Goal: Task Accomplishment & Management: Use online tool/utility

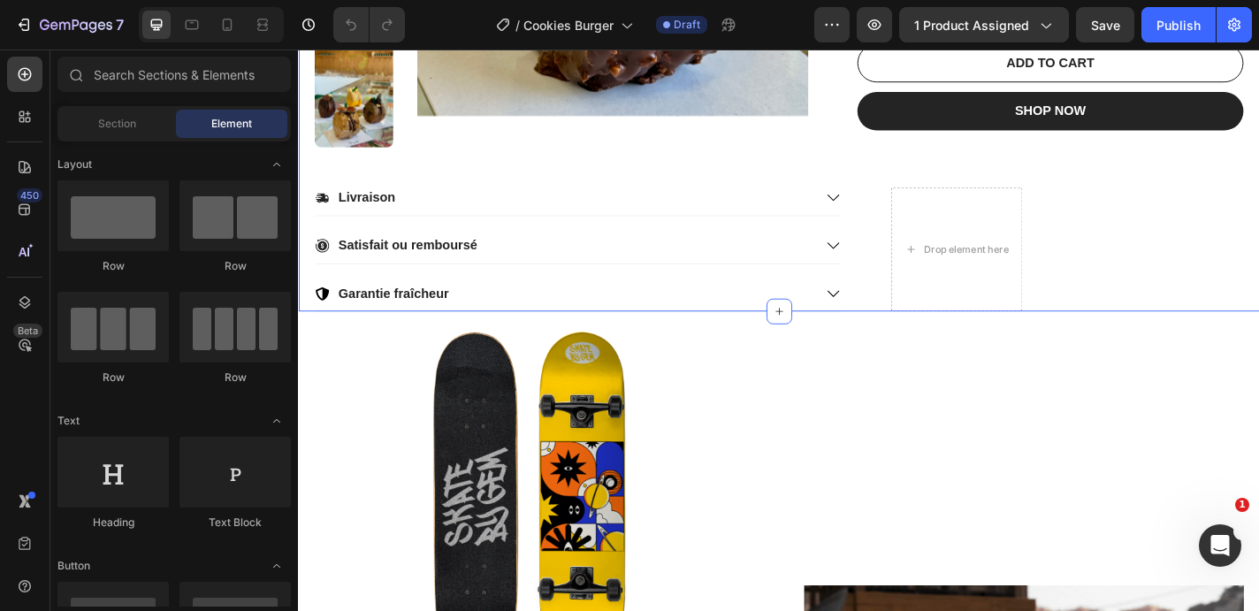
scroll to position [514, 0]
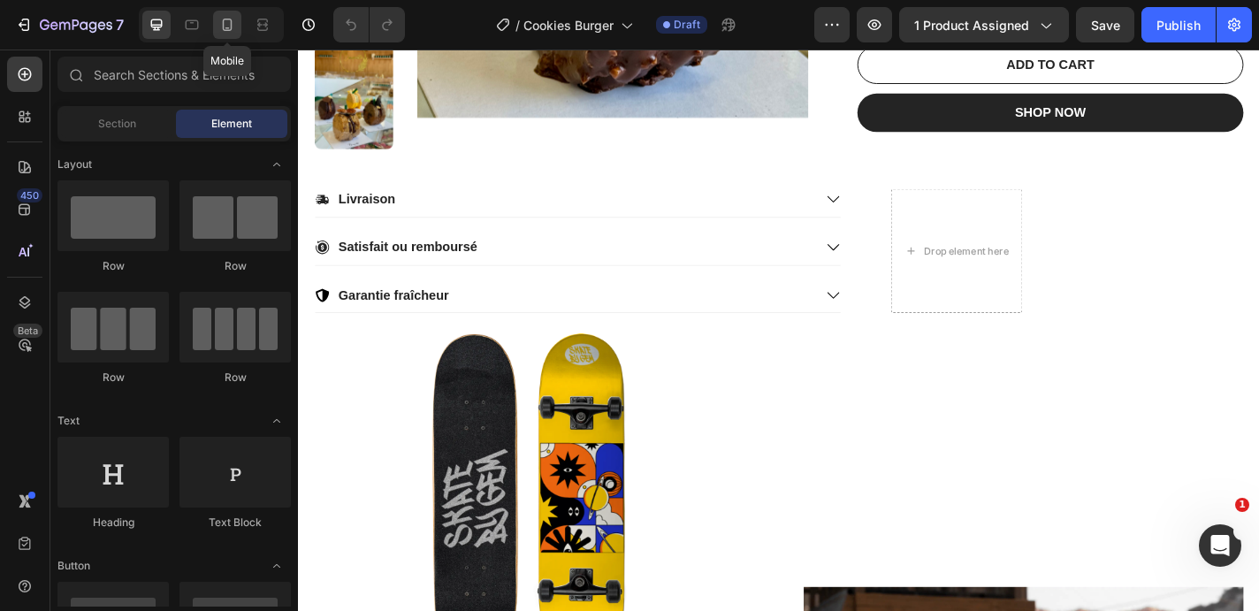
click at [225, 32] on icon at bounding box center [227, 25] width 18 height 18
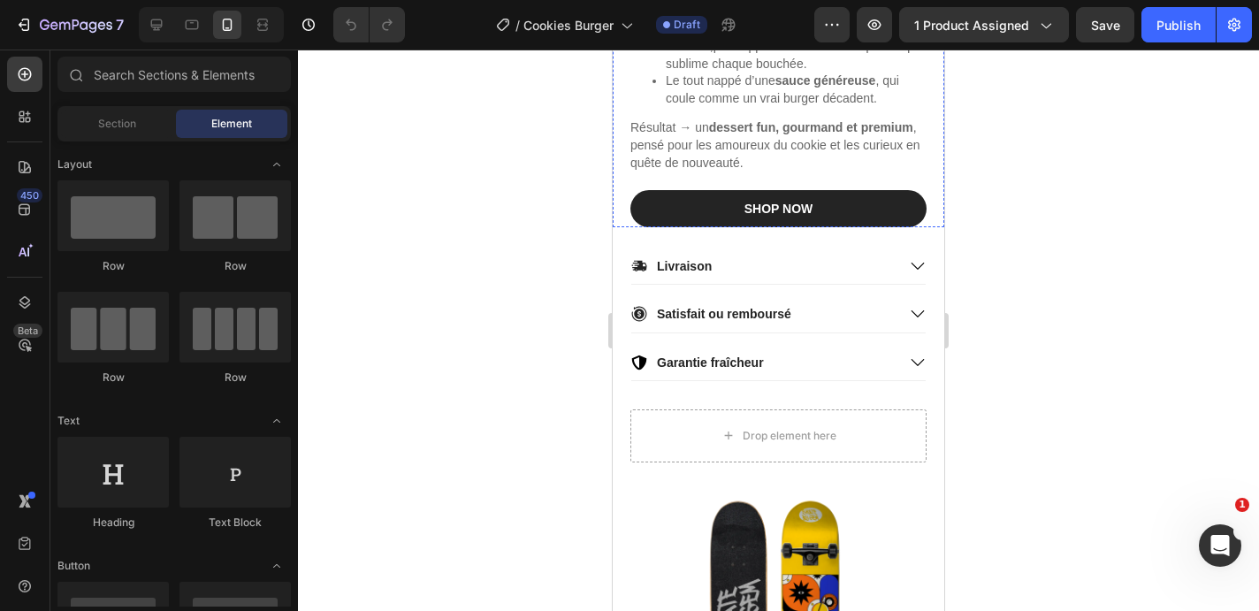
scroll to position [648, 0]
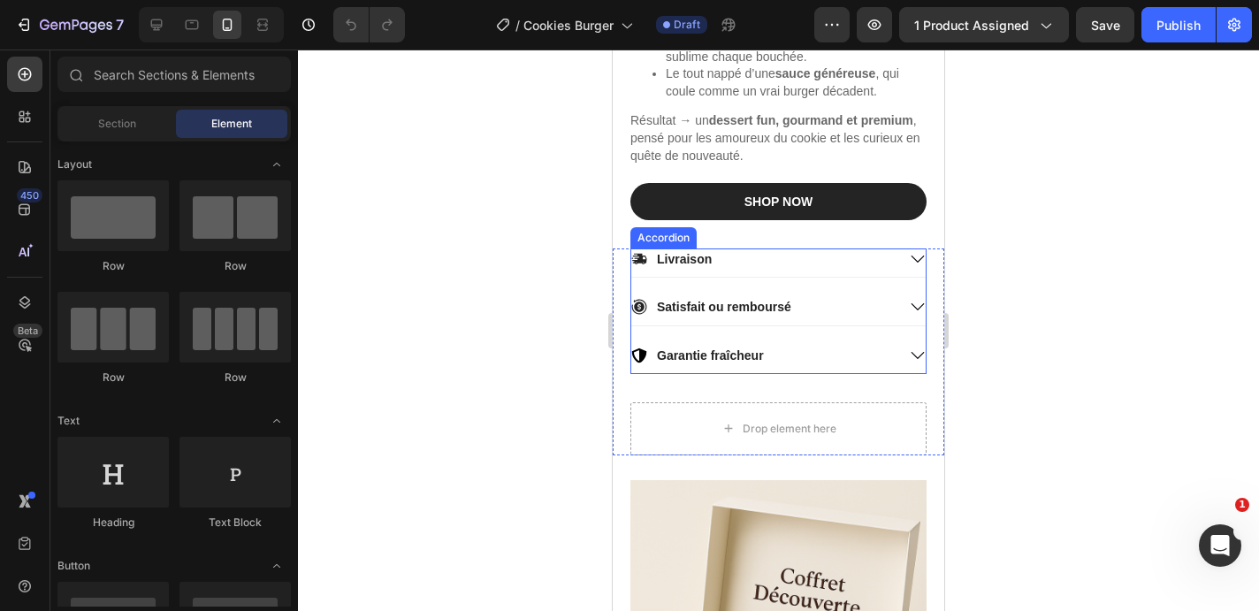
click at [726, 256] on div "Livraison" at bounding box center [763, 258] width 264 height 21
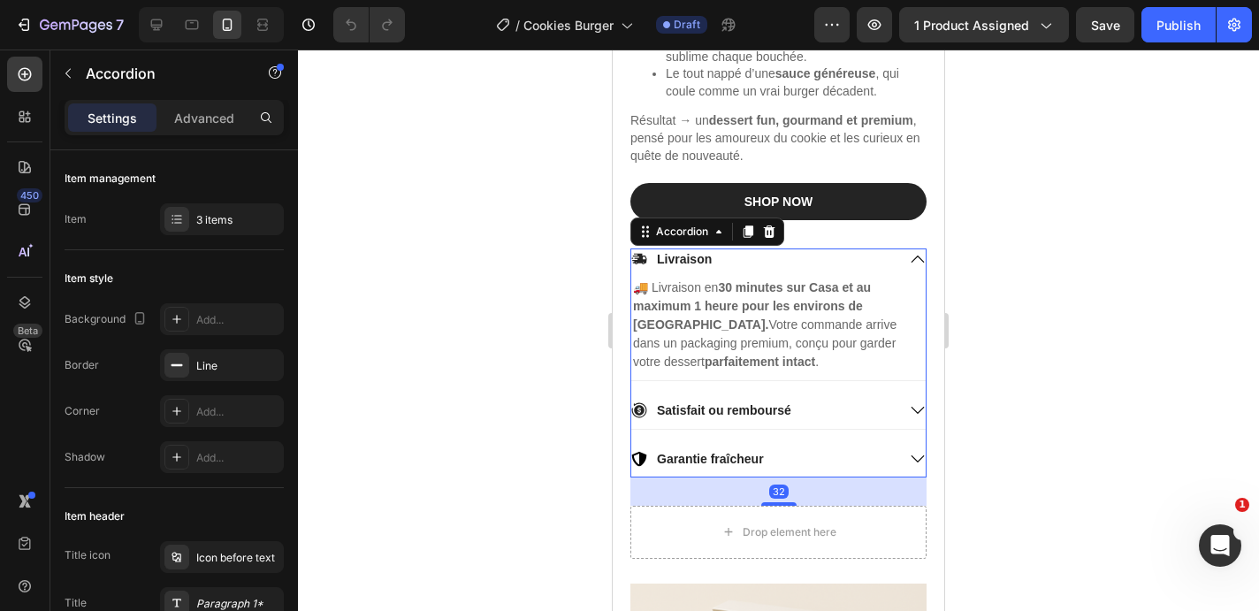
click at [726, 256] on div "Livraison" at bounding box center [763, 258] width 264 height 21
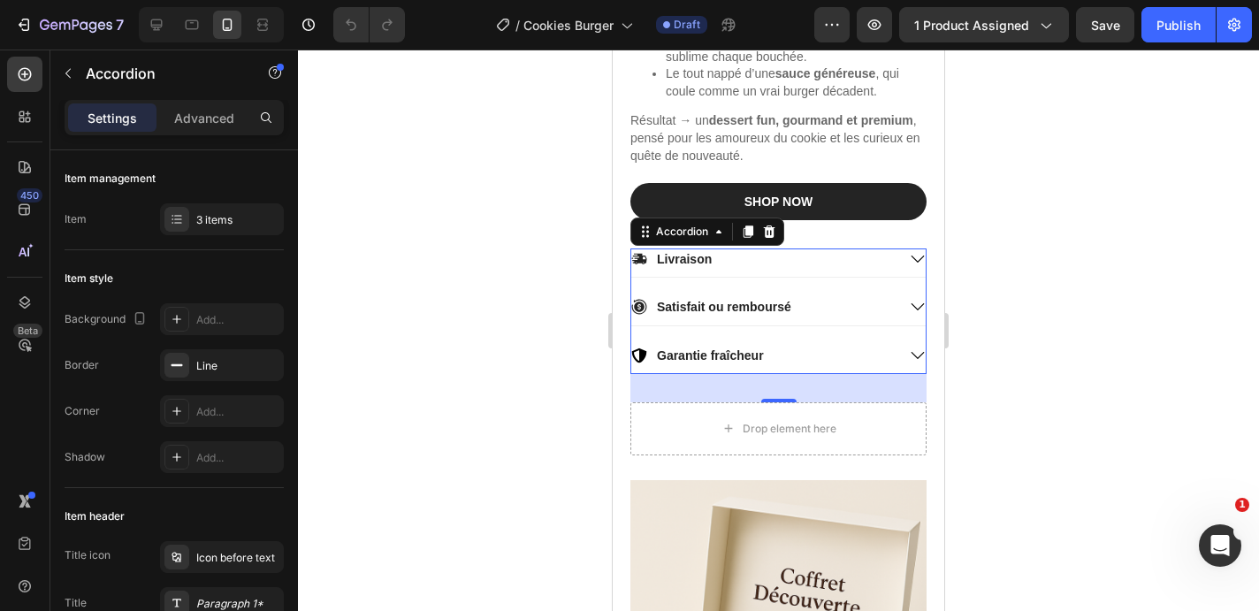
click at [827, 298] on div "Satisfait ou remboursé" at bounding box center [763, 306] width 264 height 21
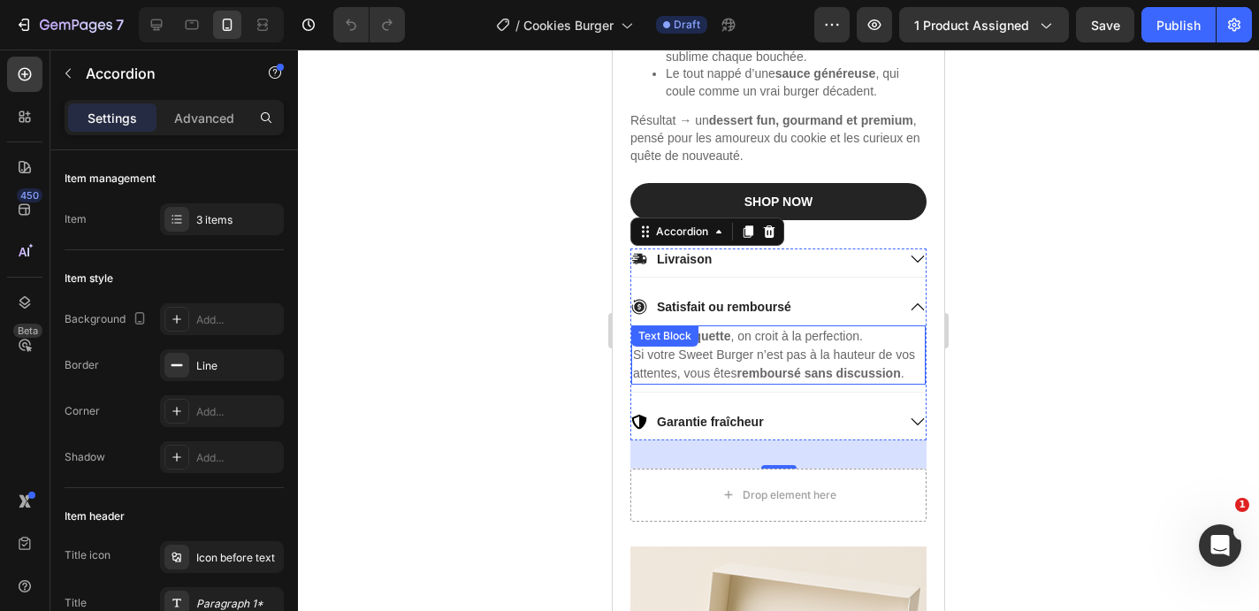
click at [696, 355] on div "[PERSON_NAME] , on croit à la perfection. Si votre Sweet Burger n’est pas à la …" at bounding box center [778, 354] width 294 height 59
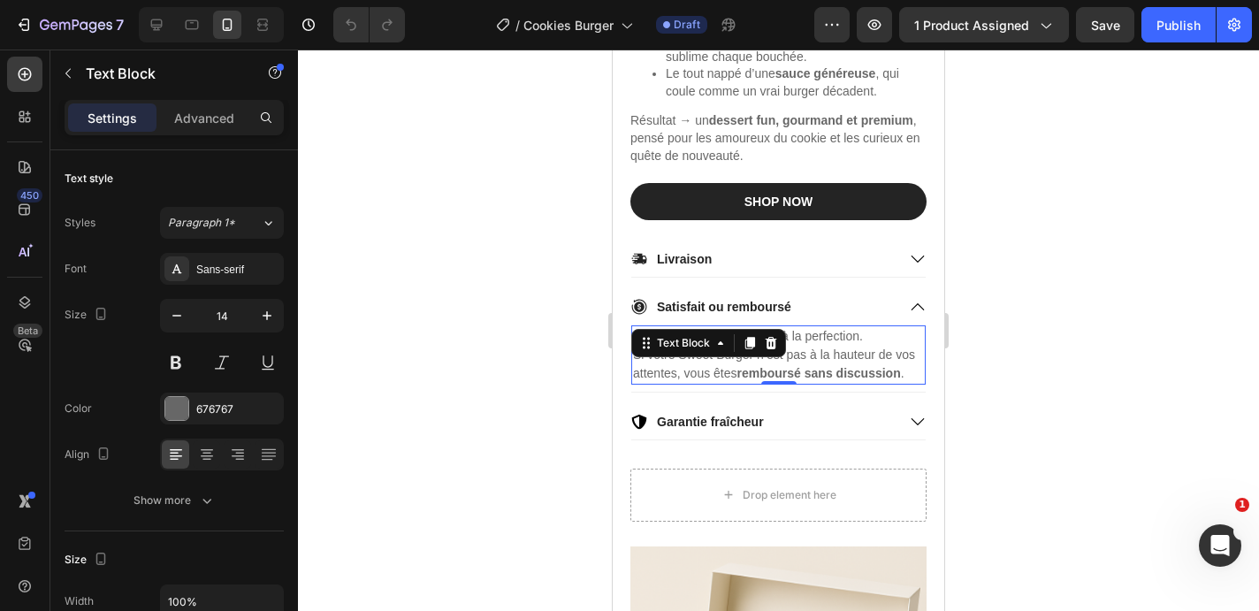
click at [696, 355] on div "Text Block" at bounding box center [708, 343] width 155 height 28
click at [701, 365] on p "[PERSON_NAME] , on croit à la perfection. Si votre Sweet Burger n’est pas à la …" at bounding box center [778, 355] width 291 height 56
click at [691, 353] on p "[PERSON_NAME] , on croit à la perfection. Si votre Sweet Burger n’est pas à la …" at bounding box center [778, 355] width 291 height 56
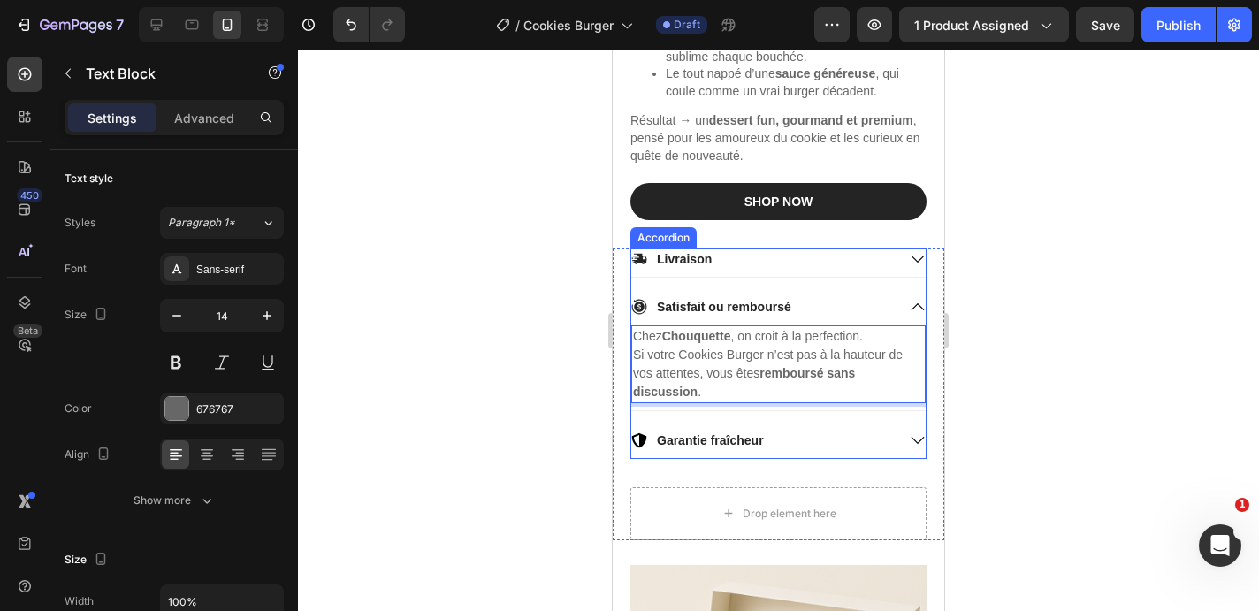
click at [809, 270] on div "Livraison" at bounding box center [778, 262] width 294 height 28
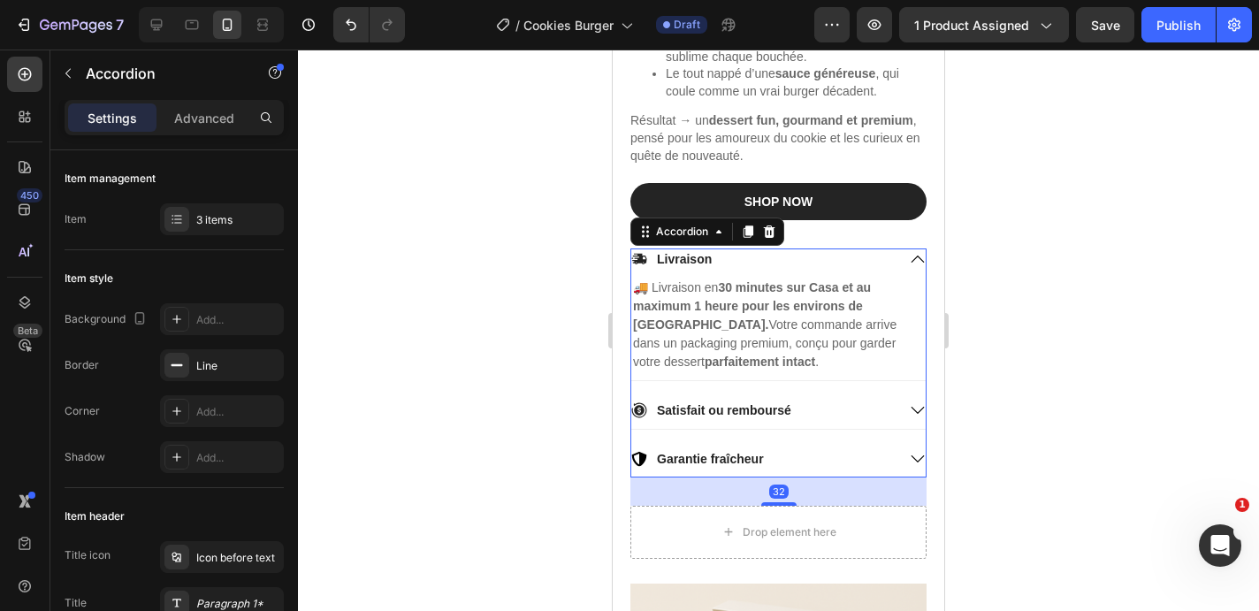
click at [809, 270] on div "Livraison" at bounding box center [778, 262] width 294 height 28
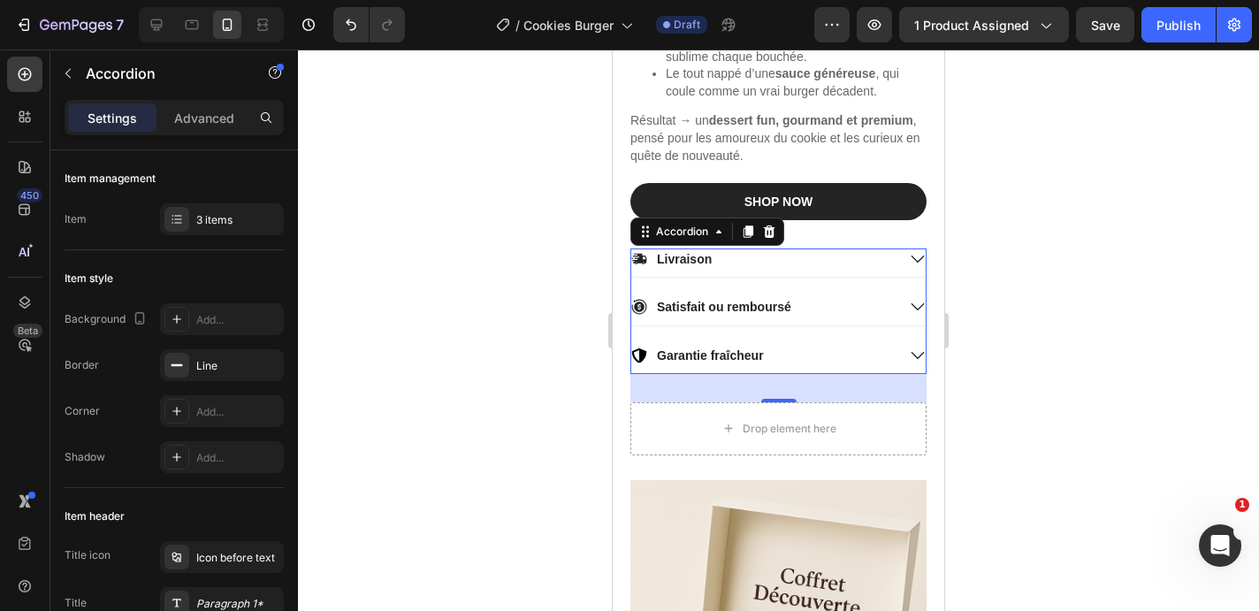
click at [793, 343] on div "Livraison Satisfait ou remboursé Garantie fraîcheur" at bounding box center [778, 311] width 296 height 126
click at [793, 353] on div "Garantie fraîcheur" at bounding box center [763, 355] width 264 height 21
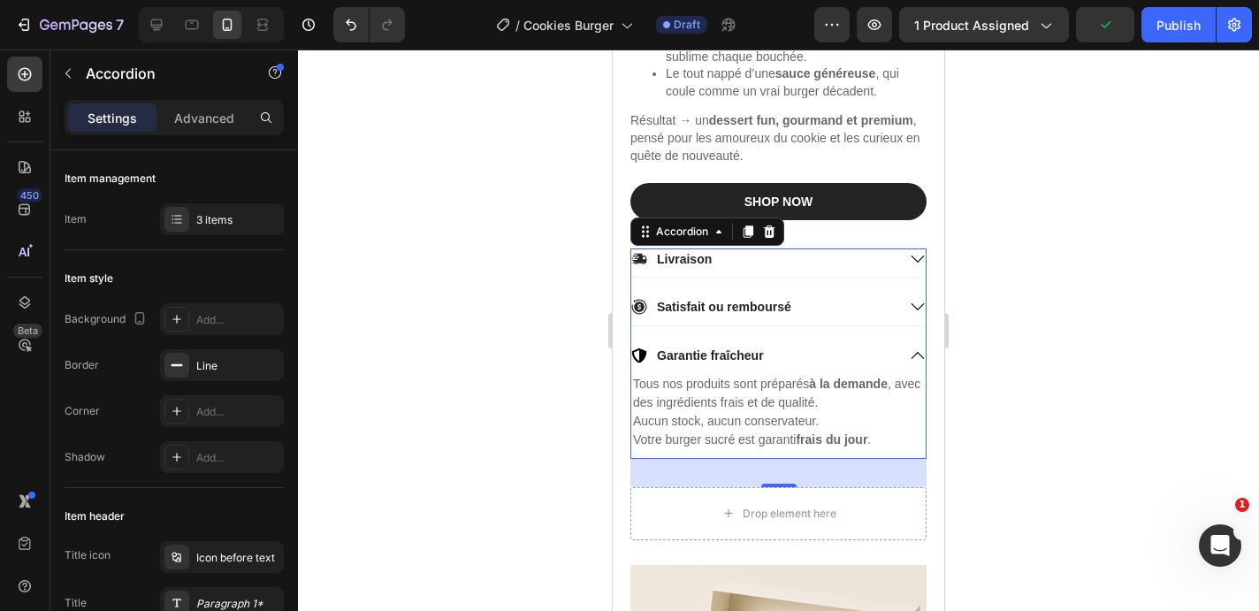
click at [793, 353] on div "Garantie fraîcheur" at bounding box center [763, 355] width 264 height 21
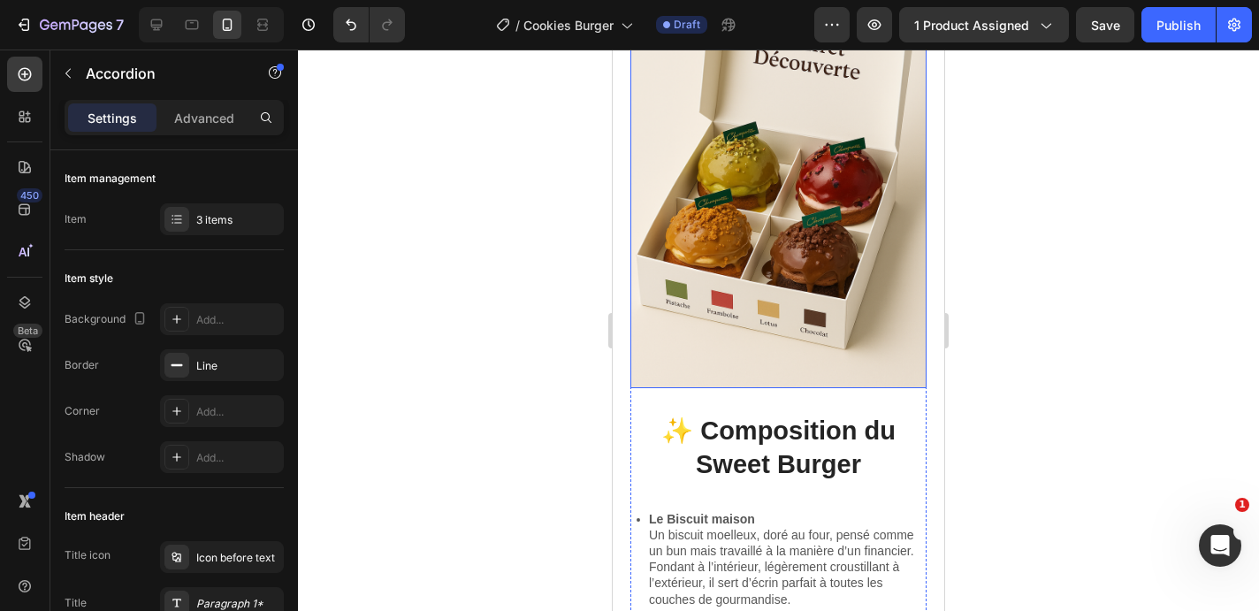
scroll to position [1182, 0]
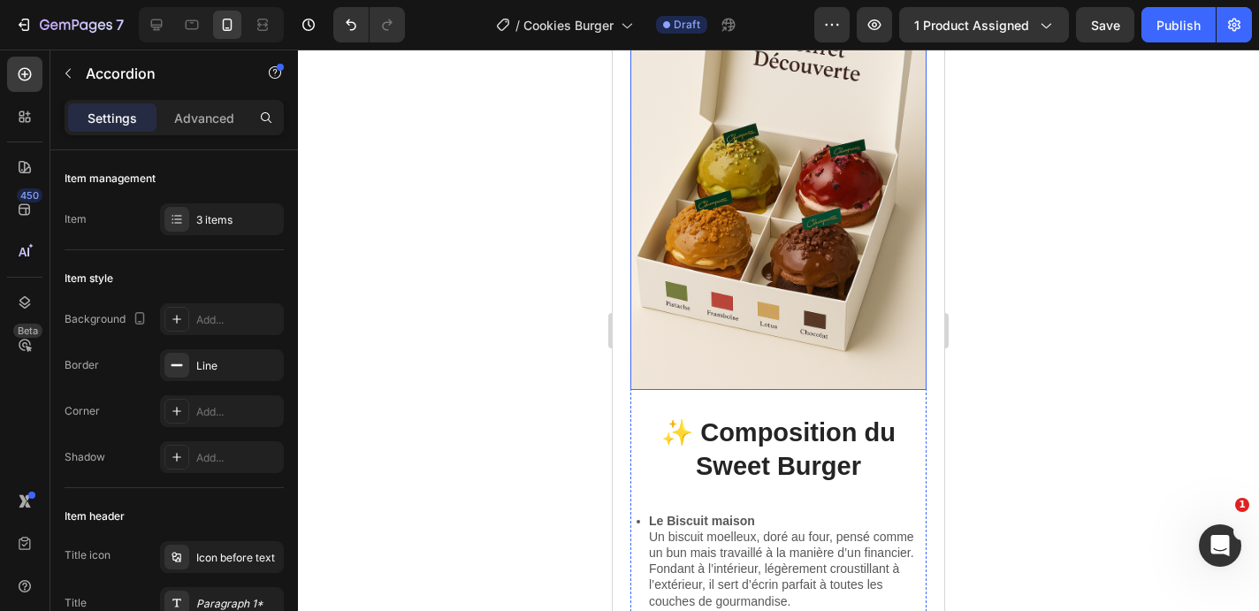
click at [825, 210] on img at bounding box center [778, 168] width 296 height 445
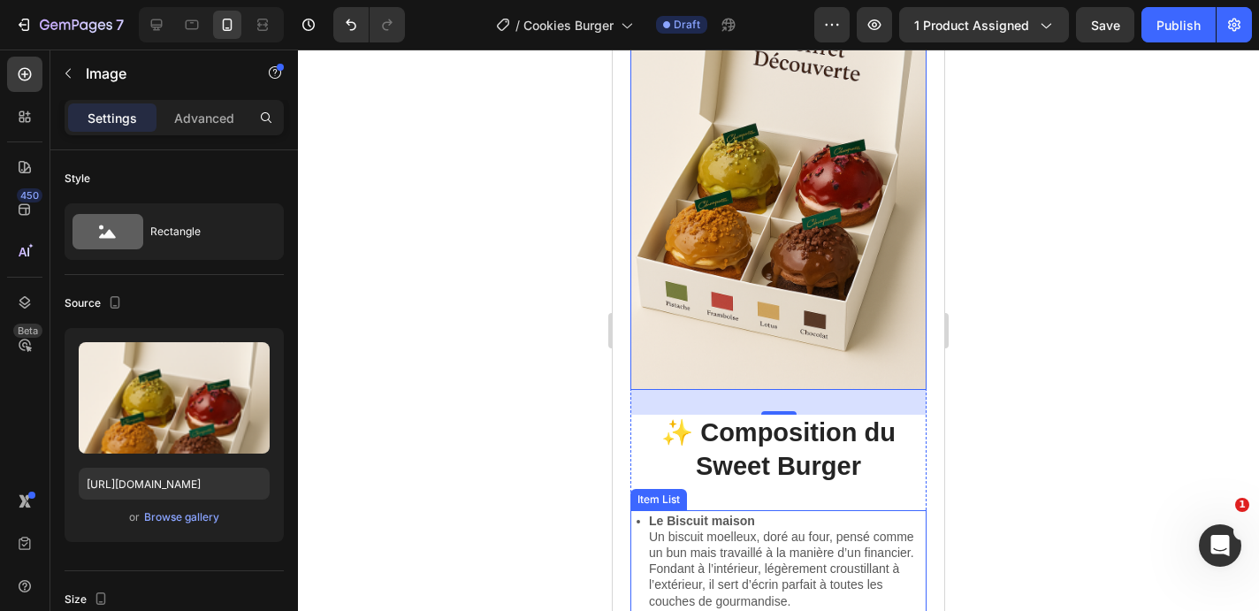
click at [740, 550] on p "Le Biscuit maison Un biscuit moelleux, doré au four, pensé comme un bun mais tr…" at bounding box center [786, 561] width 275 height 96
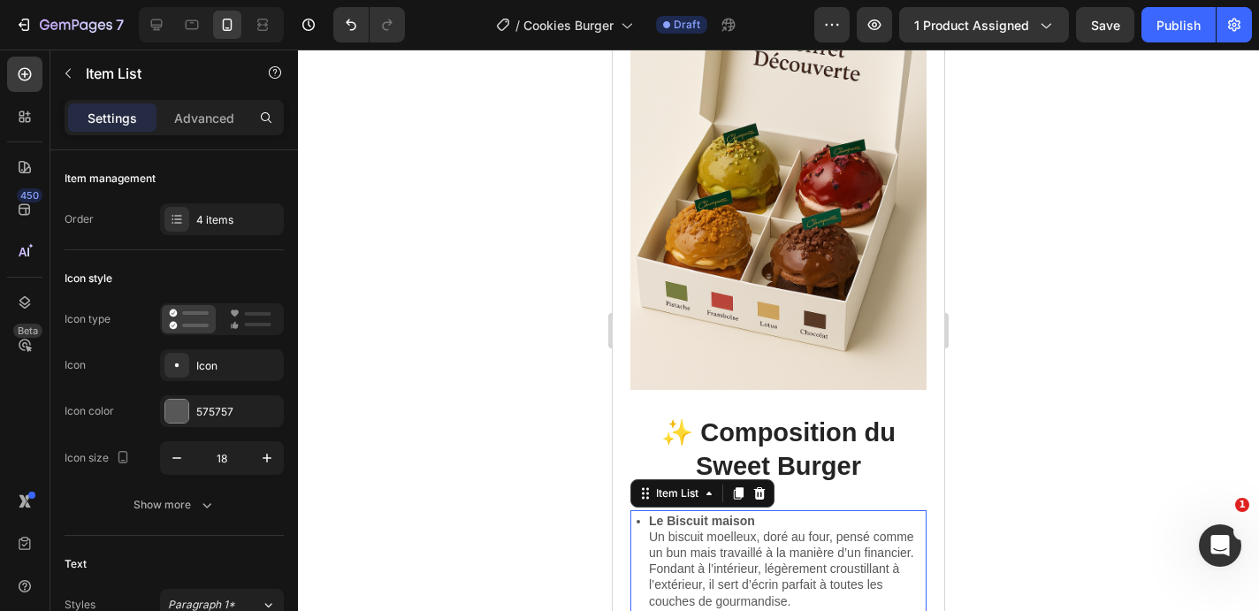
click at [740, 550] on p "Le Biscuit maison Un biscuit moelleux, doré au four, pensé comme un bun mais tr…" at bounding box center [786, 561] width 275 height 96
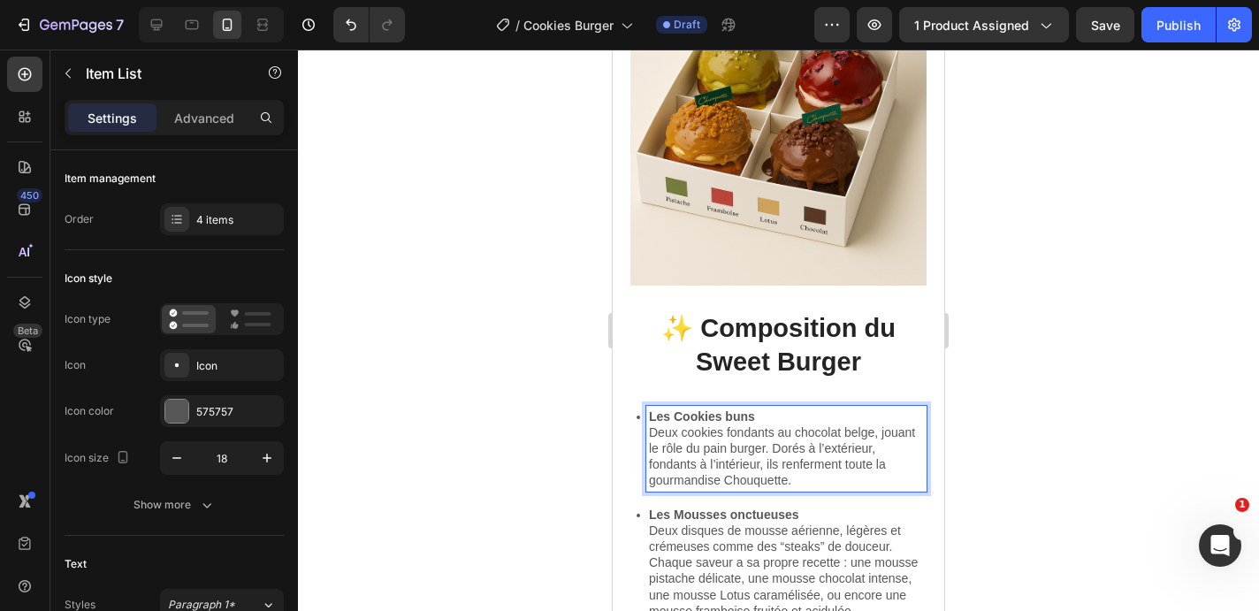
scroll to position [1310, 0]
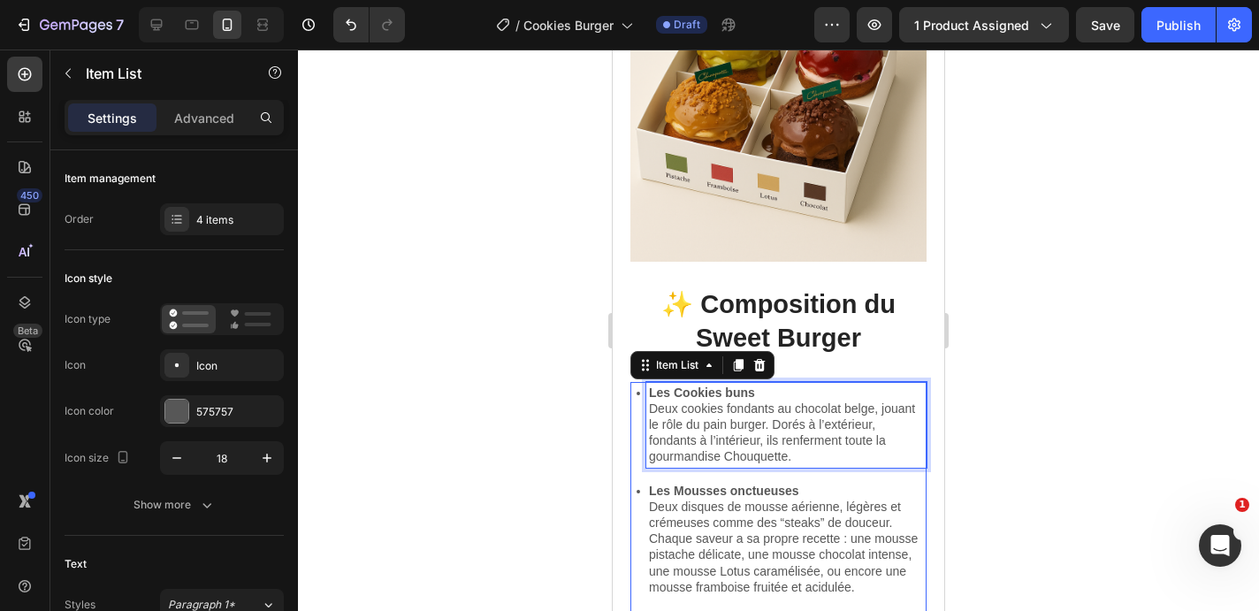
click at [702, 527] on p "Les Mousses onctueuses Deux disques de mousse aérienne, légères et crémeuses co…" at bounding box center [786, 539] width 275 height 112
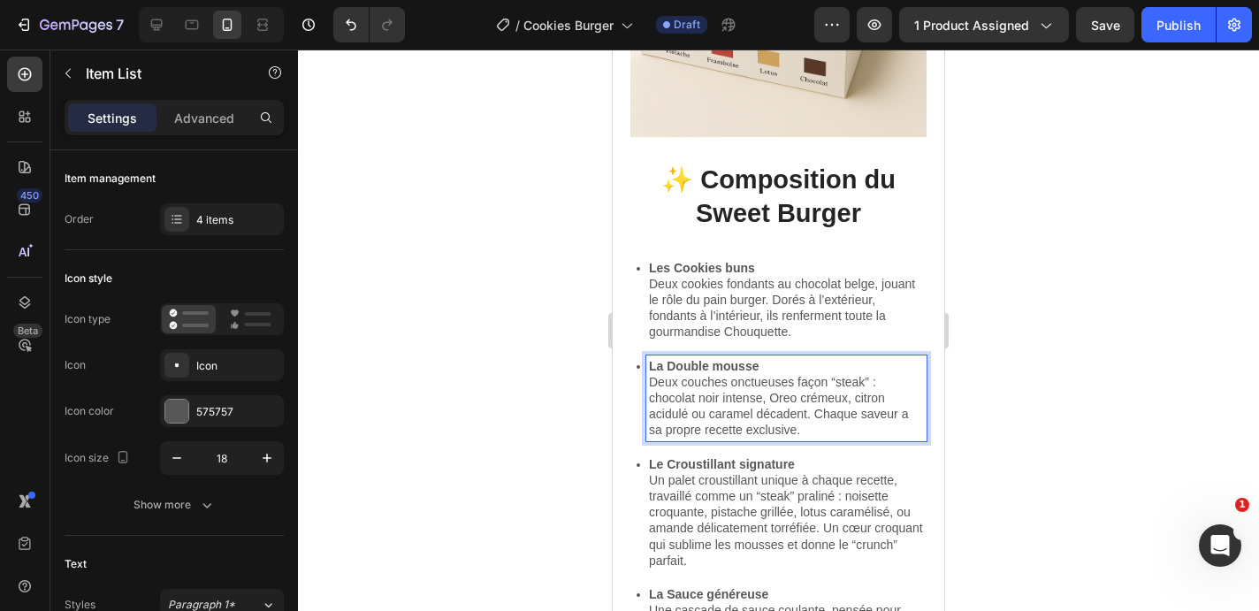
scroll to position [1469, 0]
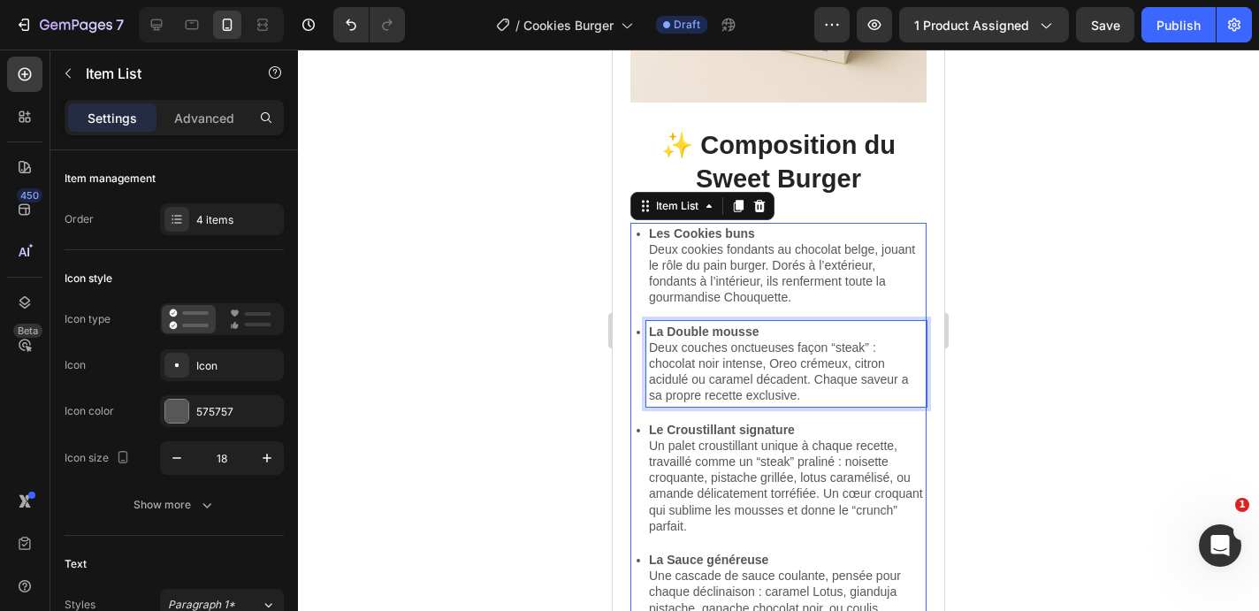
click at [720, 486] on p "Le Croustillant signature Un palet croustillant unique à chaque recette, travai…" at bounding box center [786, 478] width 275 height 112
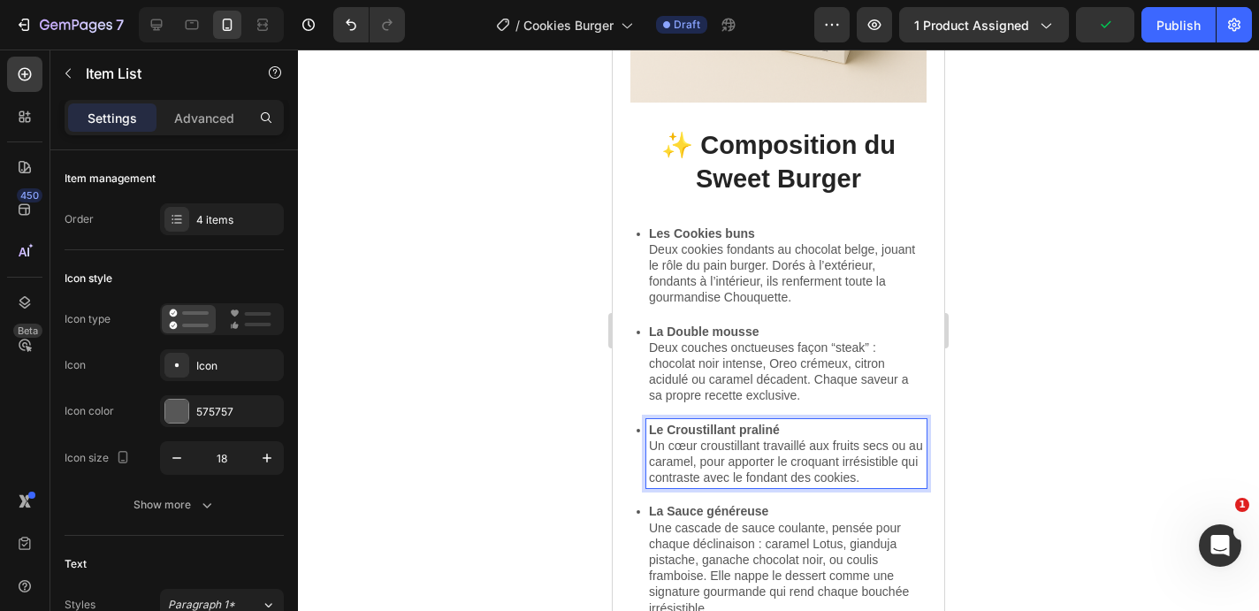
click at [899, 448] on p "Le Croustillant praliné Un cœur croustillant travaillé aux fruits secs ou au ca…" at bounding box center [786, 454] width 275 height 65
click at [906, 449] on p "Le Croustillant praliné Un cœur croustillant travaillé aux fruits secs ou au ca…" at bounding box center [786, 454] width 275 height 65
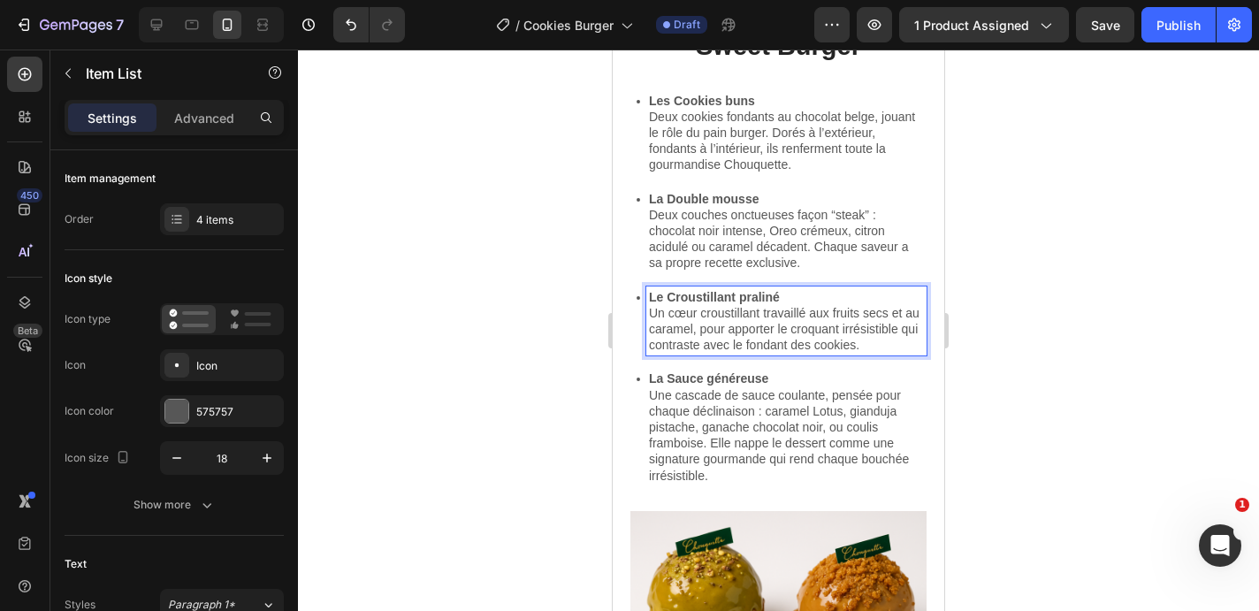
scroll to position [1603, 0]
click at [779, 443] on p "Une cascade de sauce coulante, pensée pour chaque déclinaison : caramel Lotus, …" at bounding box center [786, 434] width 275 height 96
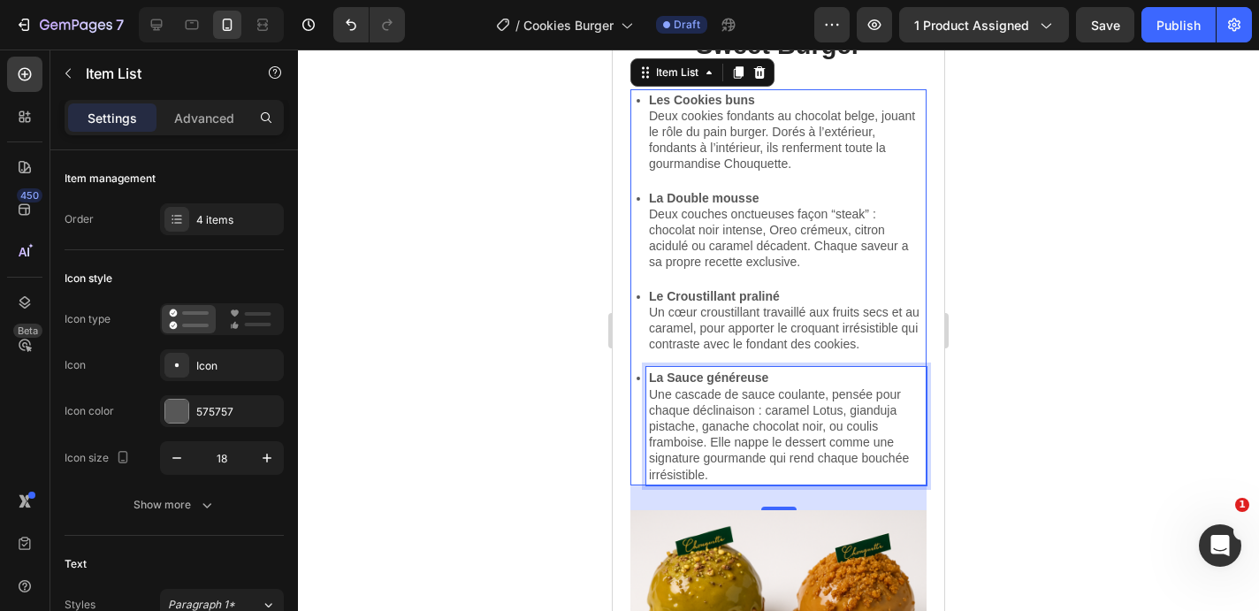
click at [783, 433] on p "Une cascade de sauce coulante, pensée pour chaque déclinaison : caramel Lotus, …" at bounding box center [786, 434] width 275 height 96
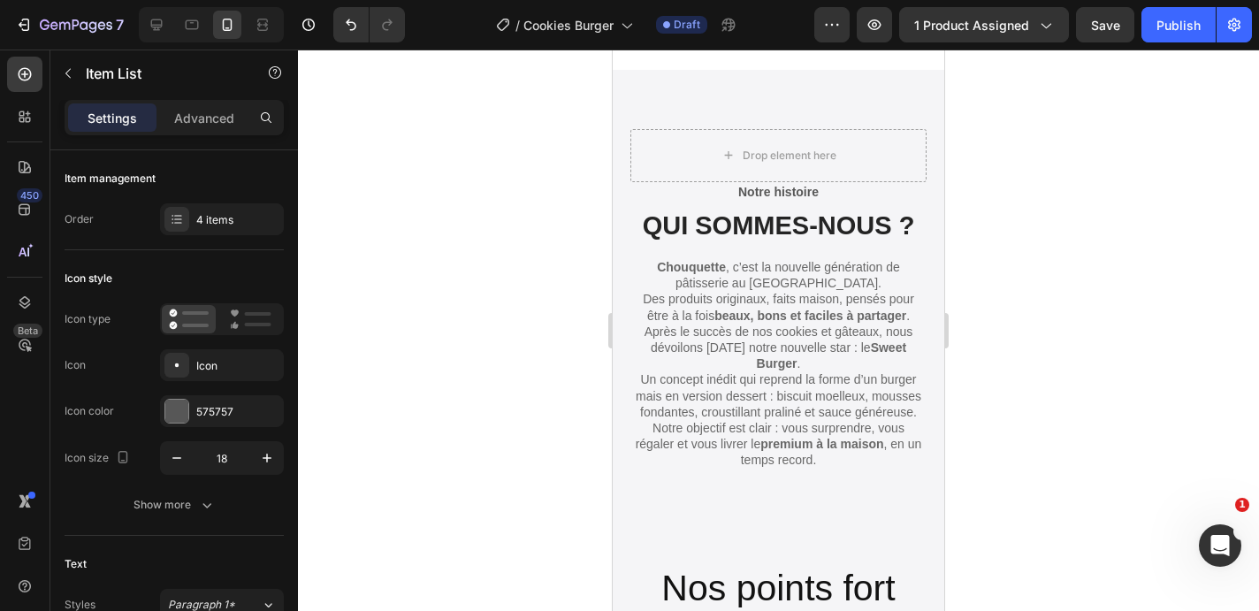
scroll to position [2594, 0]
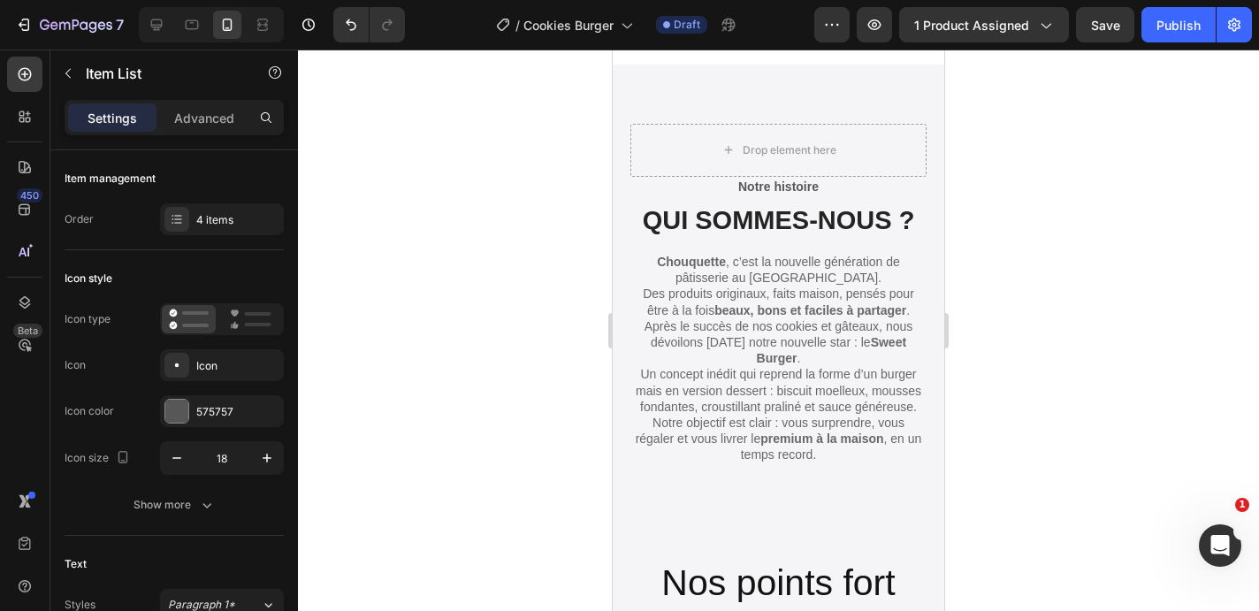
click at [900, 340] on strong "Sweet Burger" at bounding box center [832, 350] width 150 height 30
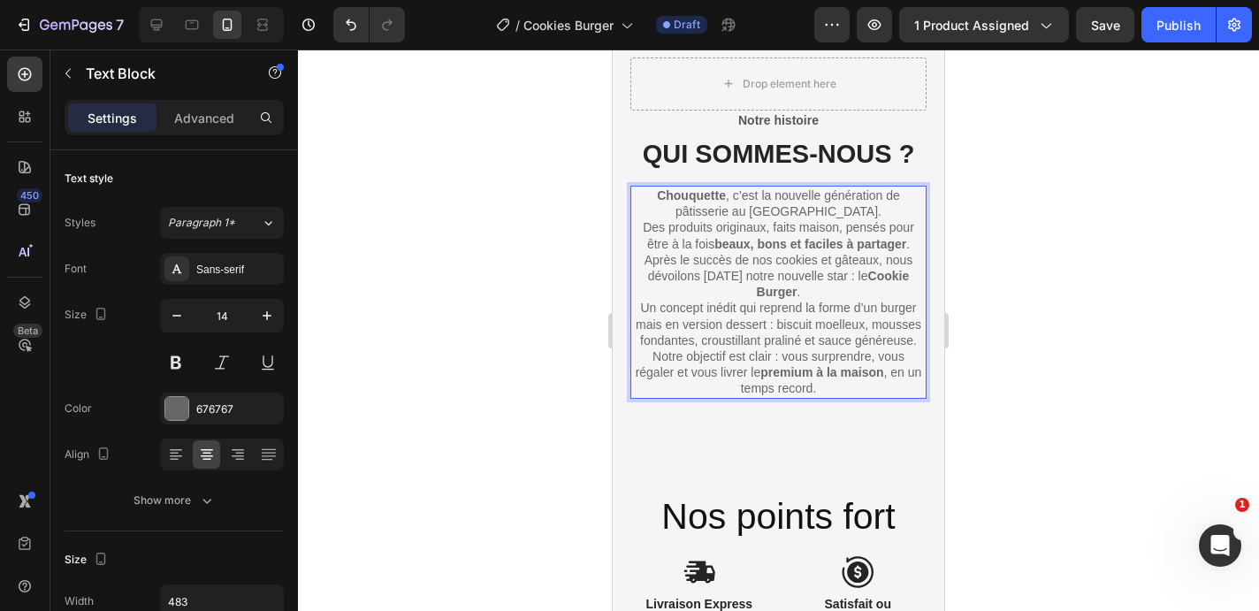
scroll to position [2663, 0]
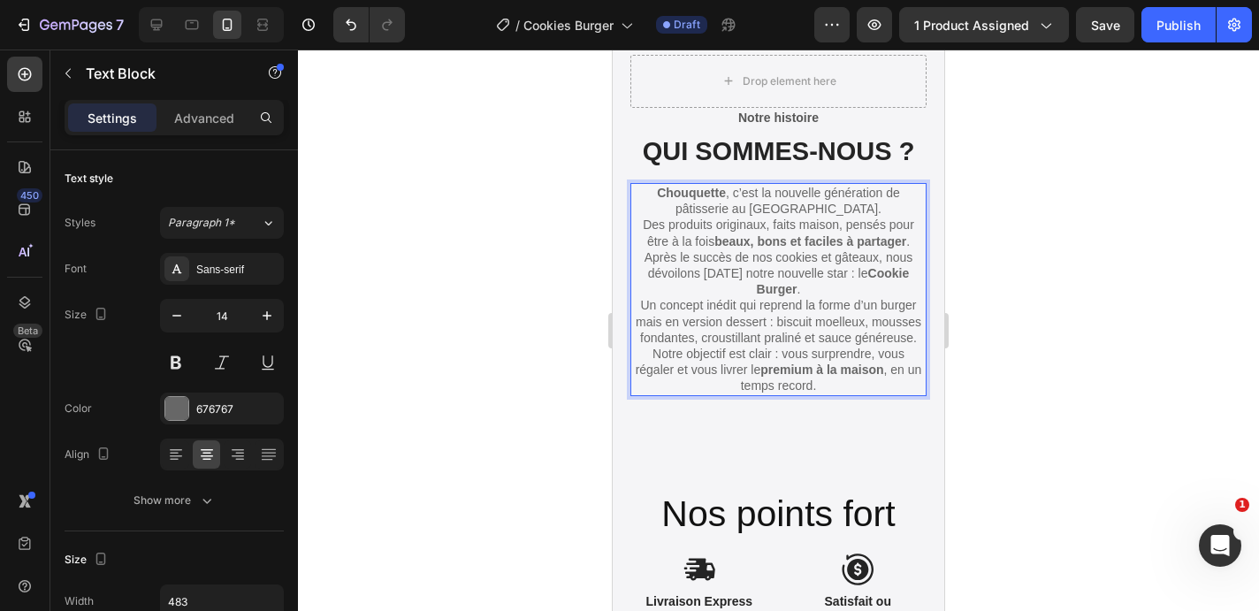
click at [790, 324] on p "Après le succès de nos cookies et gâteaux, nous dévoilons [DATE] notre nouvelle…" at bounding box center [778, 297] width 293 height 96
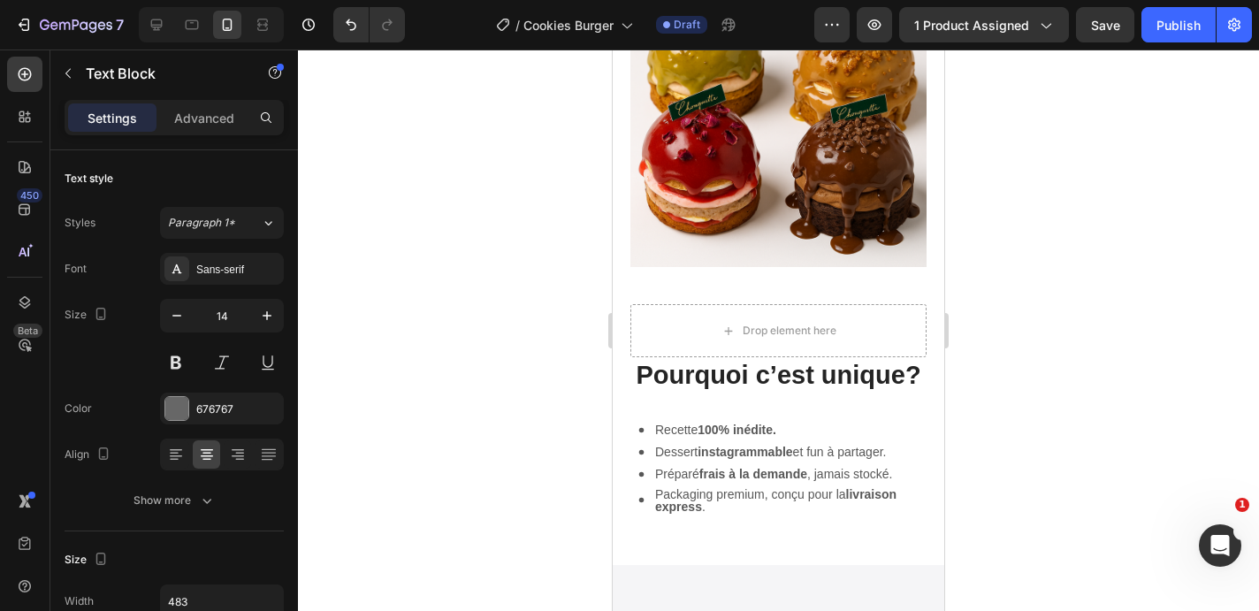
scroll to position [2061, 0]
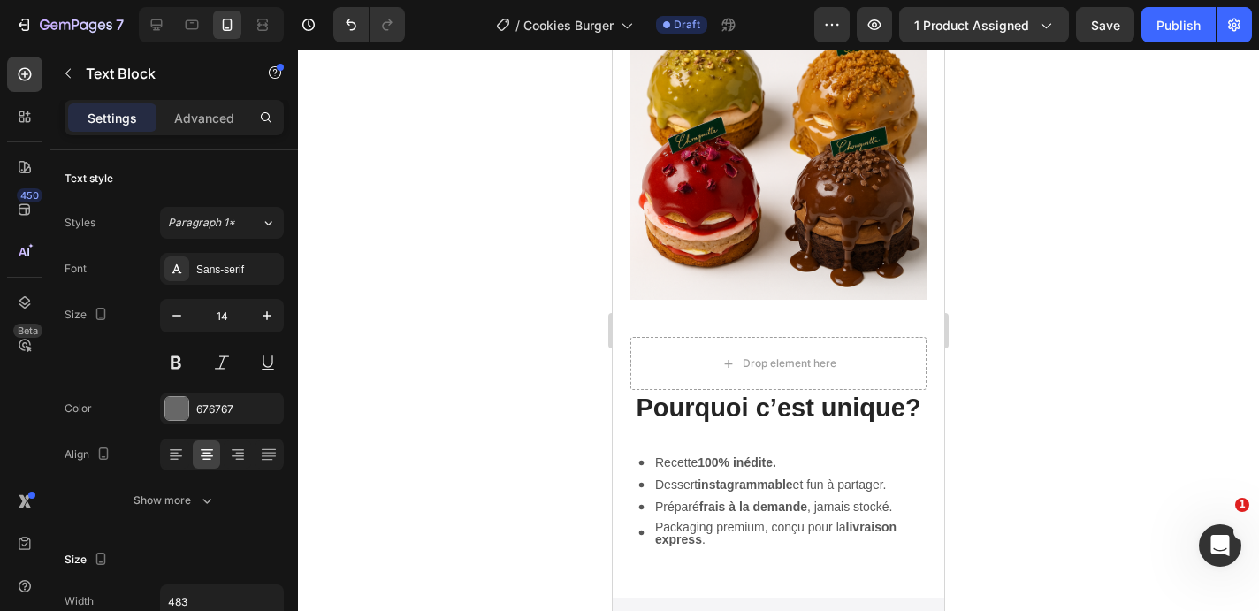
click at [733, 422] on h2 "Pourquoi c’est unique?" at bounding box center [778, 408] width 296 height 37
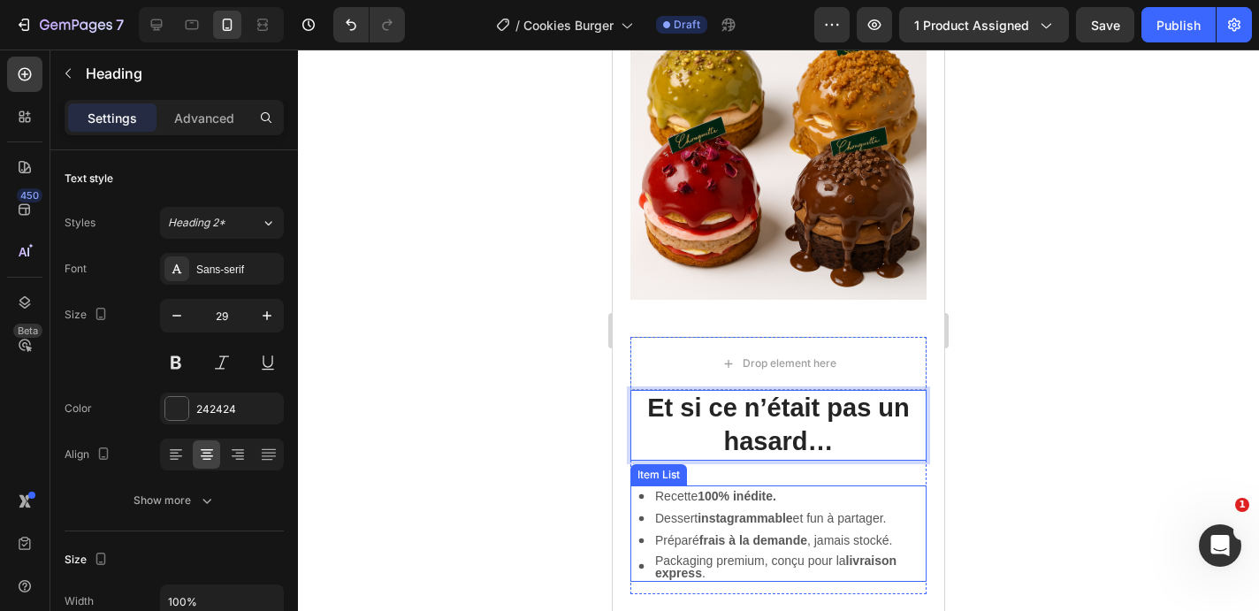
click at [752, 494] on strong "100% inédite." at bounding box center [736, 496] width 79 height 14
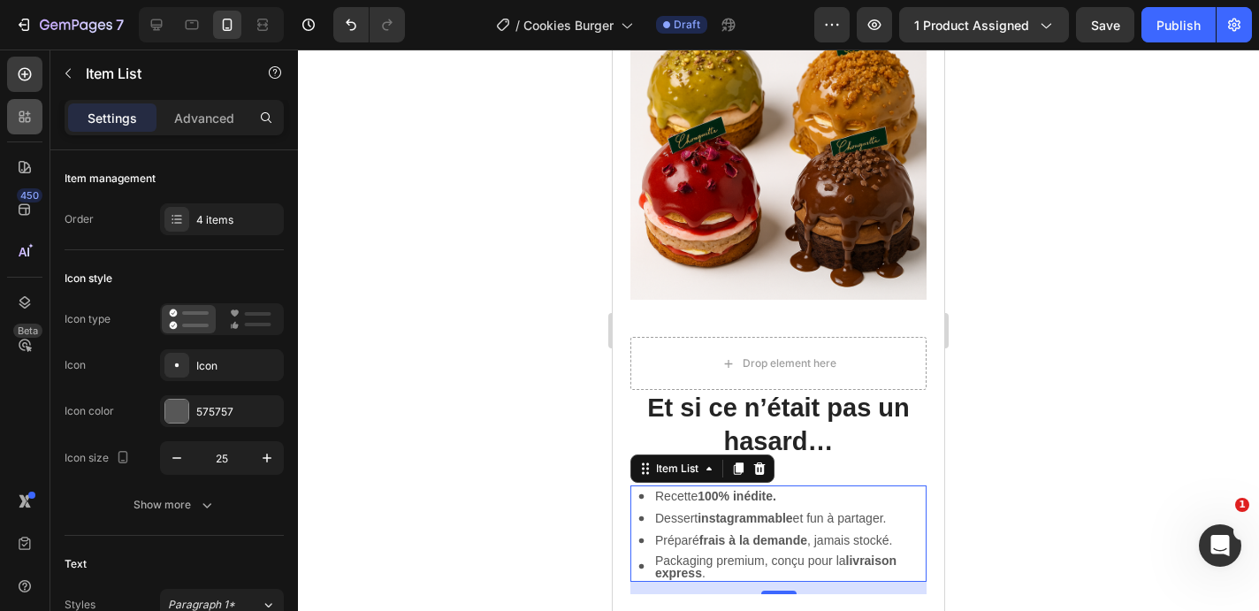
click at [24, 116] on icon at bounding box center [25, 117] width 18 height 18
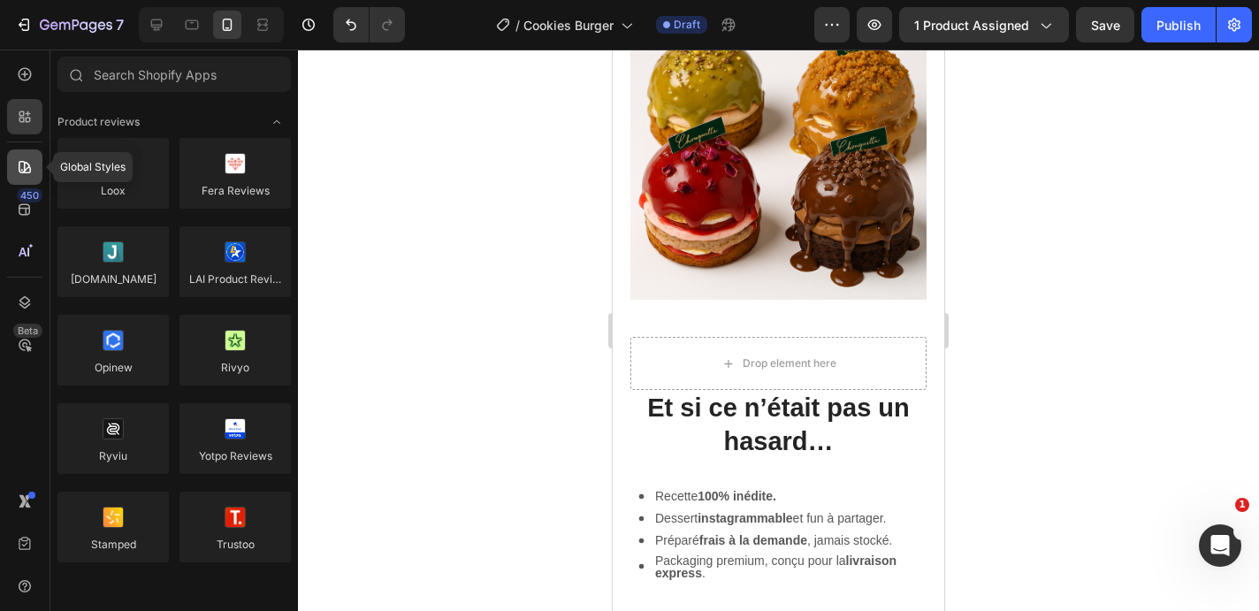
click at [21, 164] on icon at bounding box center [25, 167] width 18 height 18
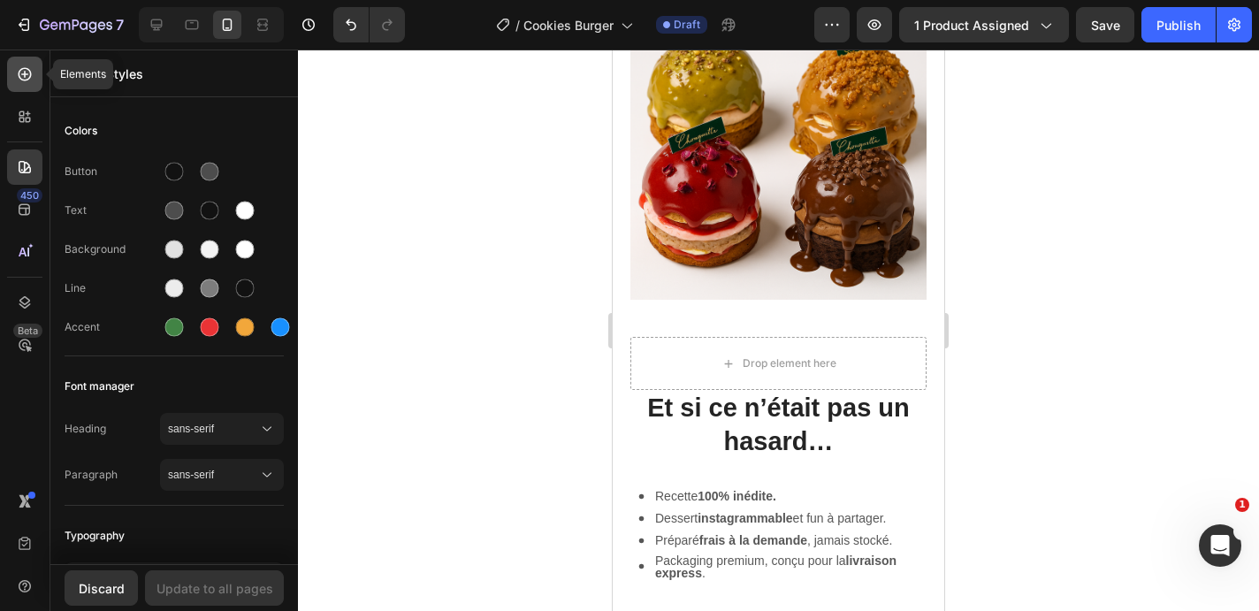
click at [27, 76] on icon at bounding box center [25, 74] width 18 height 18
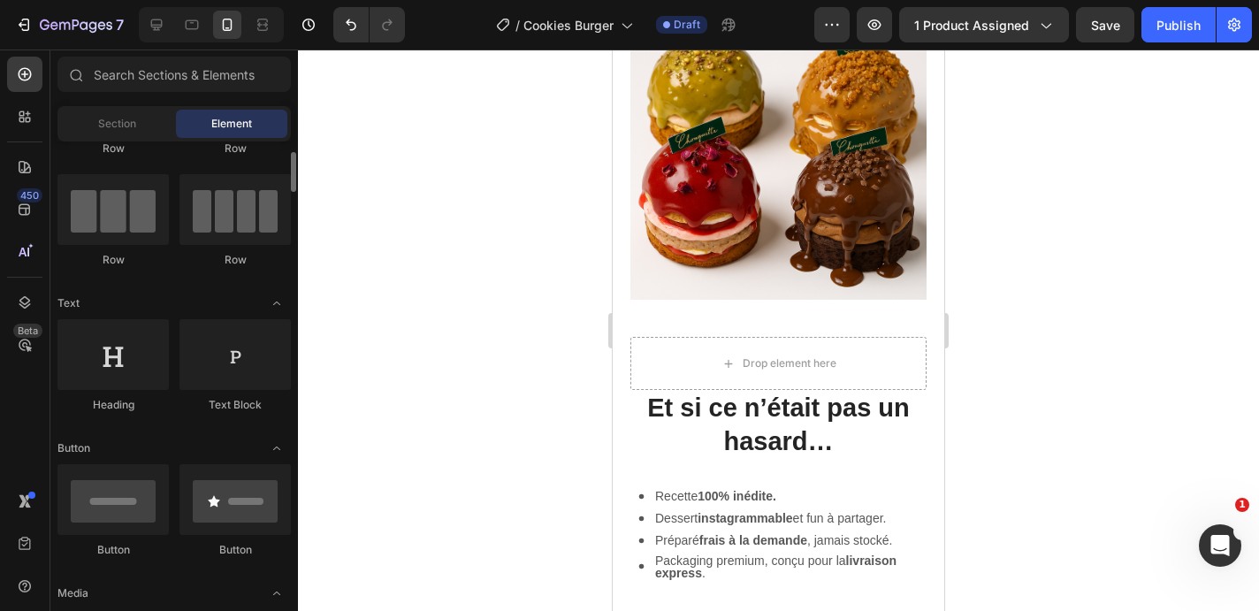
scroll to position [118, 0]
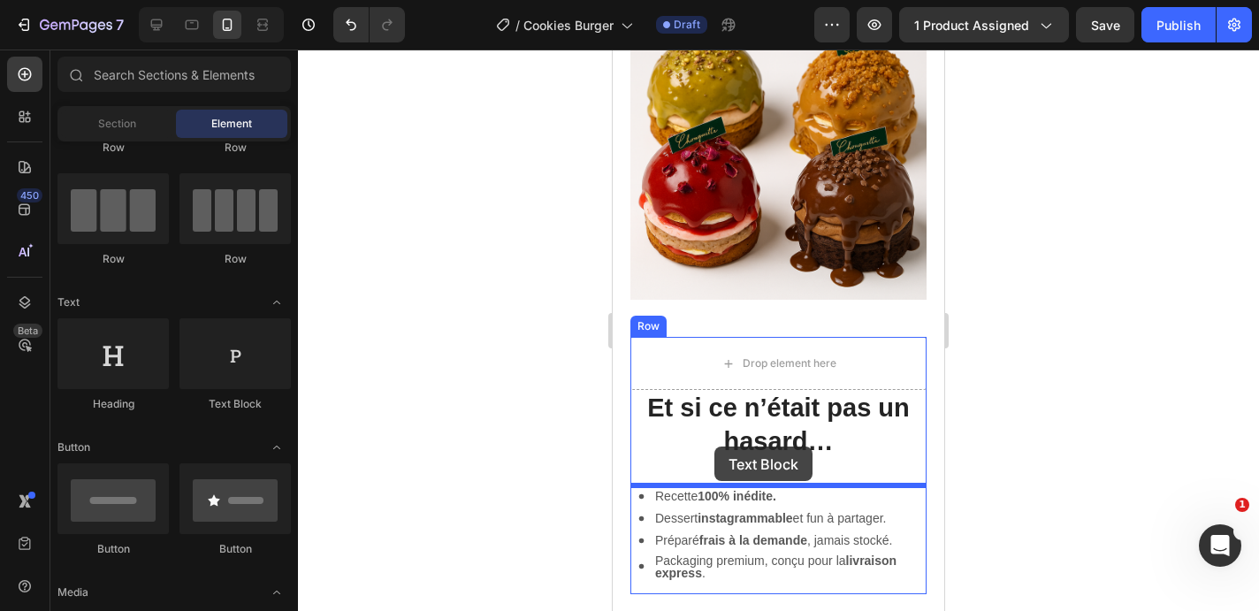
drag, startPoint x: 841, startPoint y: 400, endPoint x: 714, endPoint y: 446, distance: 134.5
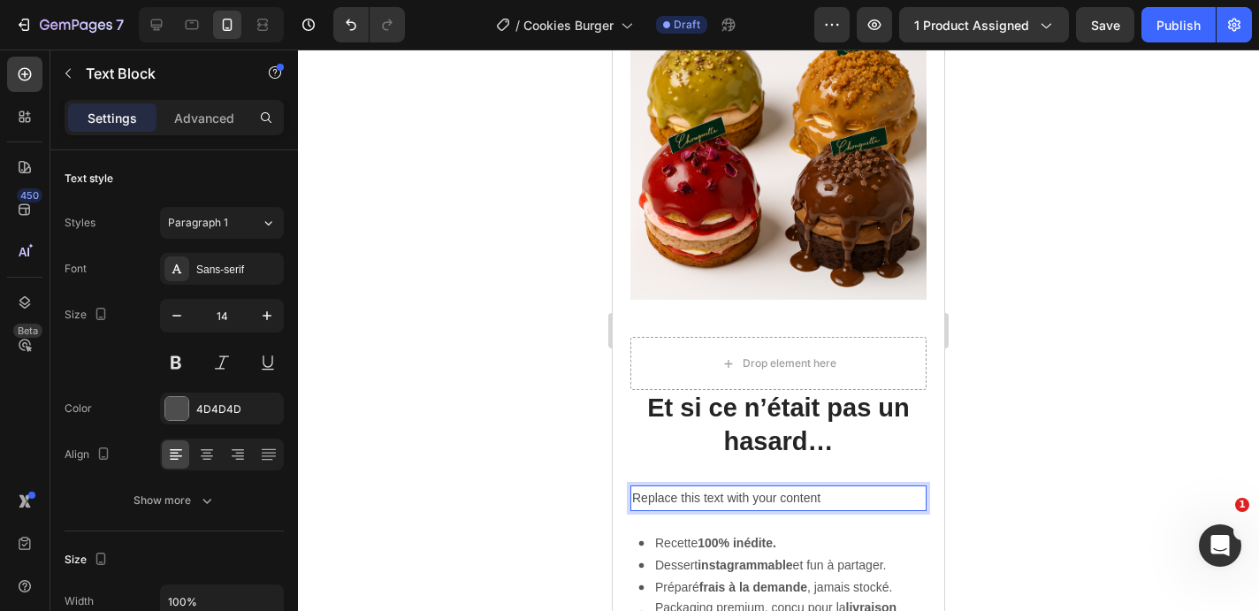
click at [704, 496] on div "Replace this text with your content" at bounding box center [778, 498] width 296 height 26
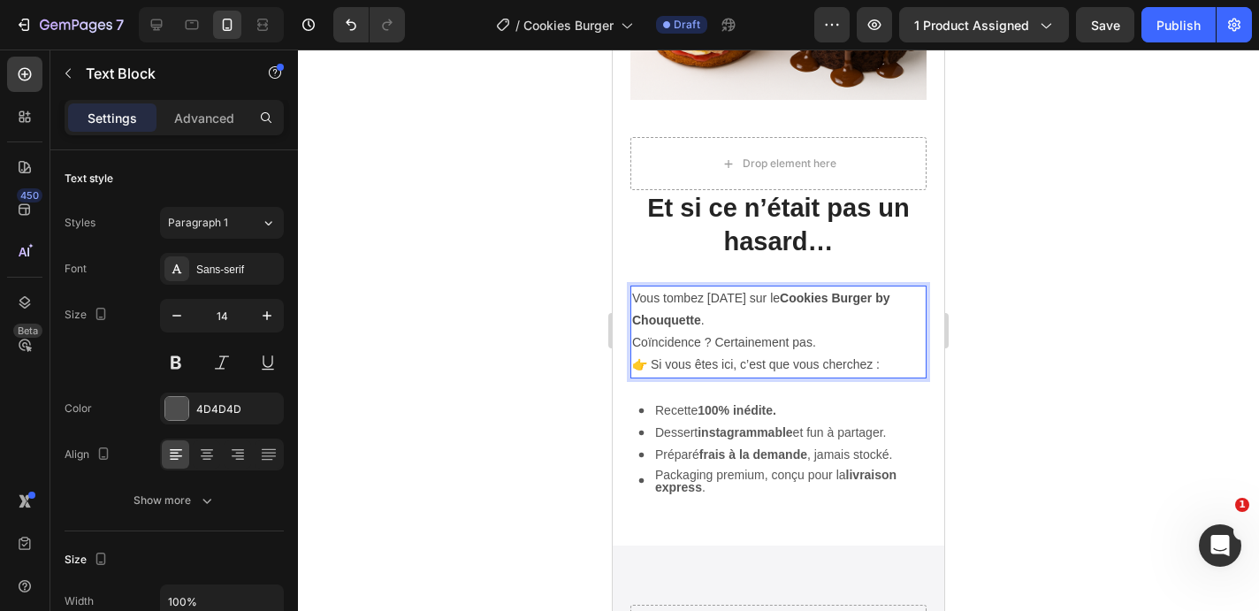
scroll to position [2263, 0]
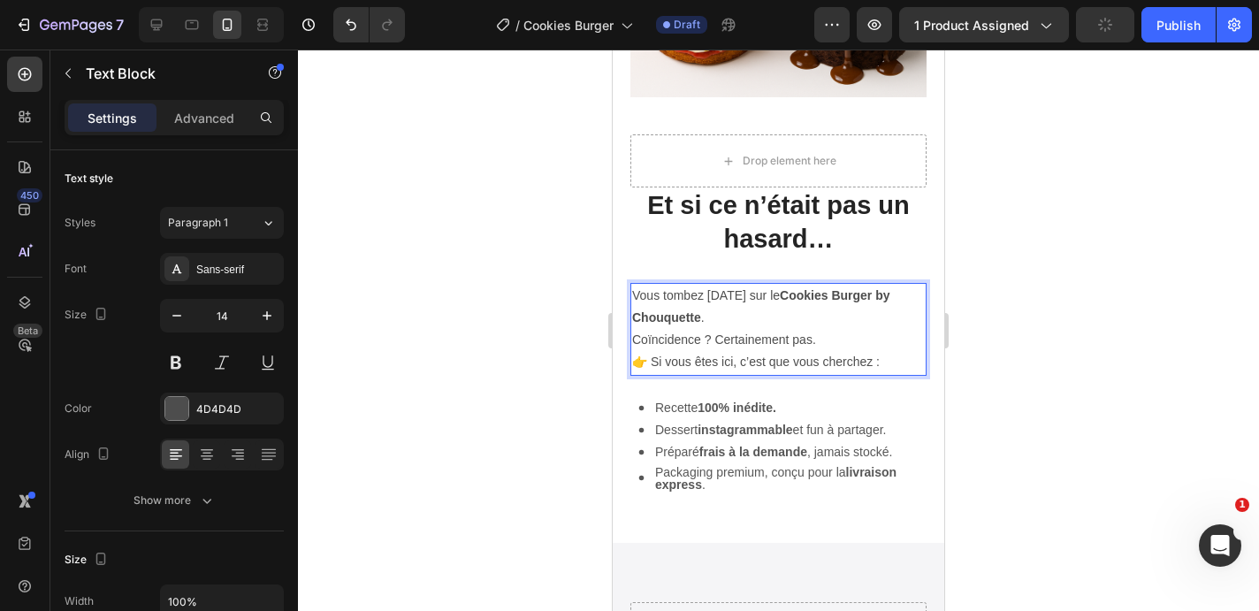
click at [724, 409] on strong "100% inédite." at bounding box center [736, 407] width 79 height 14
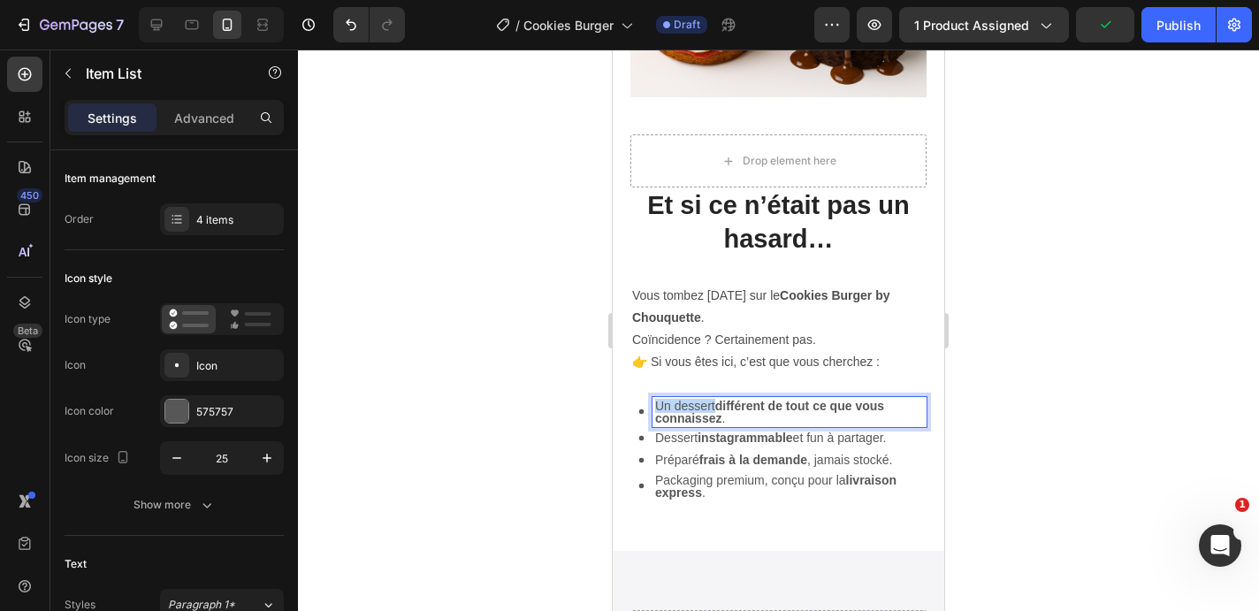
scroll to position [2260, 0]
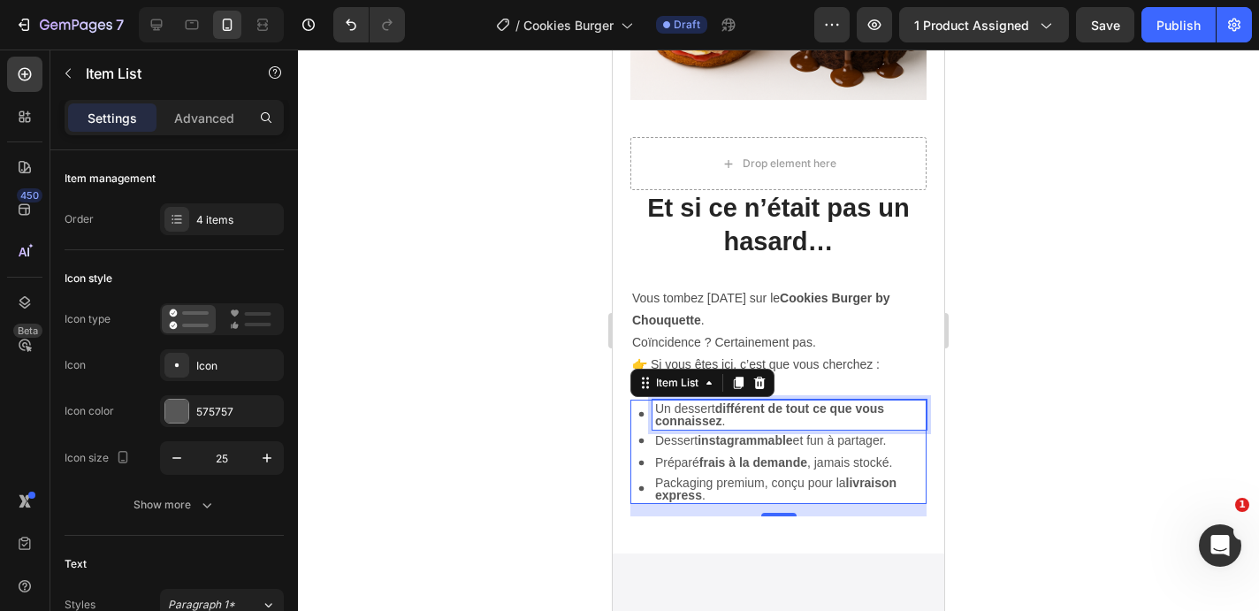
click at [682, 438] on p "Dessert instagrammable et fun à partager." at bounding box center [789, 440] width 269 height 12
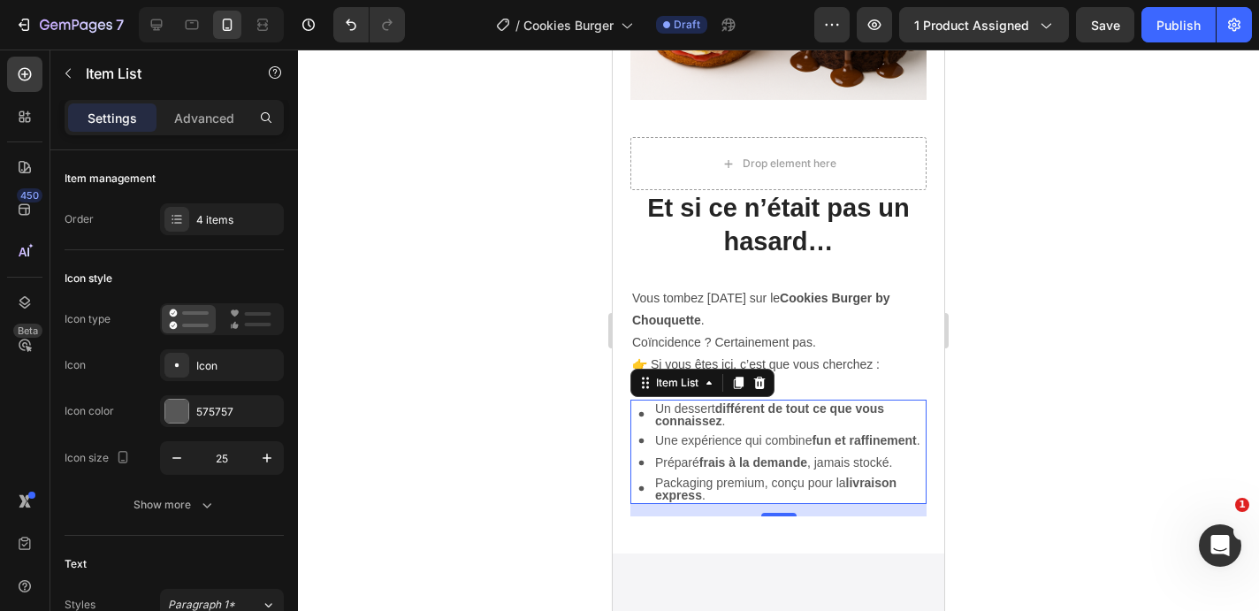
click at [687, 461] on p "Préparé frais à la demande , jamais stocké." at bounding box center [789, 462] width 269 height 12
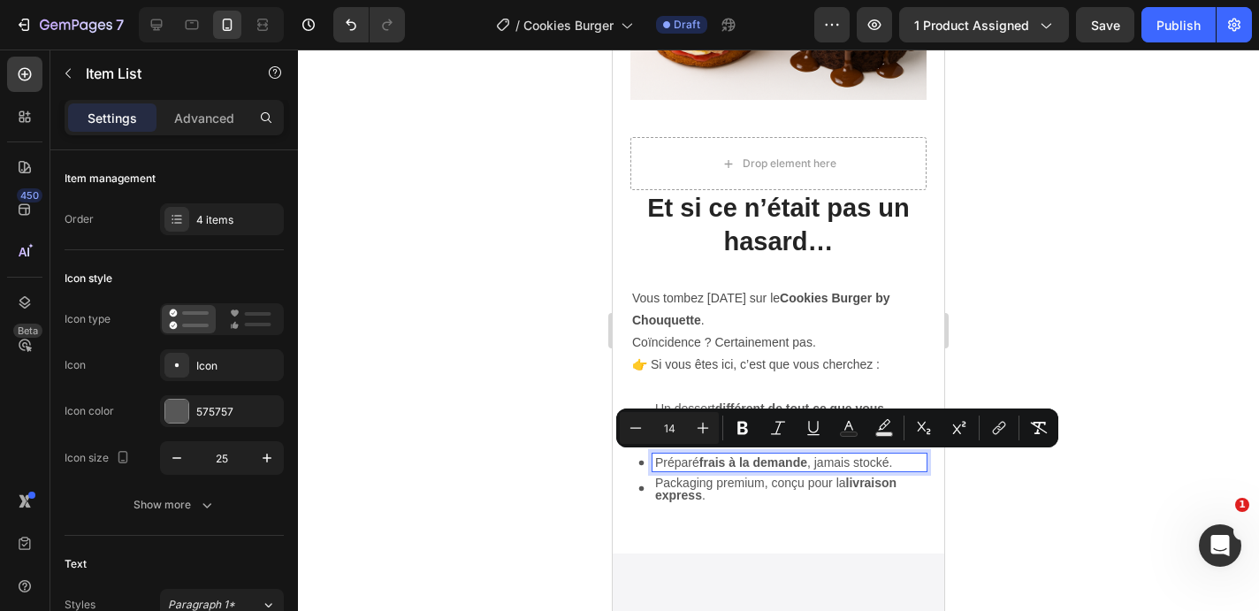
scroll to position [2259, 0]
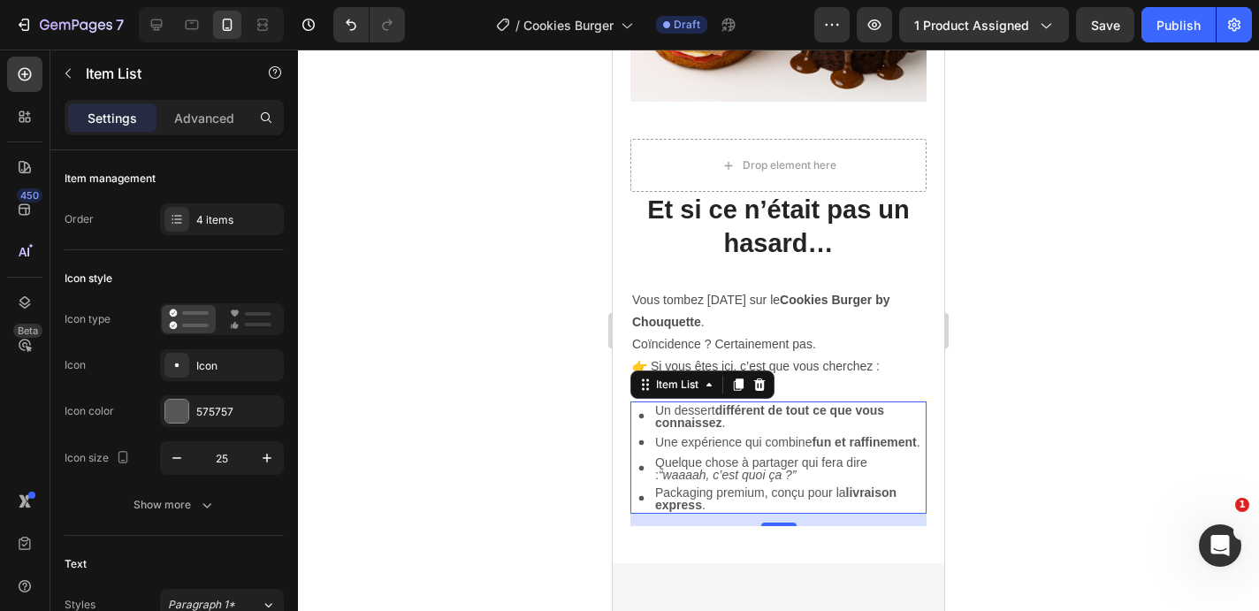
click at [674, 498] on strong "livraison express" at bounding box center [775, 498] width 241 height 27
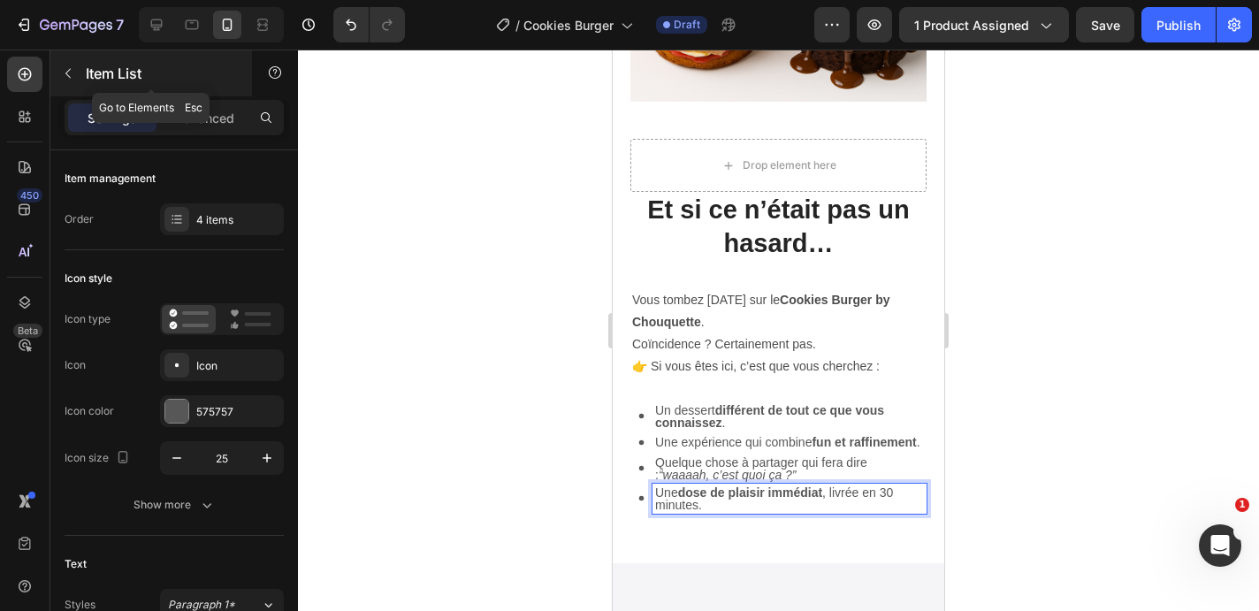
click at [73, 69] on icon "button" at bounding box center [68, 73] width 14 height 14
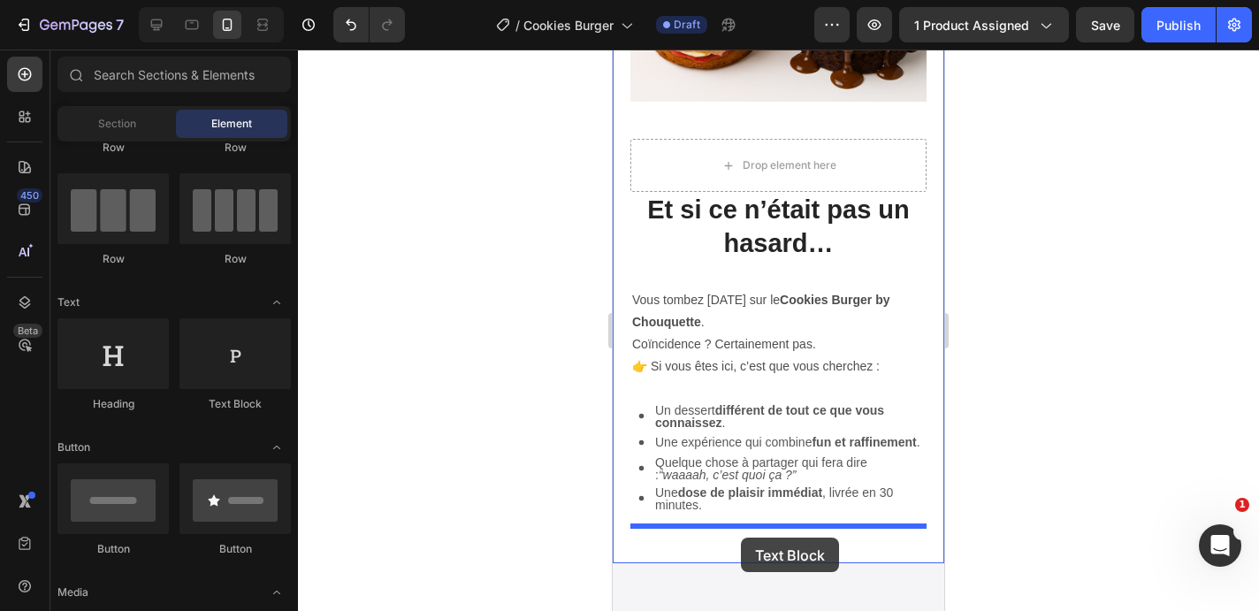
drag, startPoint x: 813, startPoint y: 408, endPoint x: 740, endPoint y: 536, distance: 146.9
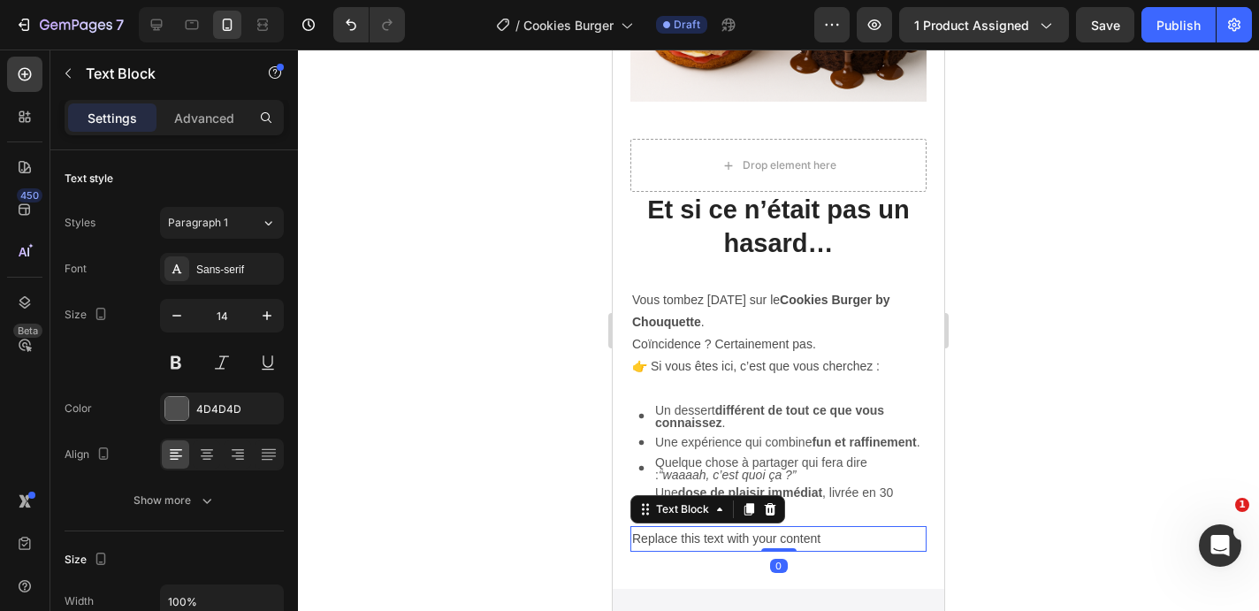
click at [728, 537] on div "Replace this text with your content" at bounding box center [778, 539] width 296 height 26
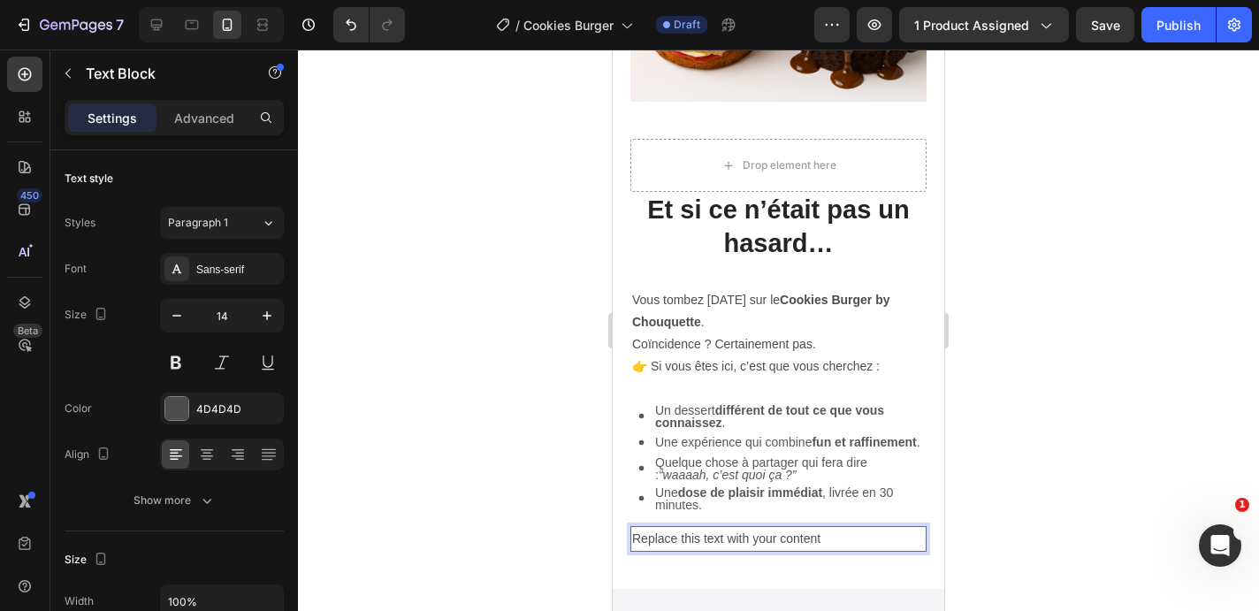
click at [728, 537] on p "Replace this text with your content" at bounding box center [778, 539] width 293 height 22
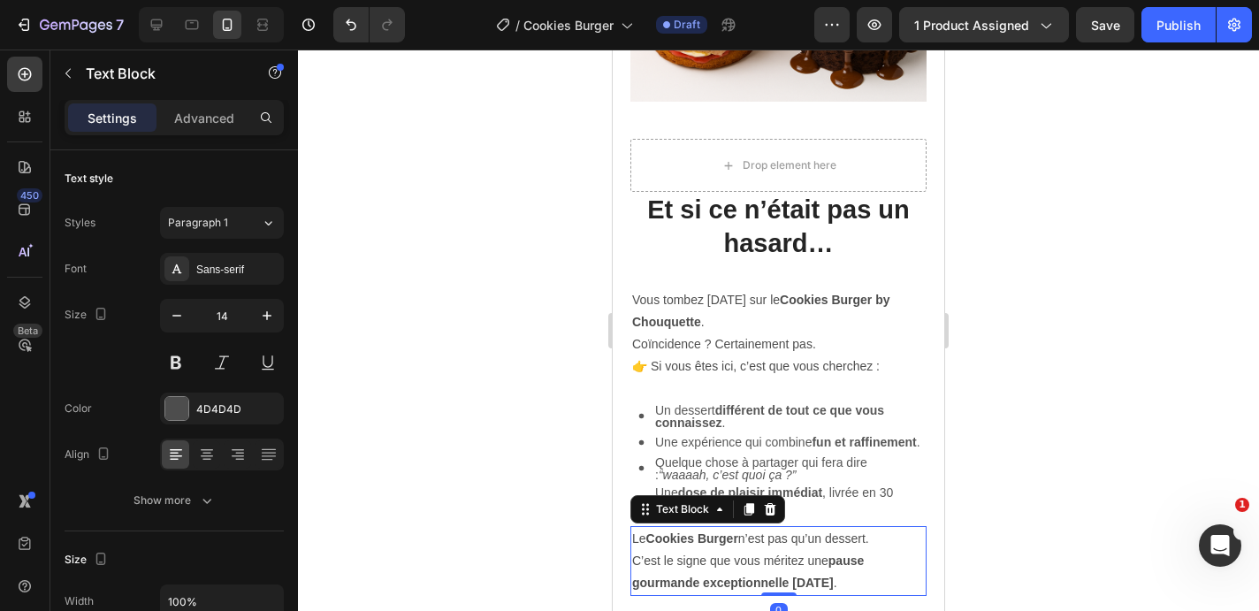
click at [531, 510] on div at bounding box center [778, 330] width 961 height 561
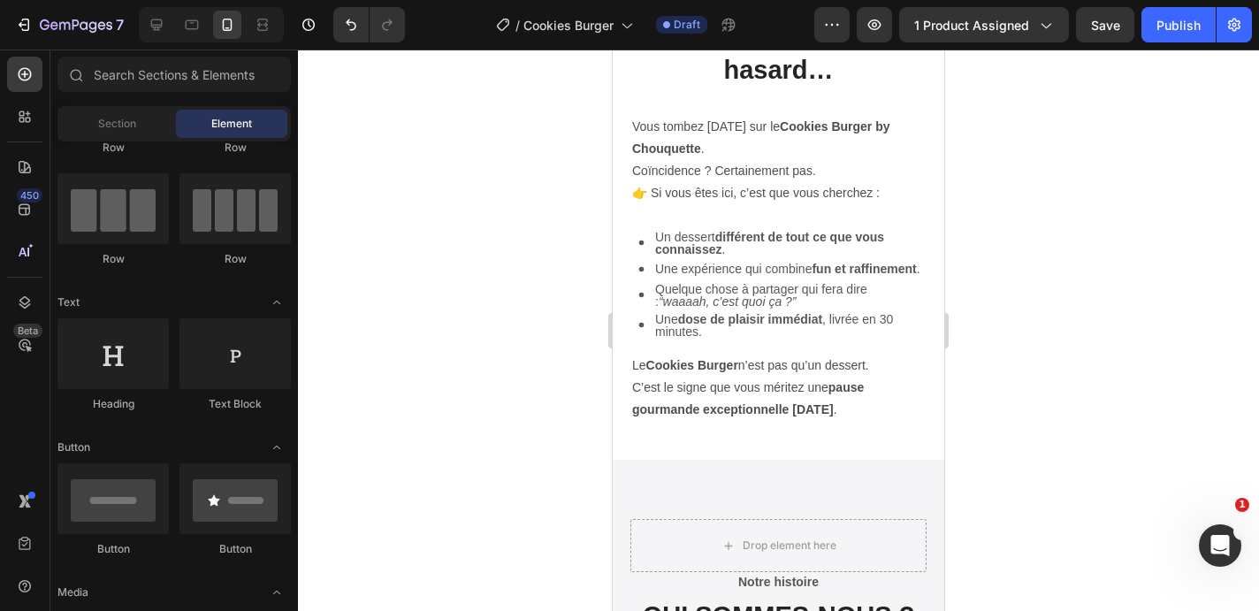
scroll to position [2428, 0]
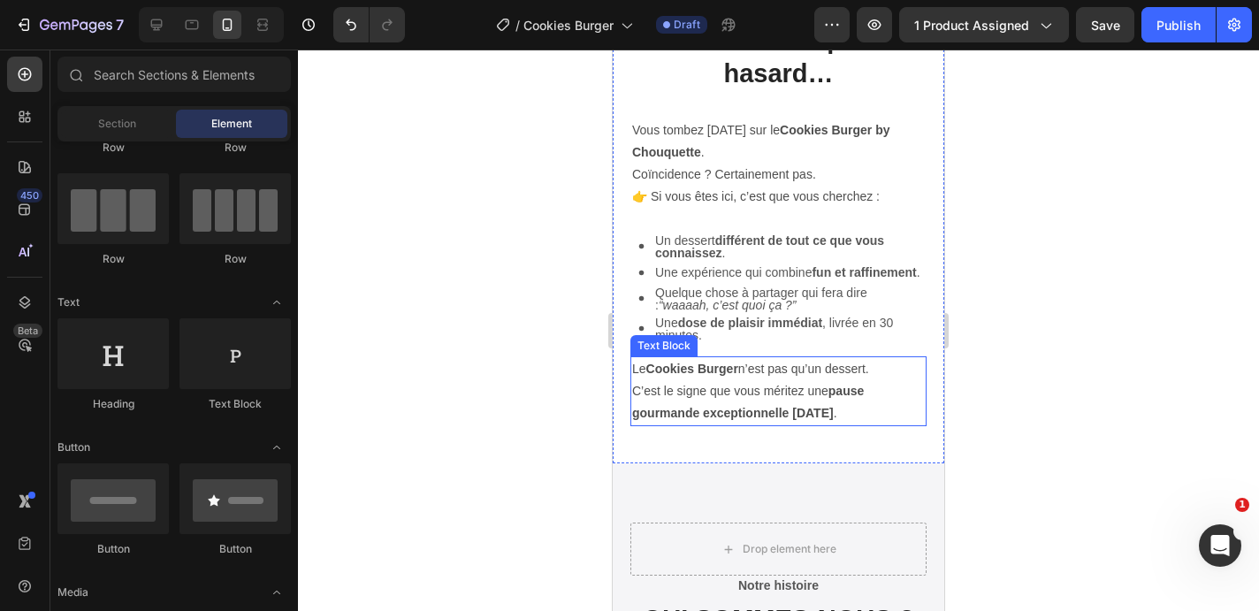
click at [874, 408] on p "Le Cookies Burger n’est pas qu’un dessert. C’est le signe que vous méritez une …" at bounding box center [778, 391] width 293 height 67
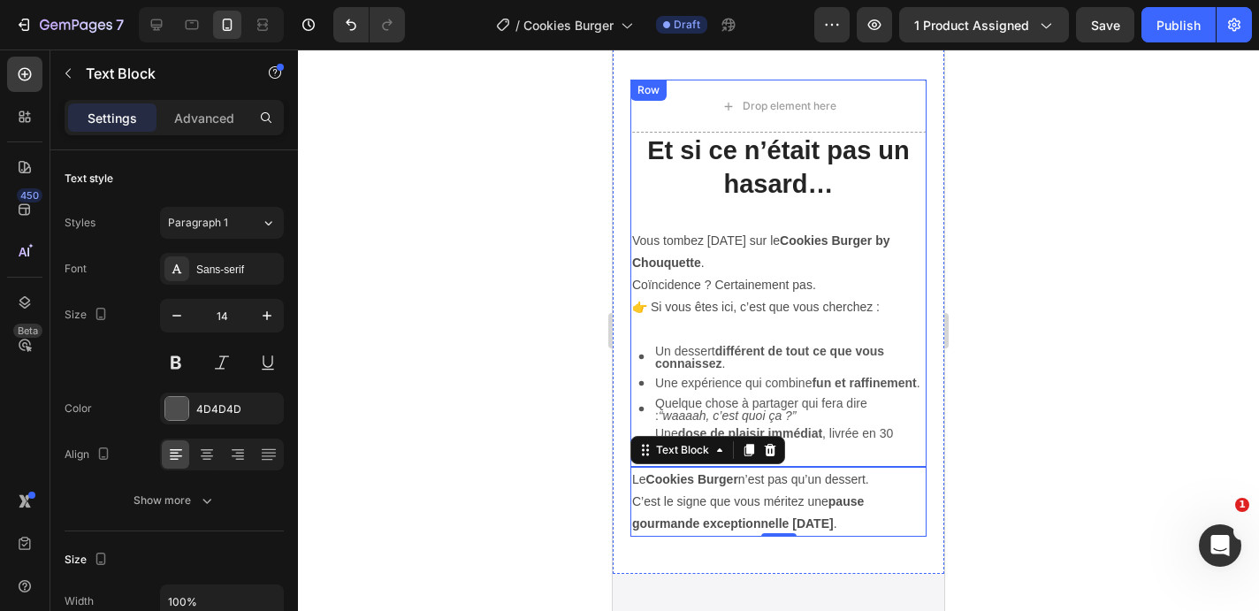
scroll to position [2315, 0]
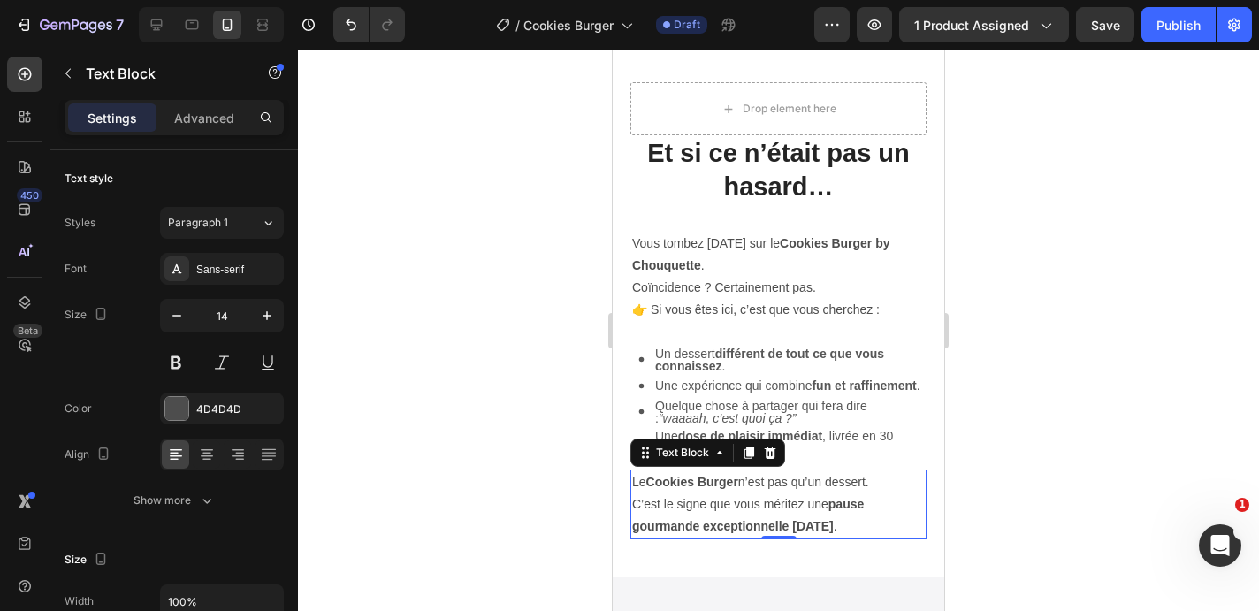
click at [370, 175] on div at bounding box center [778, 330] width 961 height 561
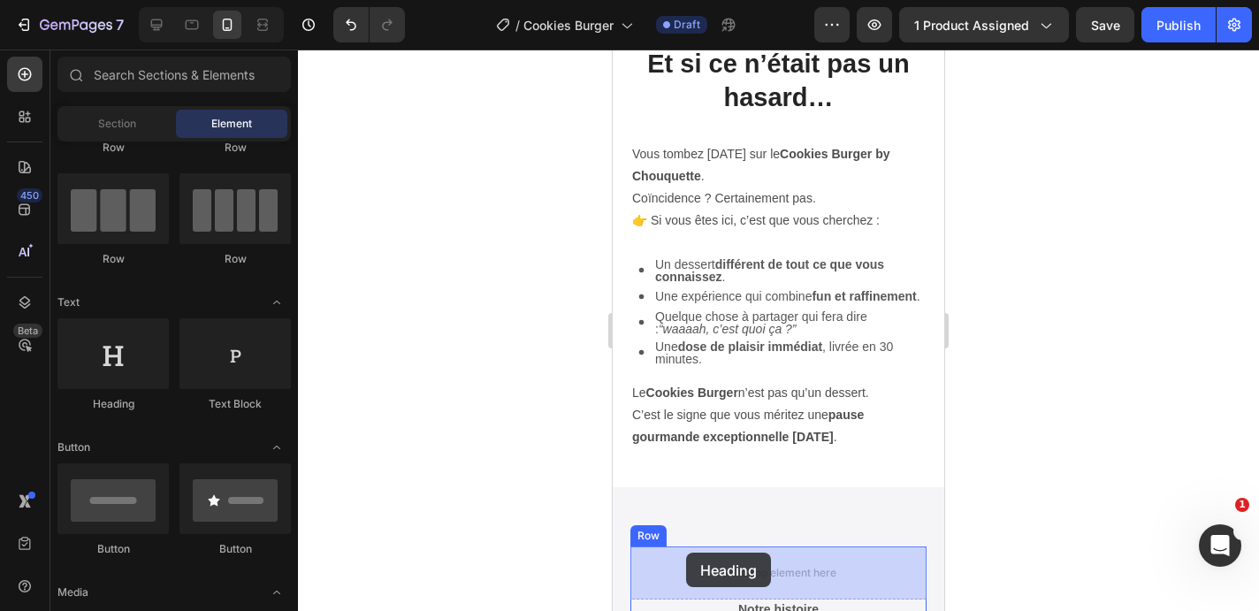
scroll to position [2432, 0]
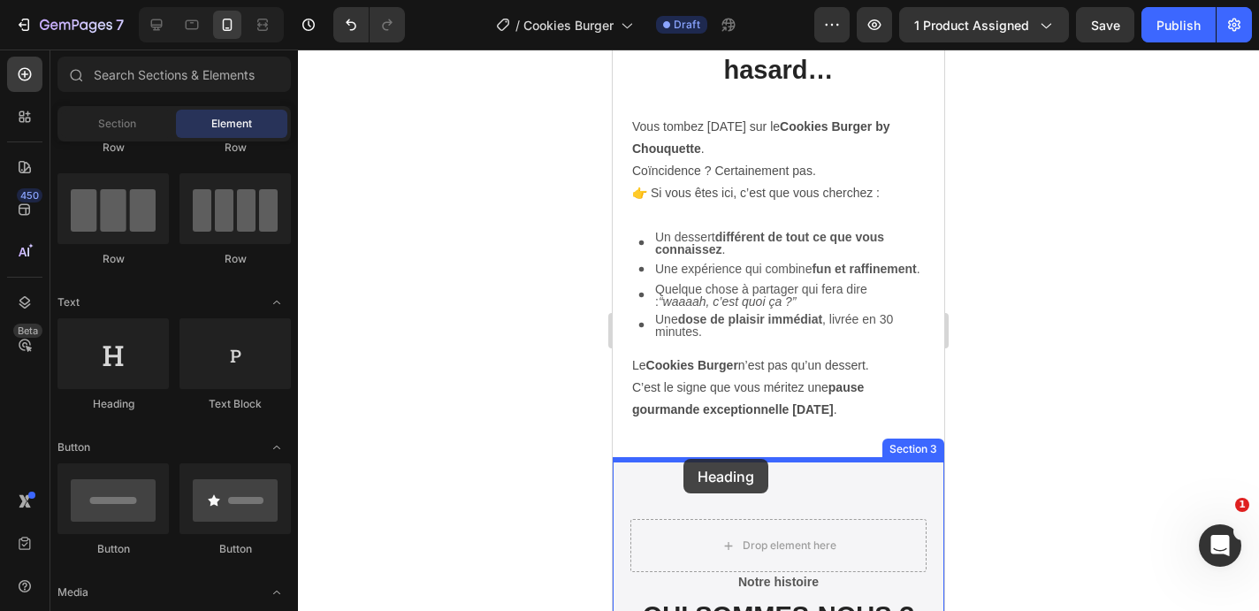
drag, startPoint x: 758, startPoint y: 400, endPoint x: 683, endPoint y: 463, distance: 97.2
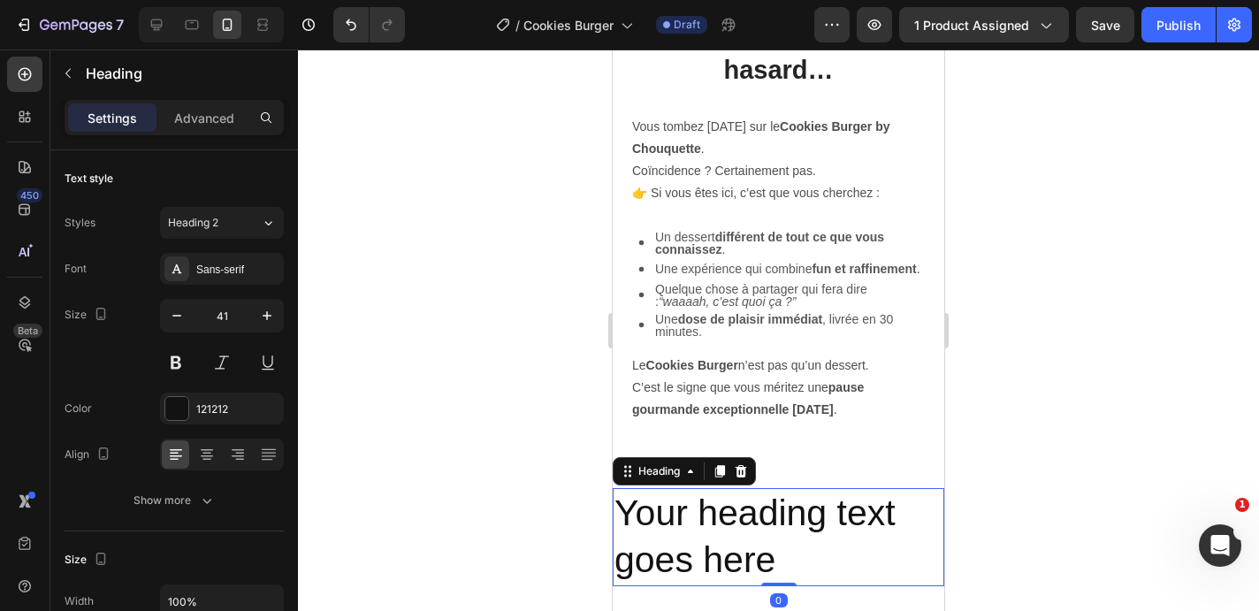
click at [729, 509] on h2 "Your heading text goes here" at bounding box center [778, 537] width 331 height 98
click at [729, 509] on p "Your heading text goes here" at bounding box center [778, 537] width 328 height 95
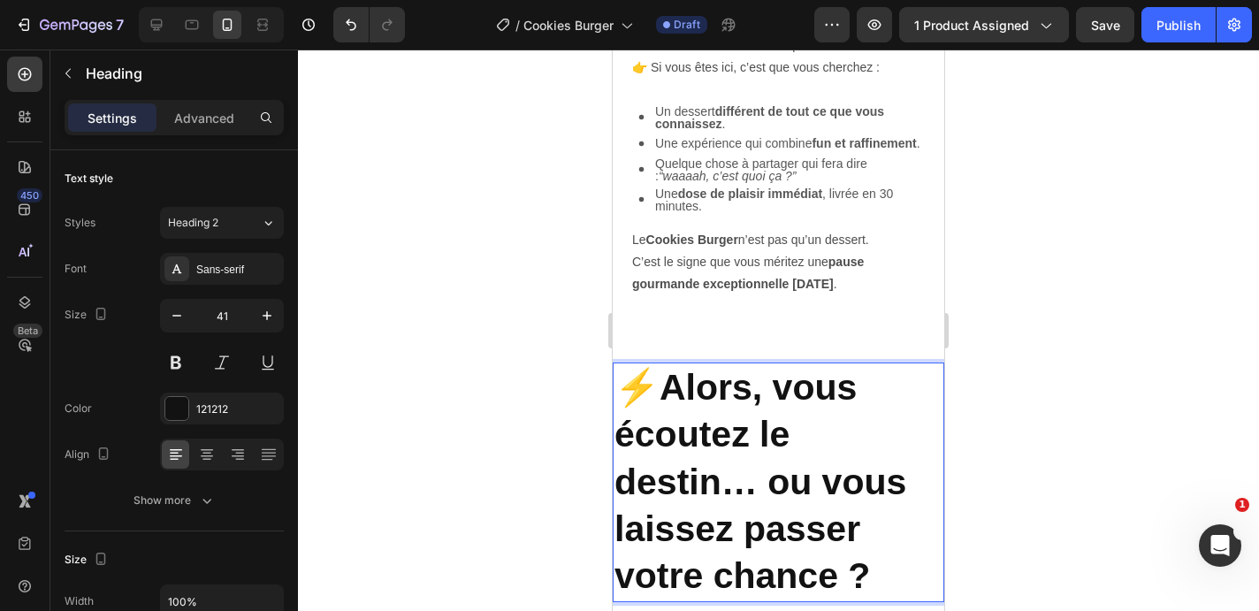
scroll to position [2561, 0]
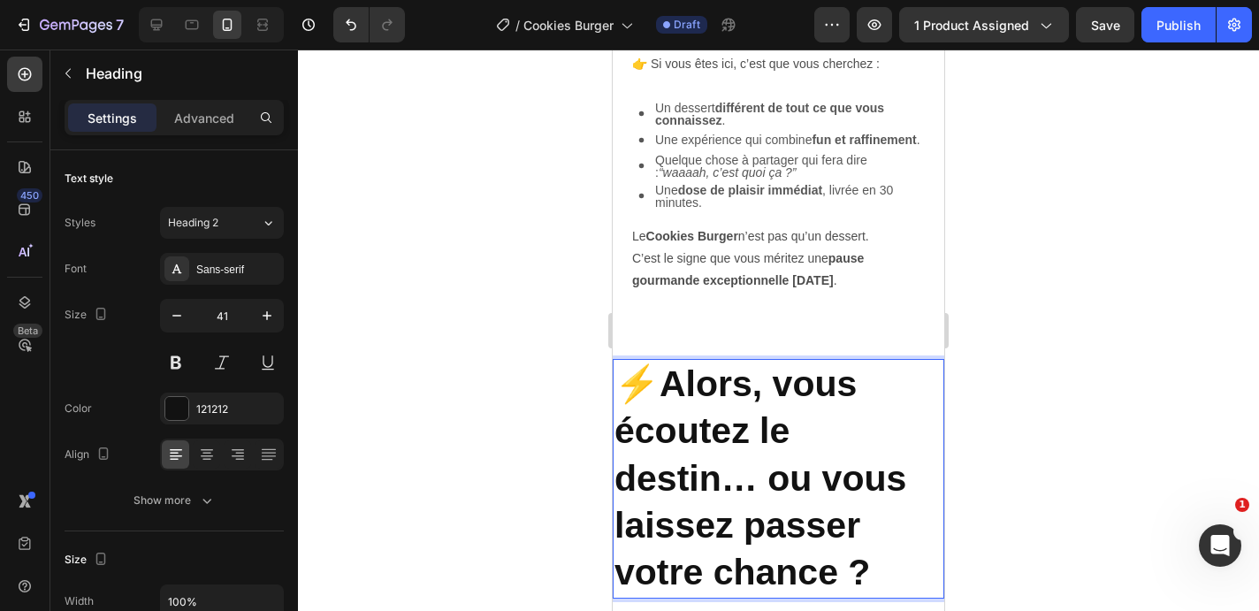
click at [754, 409] on strong "Alors, vous écoutez le destin… ou vous laissez passer votre chance ?" at bounding box center [760, 477] width 292 height 229
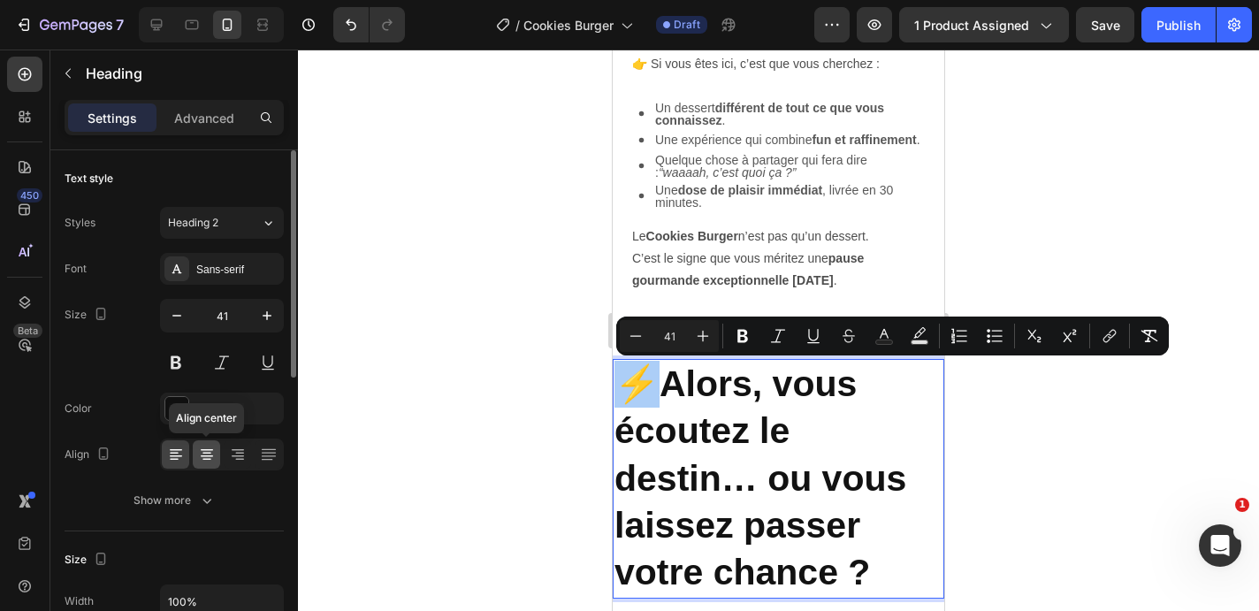
click at [215, 457] on icon at bounding box center [207, 455] width 18 height 18
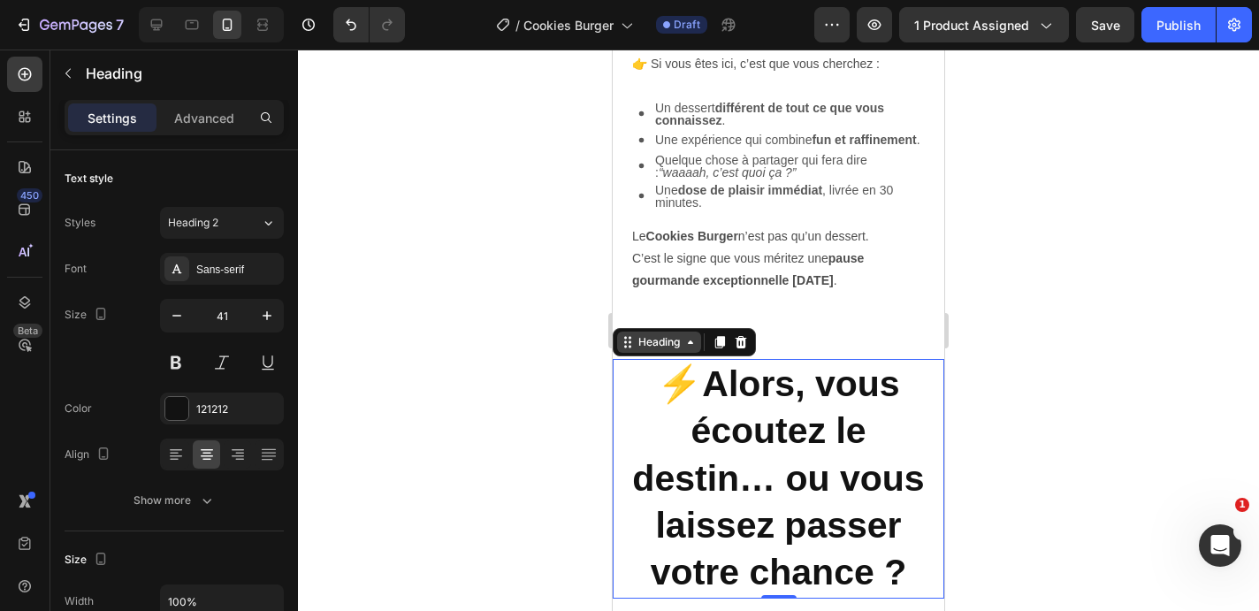
click at [667, 338] on div "Heading" at bounding box center [659, 342] width 49 height 16
click at [678, 343] on div "Heading" at bounding box center [659, 342] width 49 height 16
click at [748, 408] on p "⚡ Alors, vous écoutez le destin… ou vous laissez passer votre chance ?" at bounding box center [778, 478] width 328 height 235
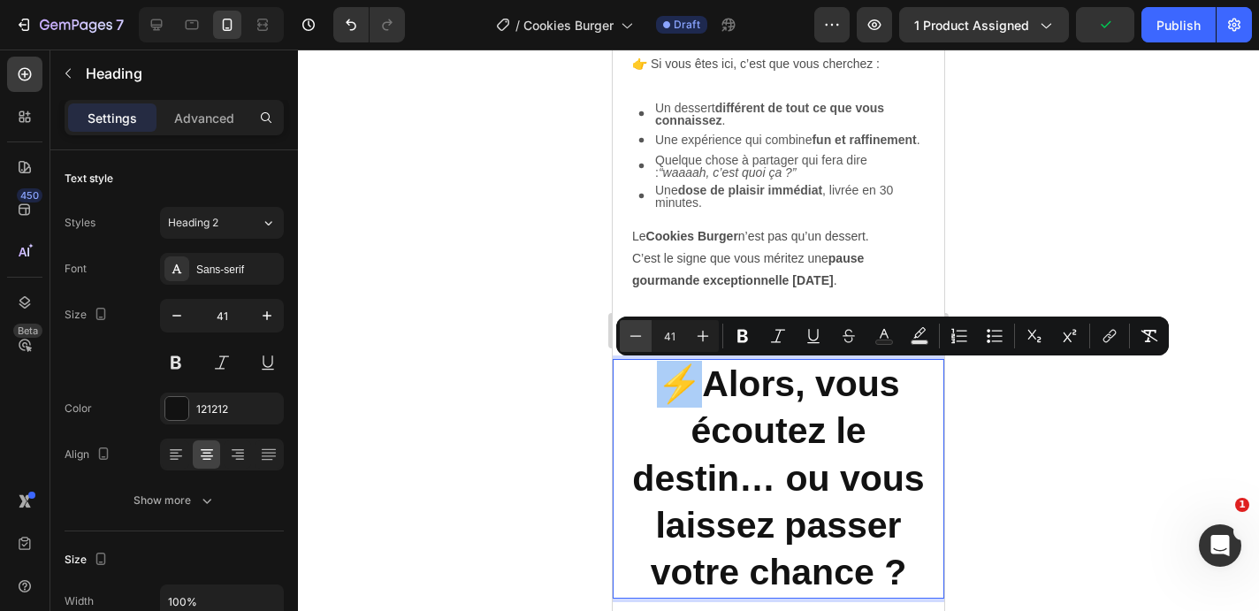
click at [641, 337] on icon "Editor contextual toolbar" at bounding box center [636, 336] width 18 height 18
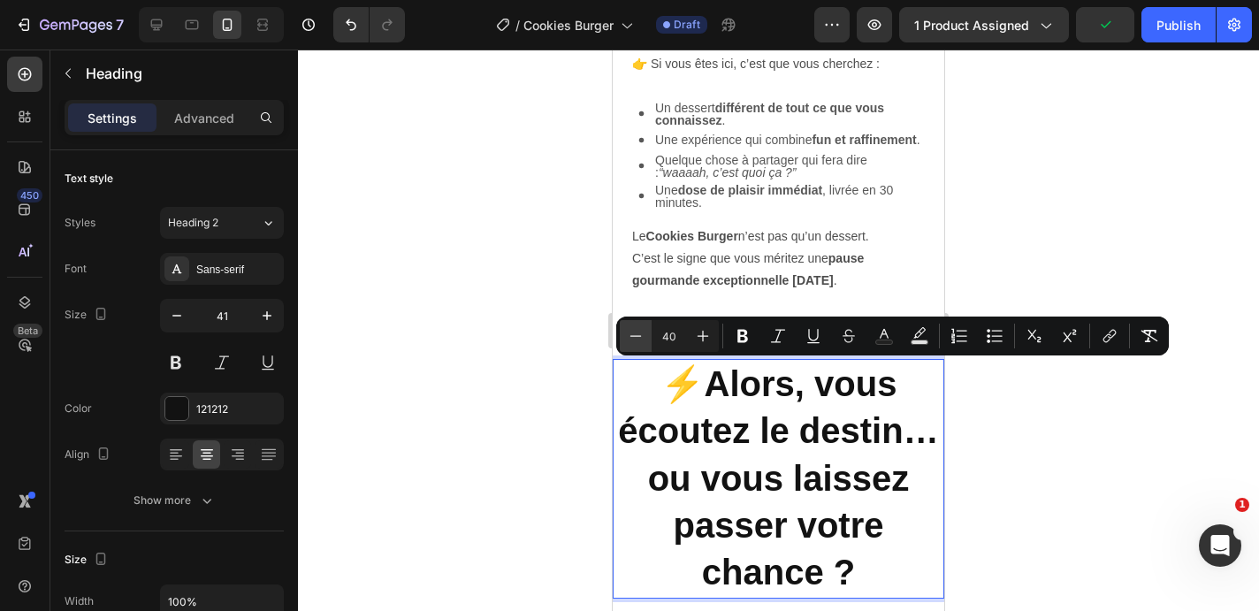
click at [641, 337] on icon "Editor contextual toolbar" at bounding box center [636, 336] width 18 height 18
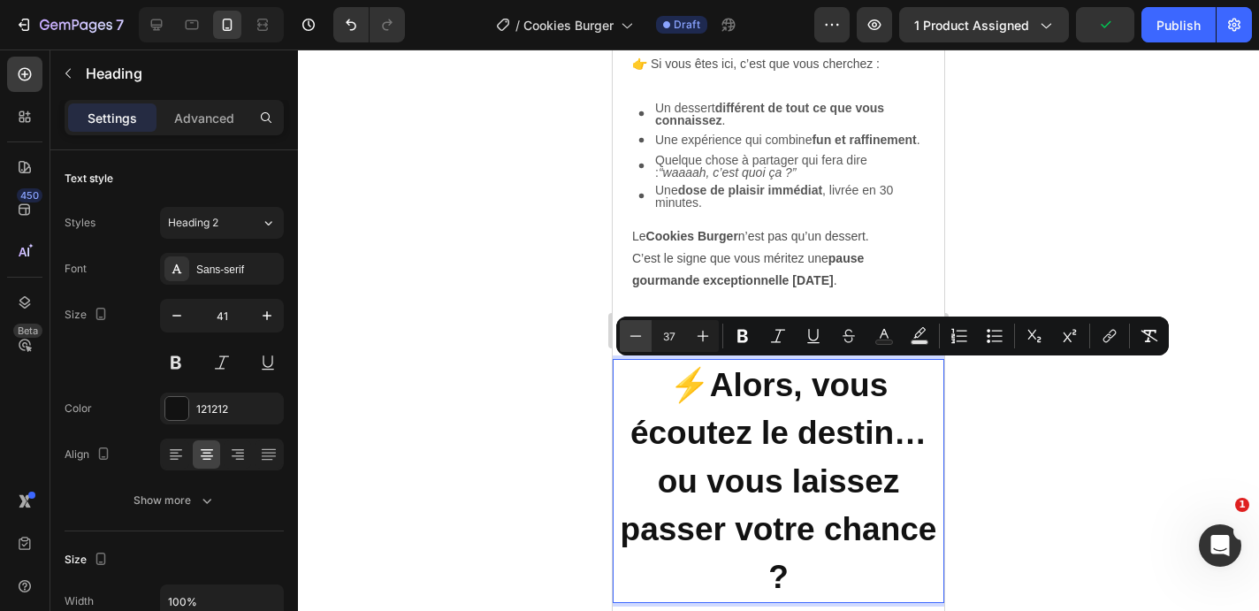
click at [641, 337] on icon "Editor contextual toolbar" at bounding box center [636, 336] width 18 height 18
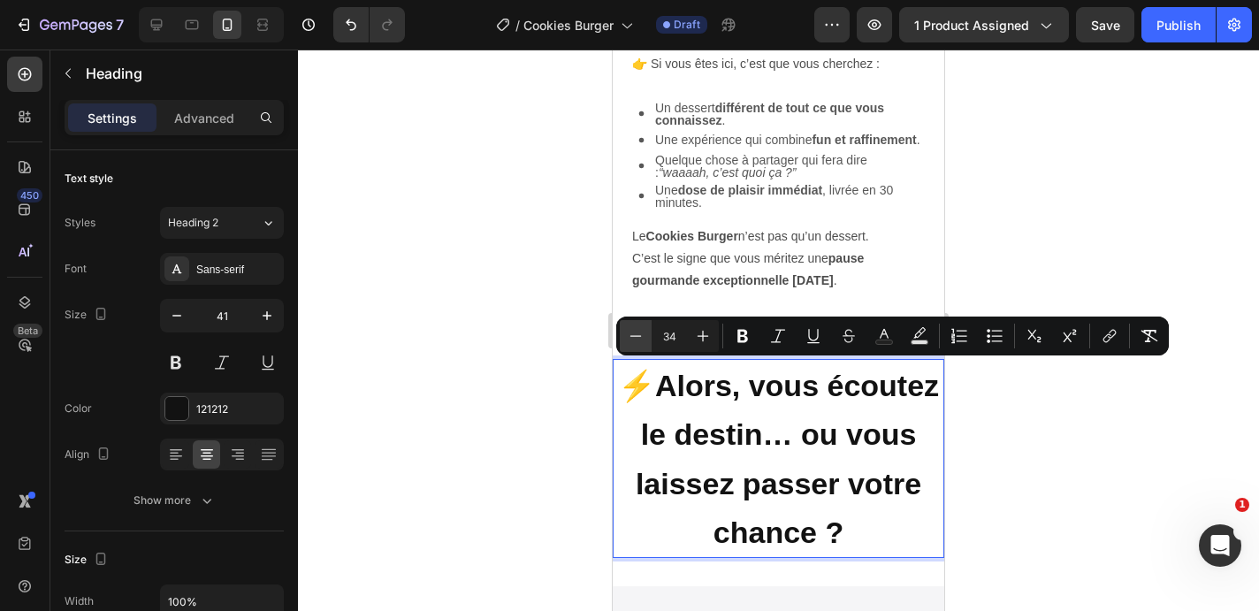
click at [641, 337] on icon "Editor contextual toolbar" at bounding box center [636, 336] width 18 height 18
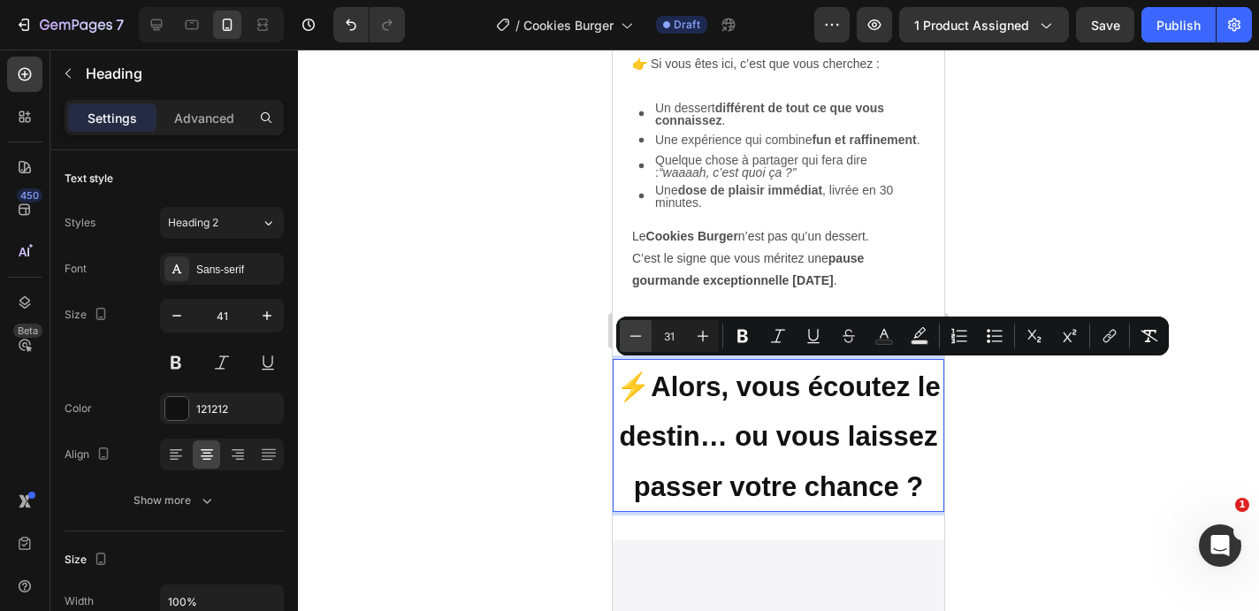
click at [641, 337] on icon "Editor contextual toolbar" at bounding box center [636, 336] width 18 height 18
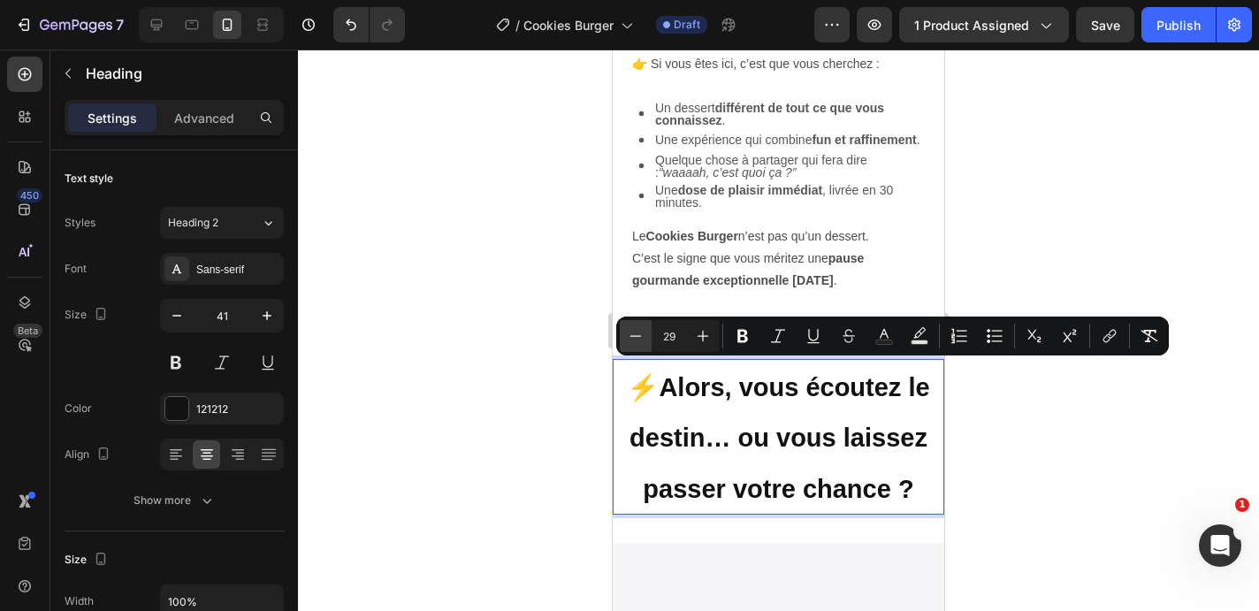
click at [641, 337] on icon "Editor contextual toolbar" at bounding box center [636, 336] width 18 height 18
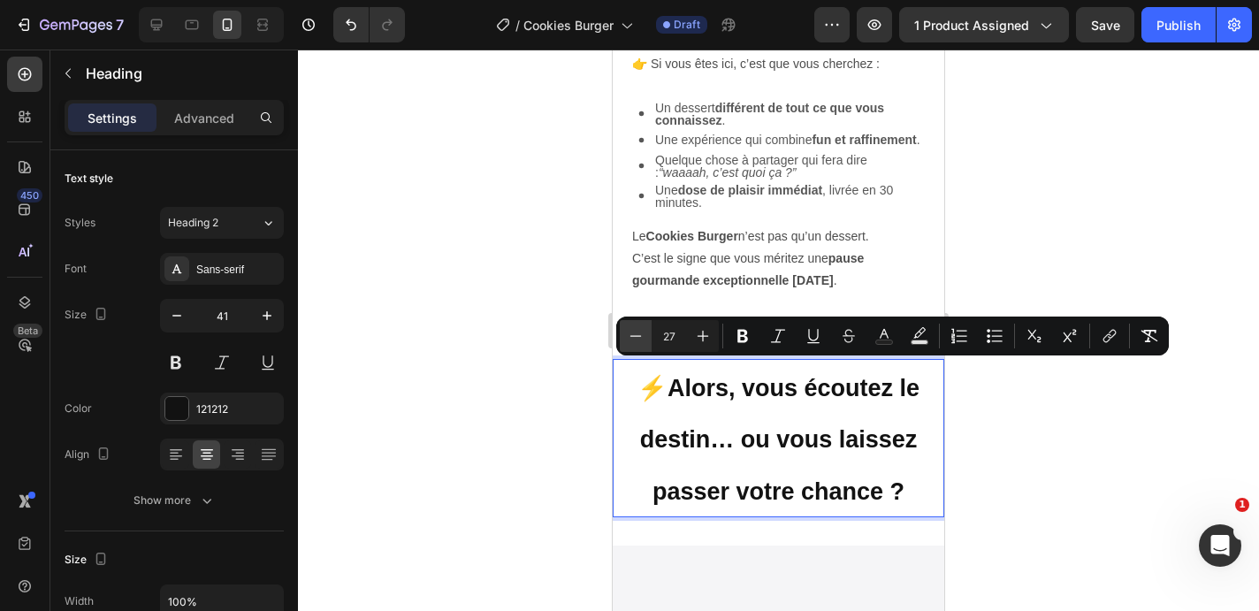
click at [641, 337] on icon "Editor contextual toolbar" at bounding box center [636, 336] width 18 height 18
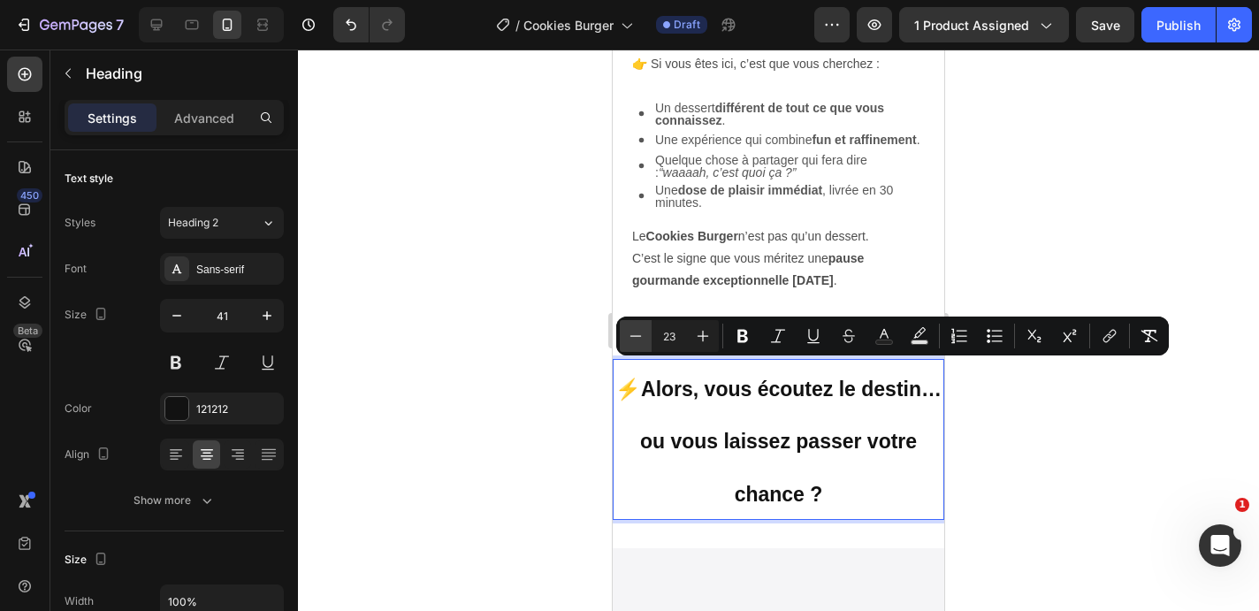
click at [641, 337] on icon "Editor contextual toolbar" at bounding box center [636, 336] width 18 height 18
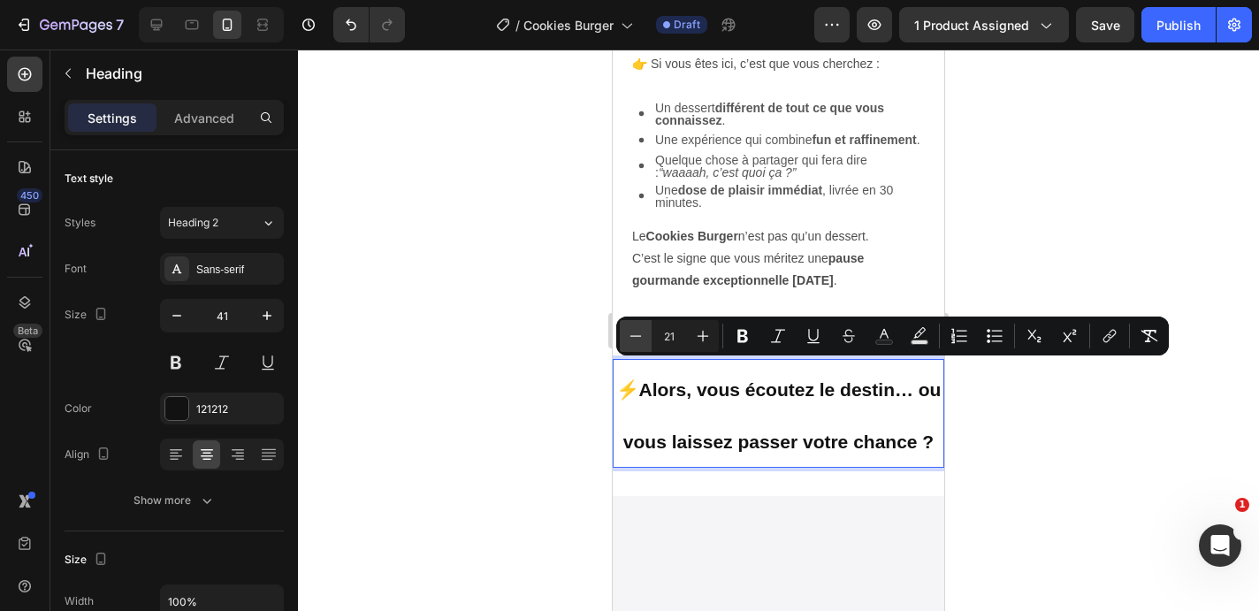
click at [641, 337] on icon "Editor contextual toolbar" at bounding box center [636, 336] width 18 height 18
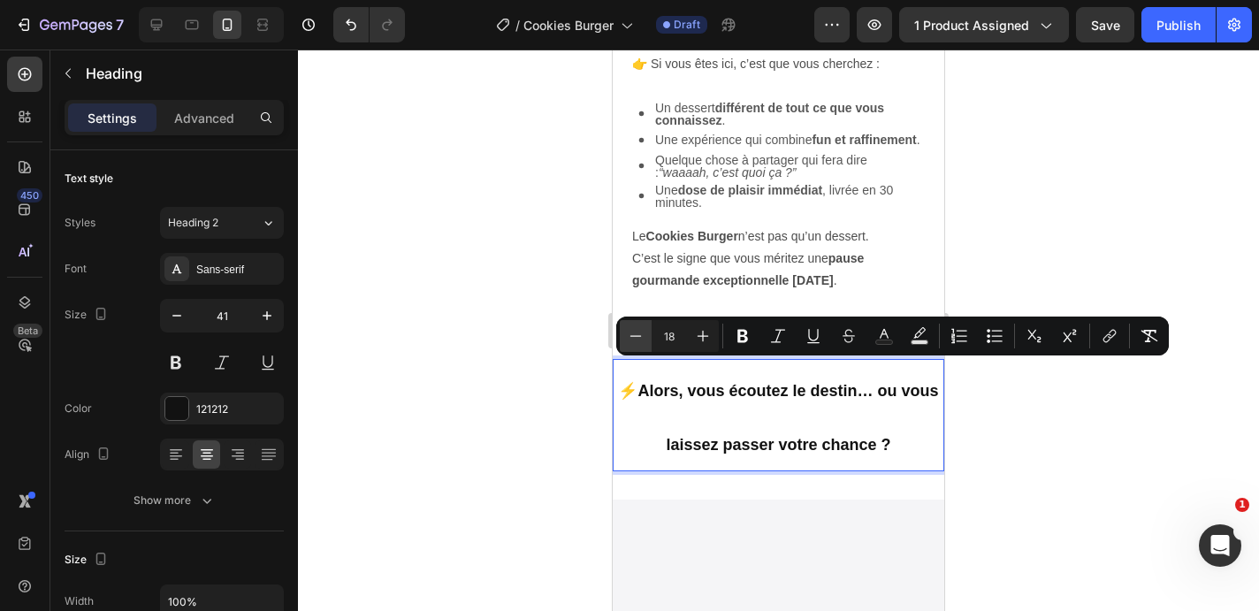
click at [640, 337] on icon "Editor contextual toolbar" at bounding box center [636, 336] width 18 height 18
type input "17"
click at [514, 370] on div at bounding box center [778, 330] width 961 height 561
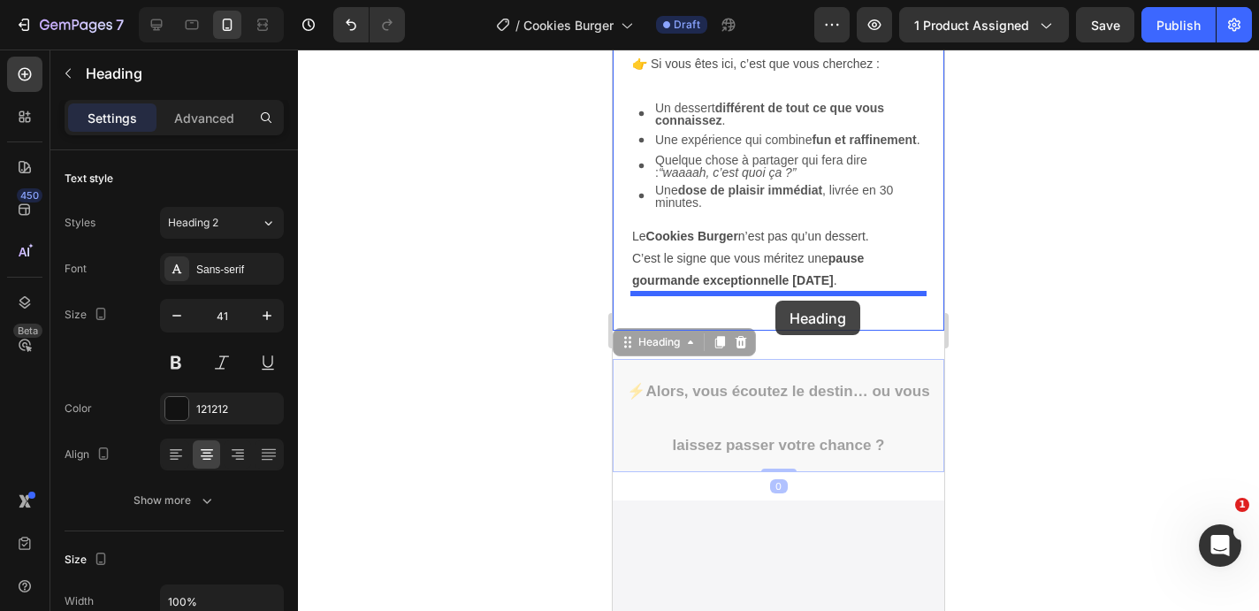
drag, startPoint x: 777, startPoint y: 391, endPoint x: 773, endPoint y: 302, distance: 88.5
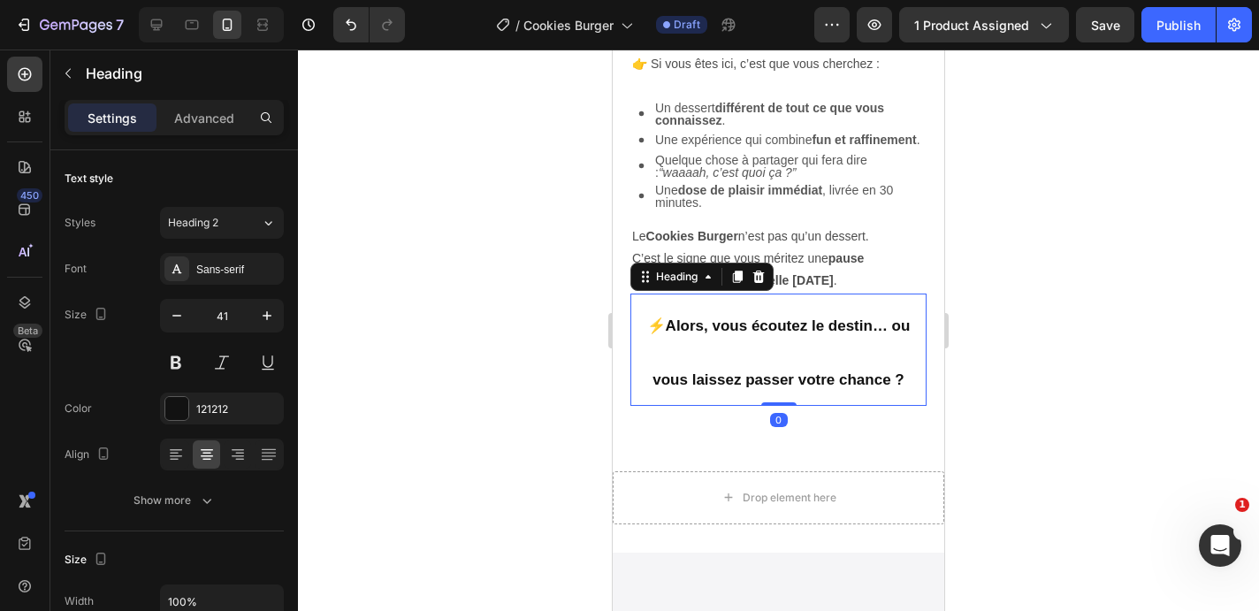
click at [545, 368] on div at bounding box center [778, 330] width 961 height 561
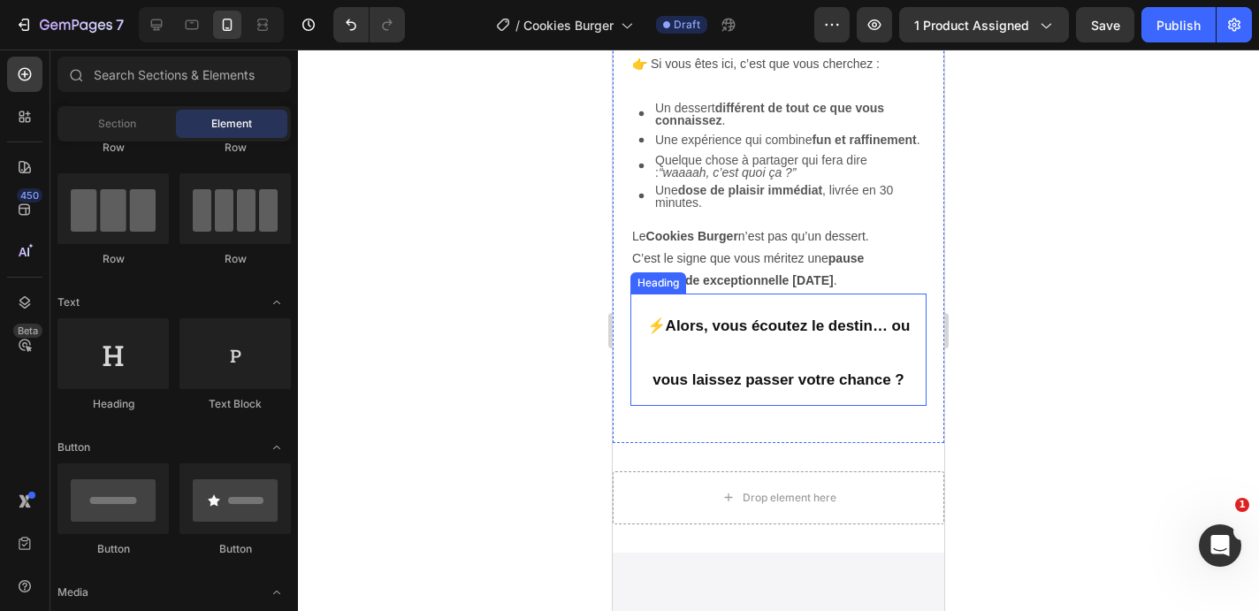
click at [818, 369] on h2 "⚡ Alors, vous écoutez le destin… ou vous laissez passer votre chance ?" at bounding box center [778, 349] width 296 height 112
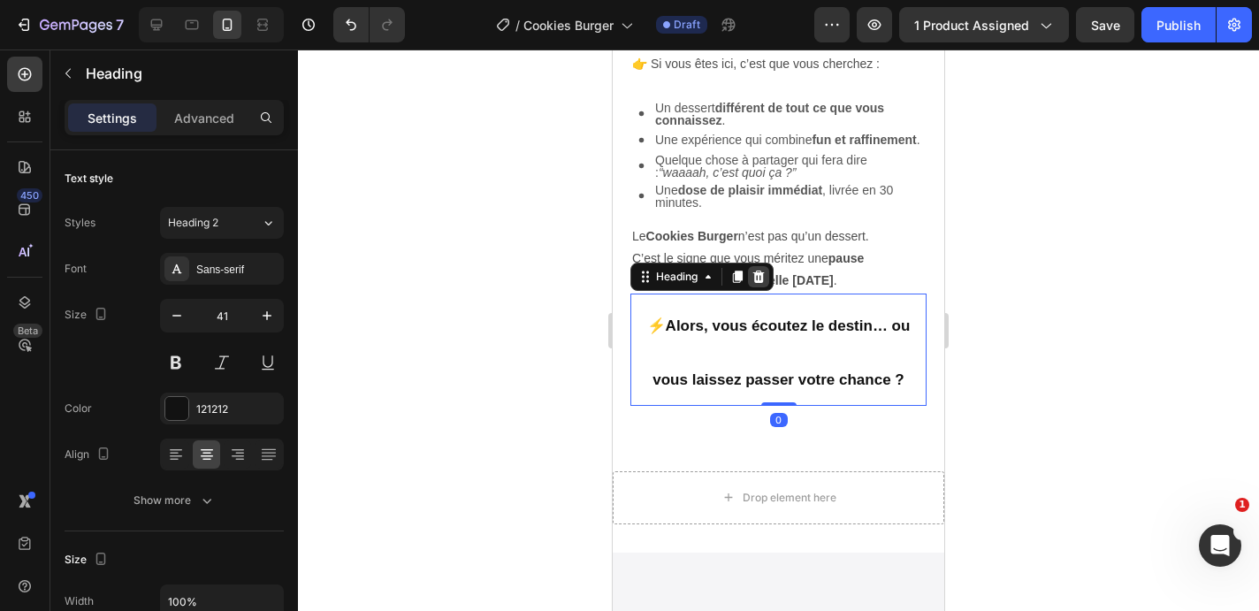
click at [756, 273] on icon at bounding box center [758, 276] width 11 height 12
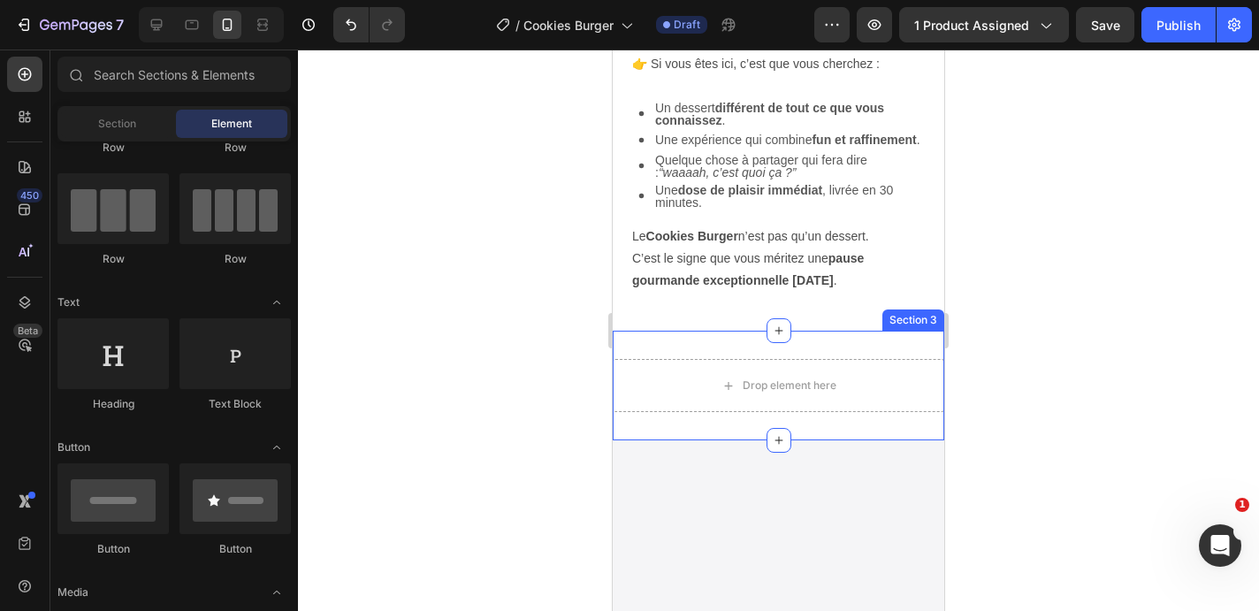
click at [811, 345] on div "Drop element here Section 3" at bounding box center [778, 386] width 331 height 110
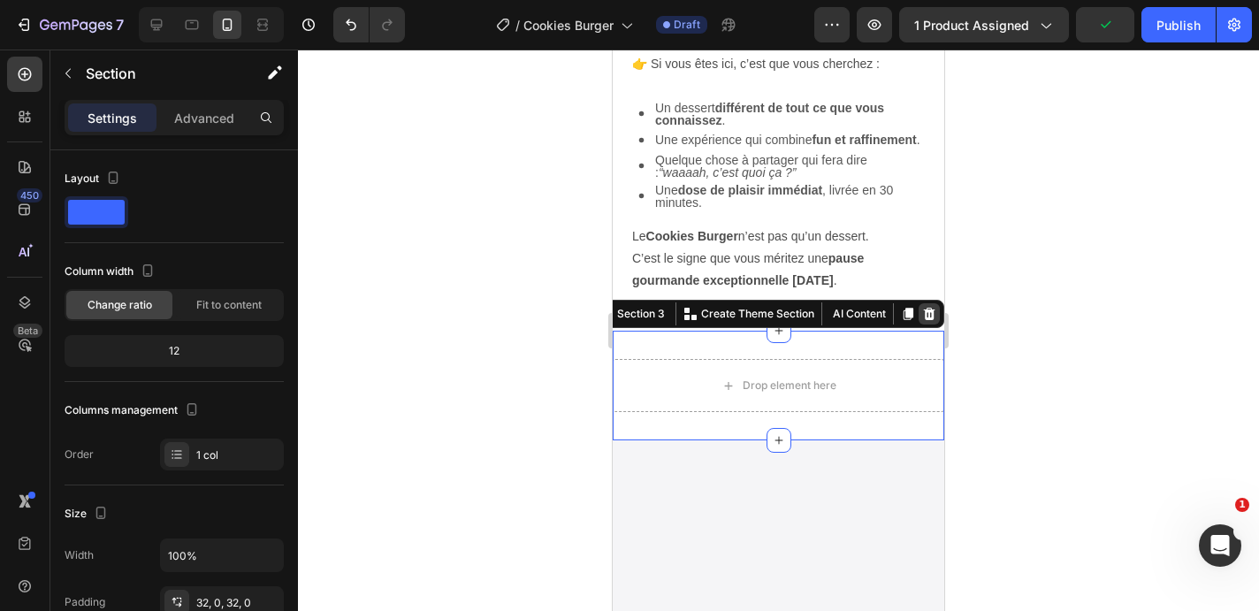
click at [934, 316] on icon at bounding box center [929, 314] width 14 height 14
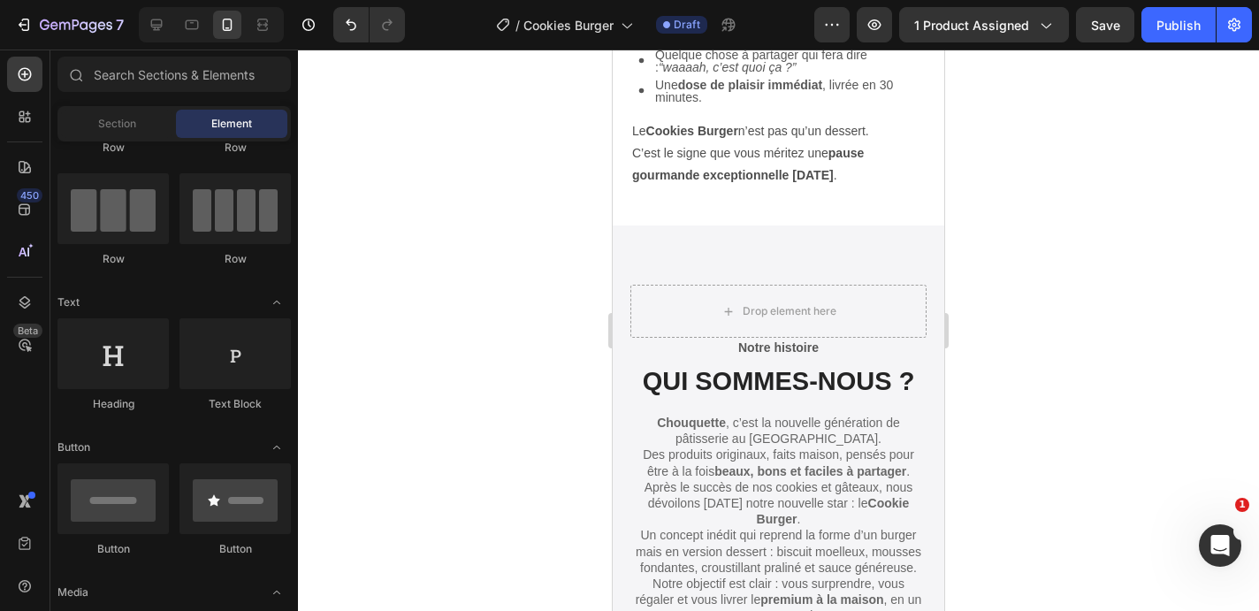
scroll to position [2652, 0]
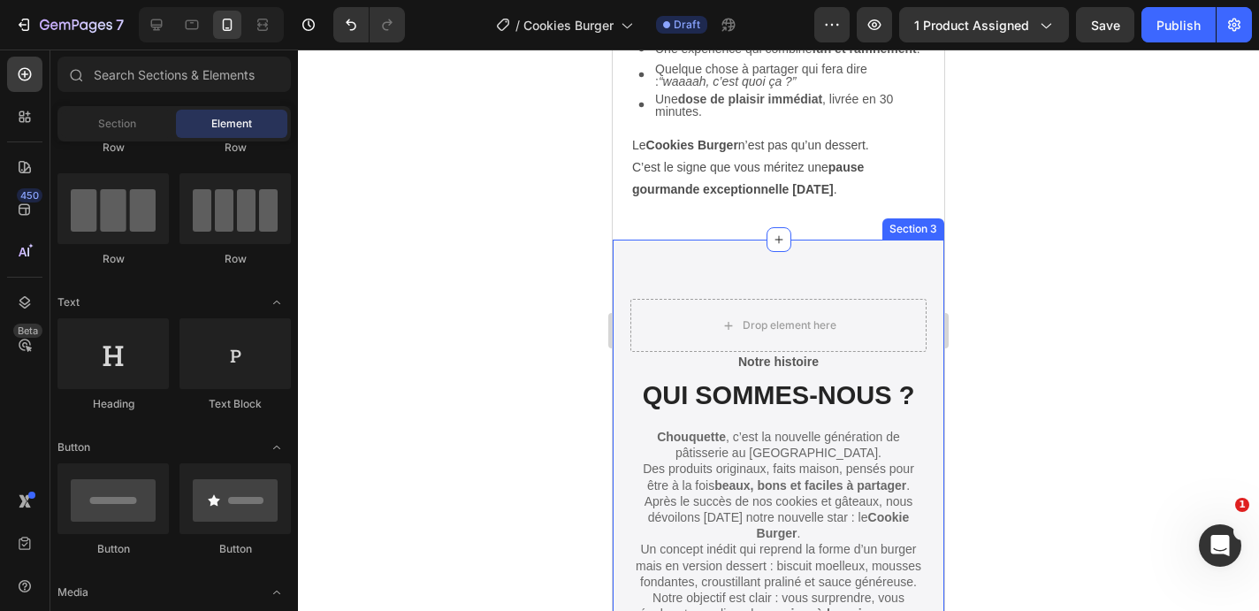
click at [708, 251] on div "Drop element here Notre histoire Text Block QUI SOMMES-NOUS ? Heading Chouquett…" at bounding box center [778, 468] width 331 height 456
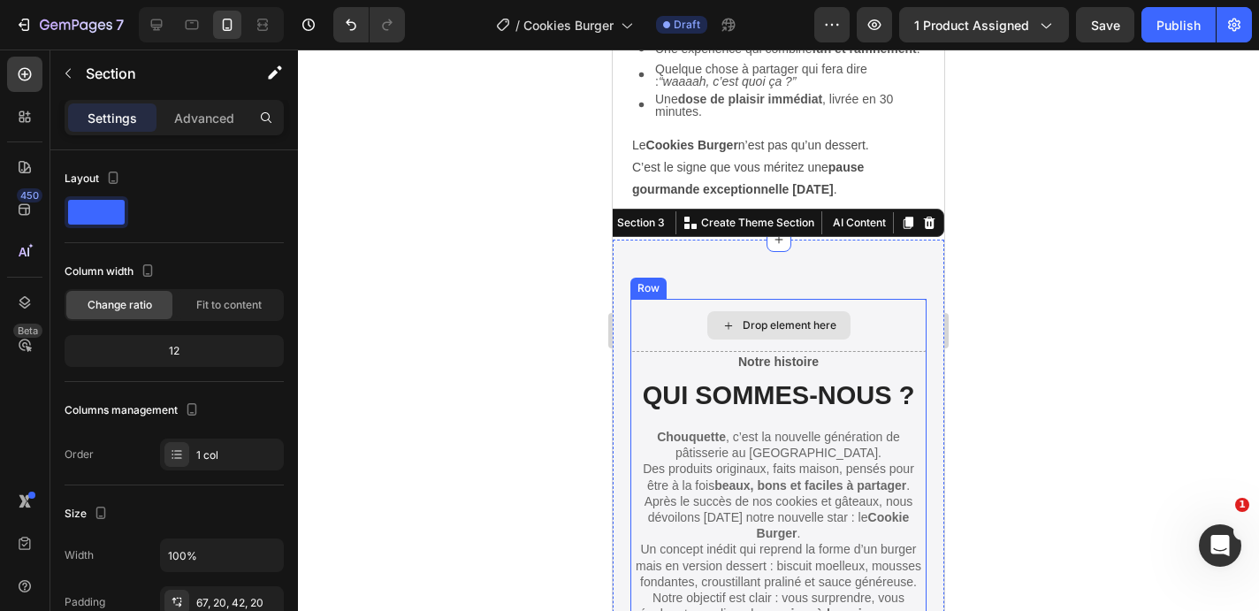
click at [660, 308] on div "Drop element here" at bounding box center [778, 325] width 296 height 53
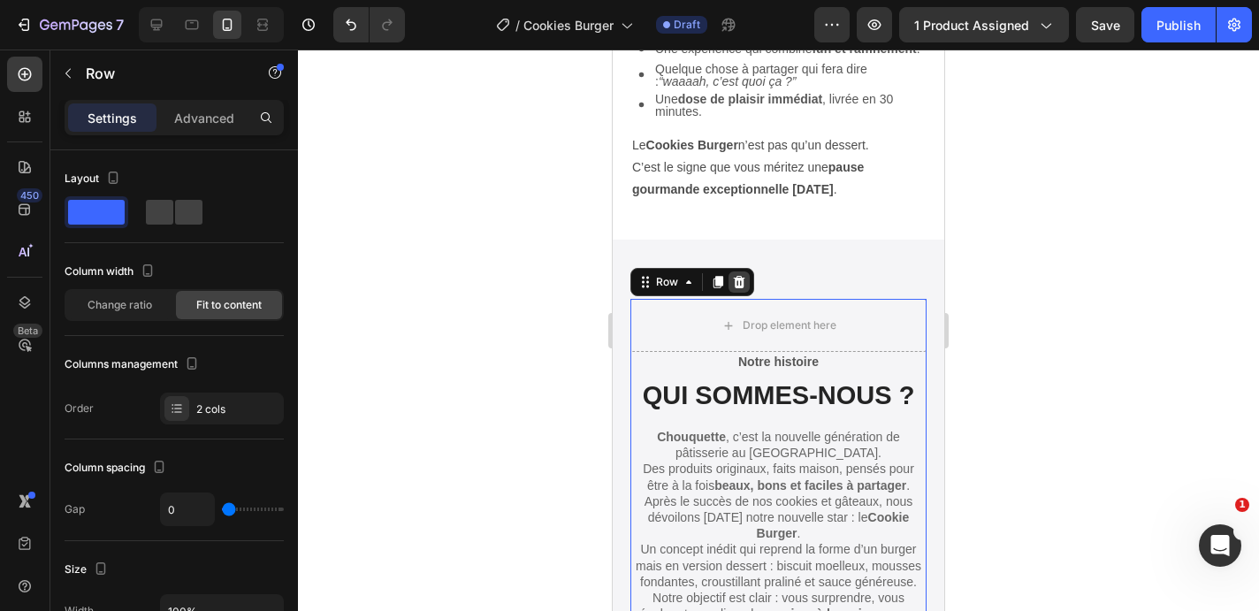
click at [747, 278] on div at bounding box center [738, 281] width 21 height 21
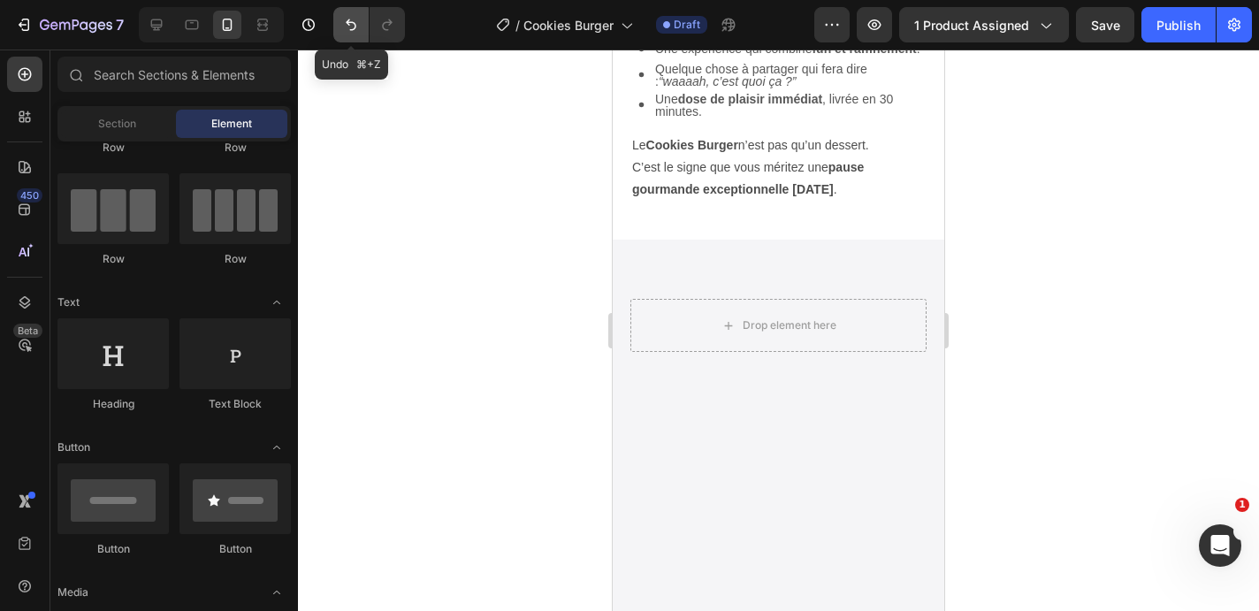
click at [339, 26] on button "Undo/Redo" at bounding box center [350, 24] width 35 height 35
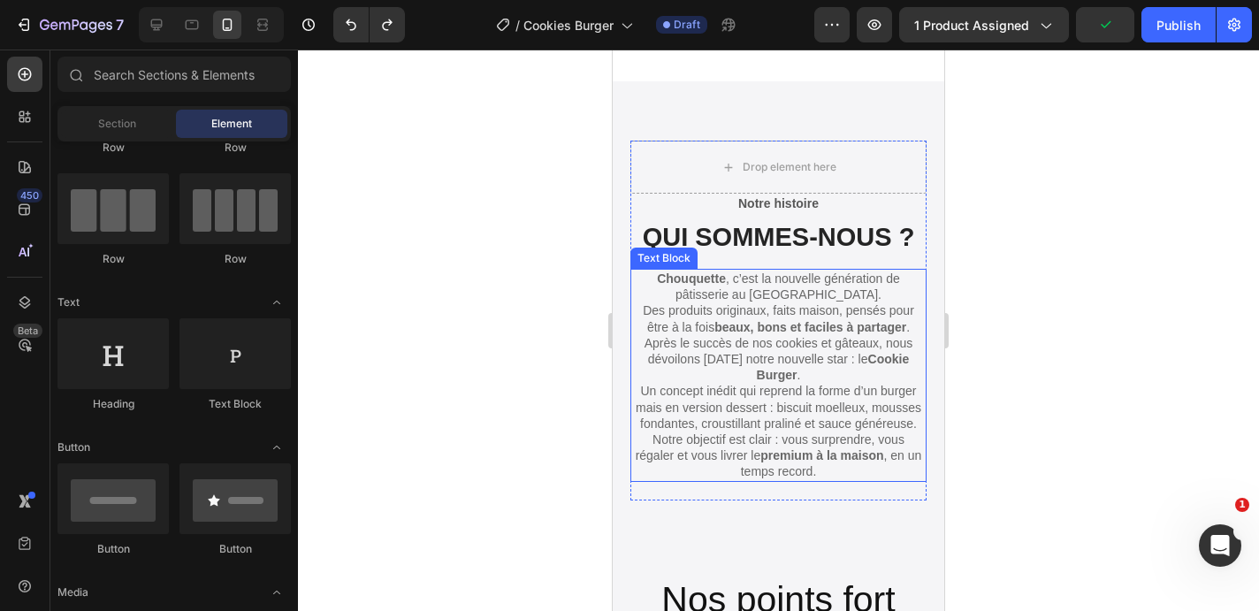
scroll to position [2821, 0]
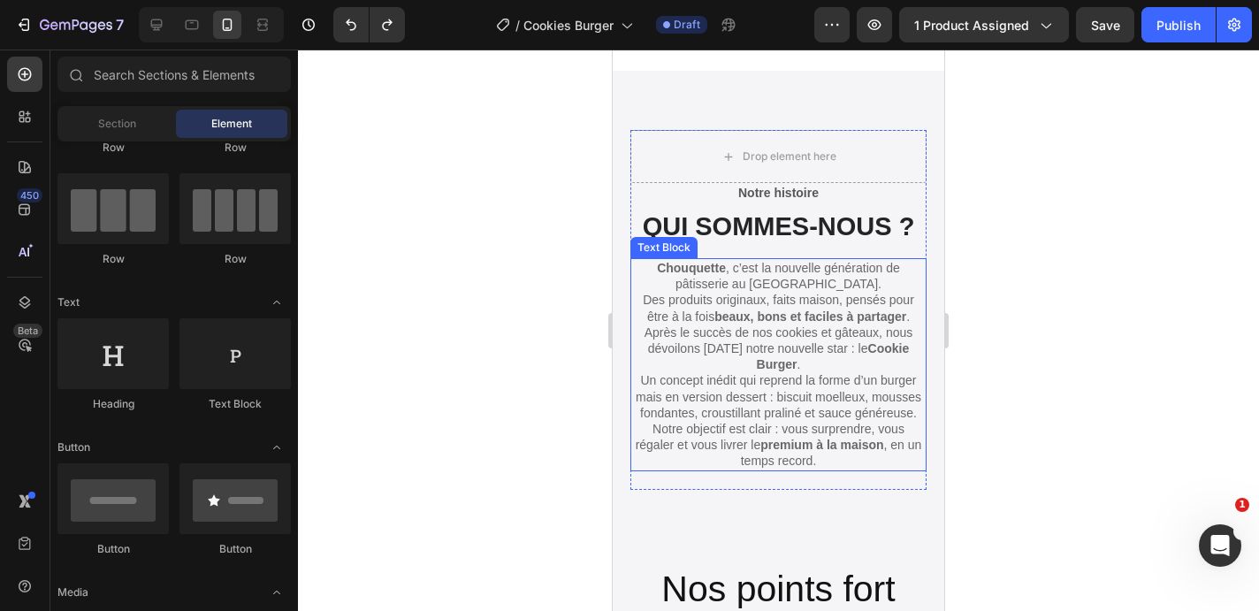
click at [781, 392] on p "Après le succès de nos cookies et gâteaux, nous dévoilons [DATE] notre nouvelle…" at bounding box center [778, 372] width 293 height 96
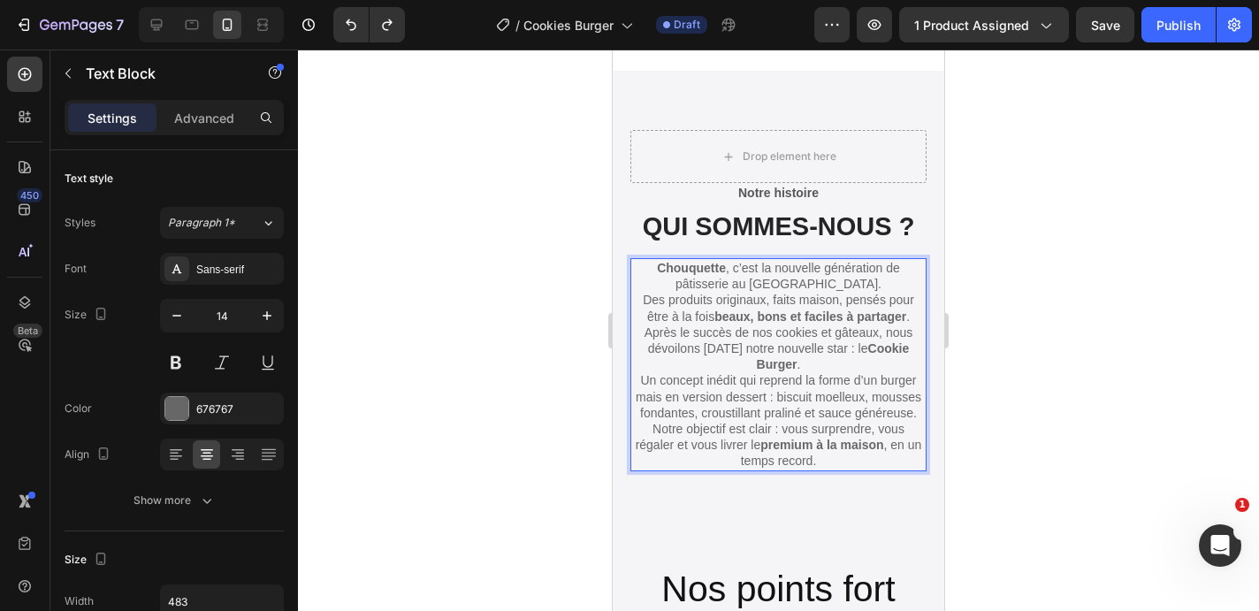
click at [704, 378] on p "Après le succès de nos cookies et gâteaux, nous dévoilons [DATE] notre nouvelle…" at bounding box center [778, 372] width 293 height 96
drag, startPoint x: 644, startPoint y: 377, endPoint x: 742, endPoint y: 410, distance: 102.9
click at [742, 410] on p "Après le succès de nos cookies et gâteaux, nous dévoilons [DATE] notre nouvelle…" at bounding box center [778, 372] width 293 height 96
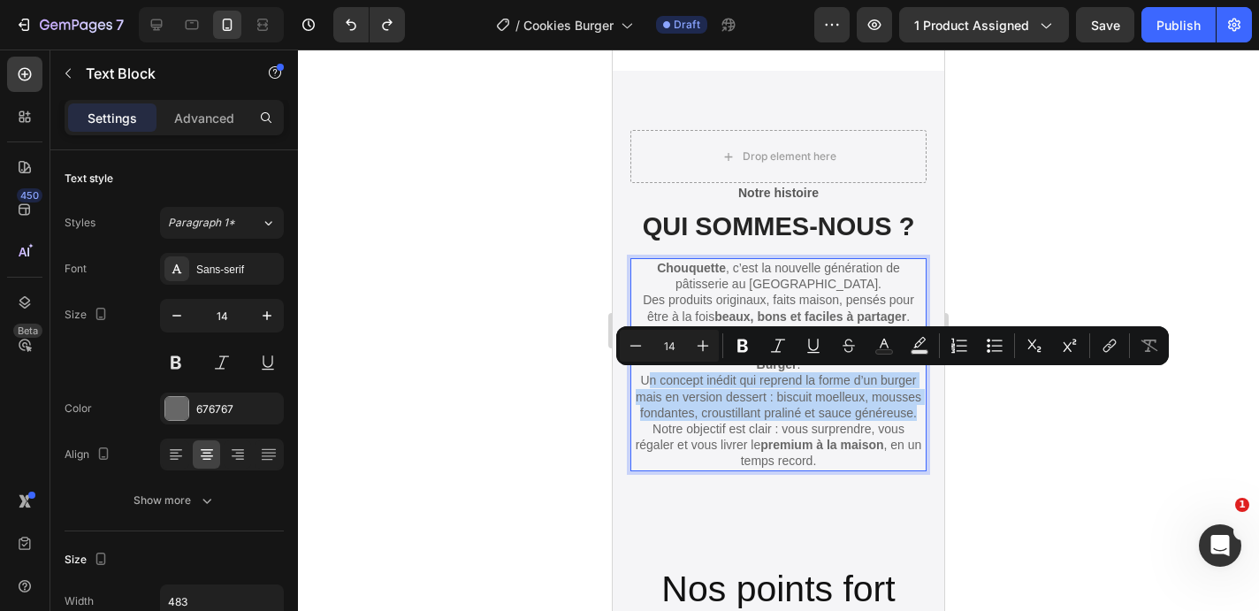
drag, startPoint x: 917, startPoint y: 417, endPoint x: 646, endPoint y: 377, distance: 273.4
click at [646, 377] on p "Après le succès de nos cookies et gâteaux, nous dévoilons [DATE] notre nouvelle…" at bounding box center [778, 372] width 293 height 96
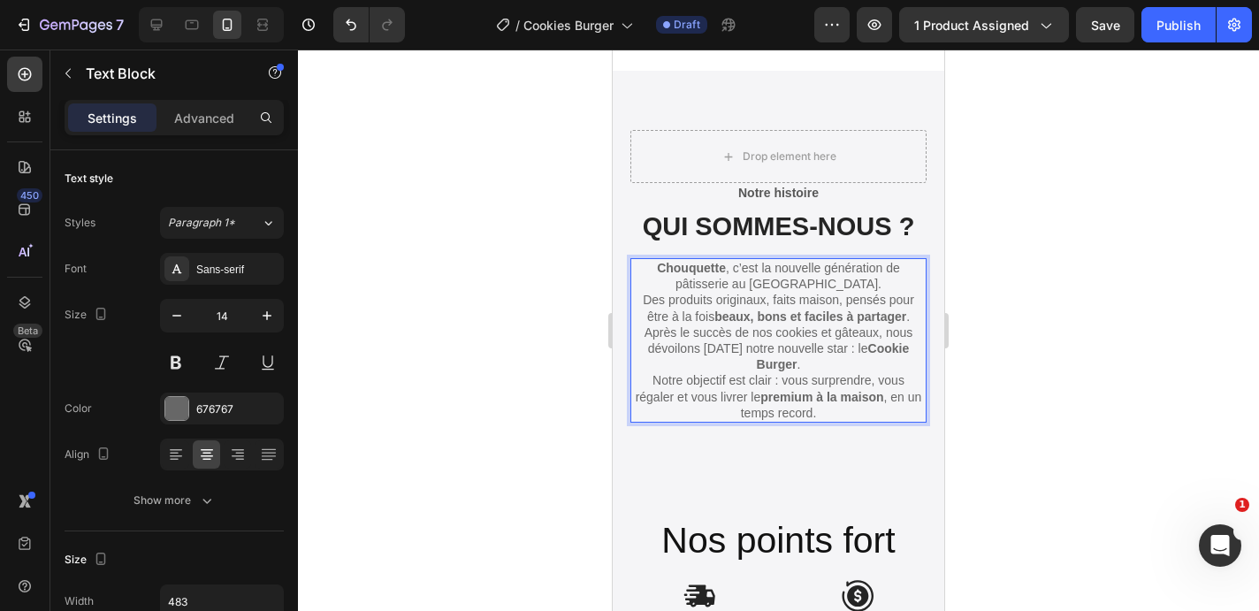
click at [872, 408] on p "Notre objectif est clair : vous surprendre, vous régaler et vous livrer le prem…" at bounding box center [778, 396] width 293 height 49
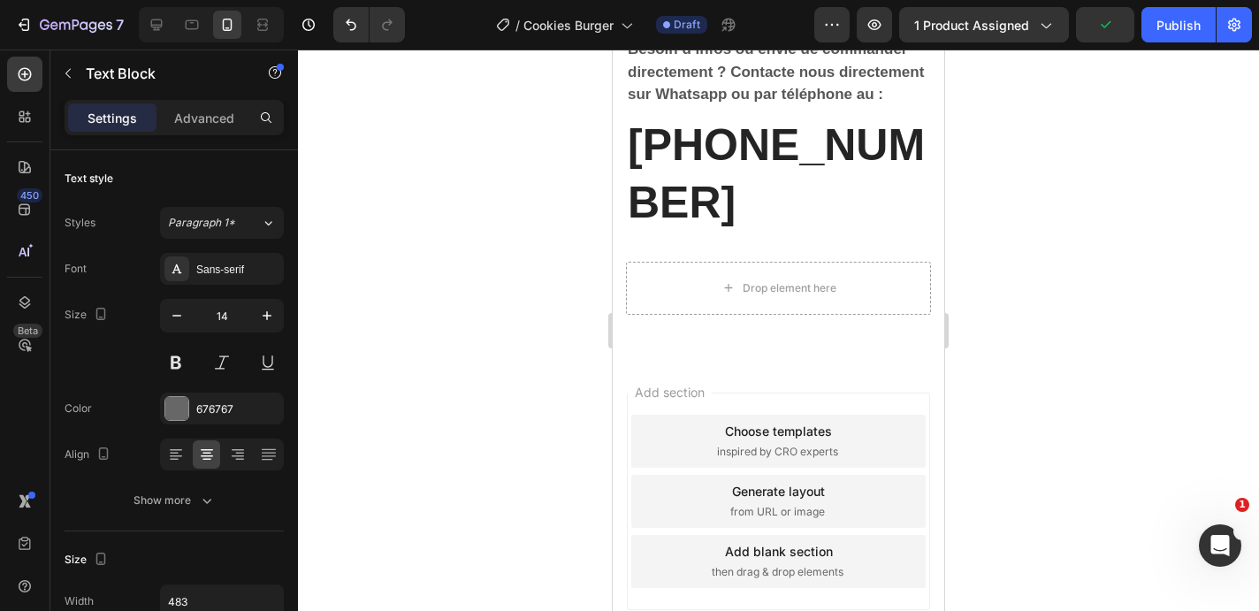
scroll to position [3743, 0]
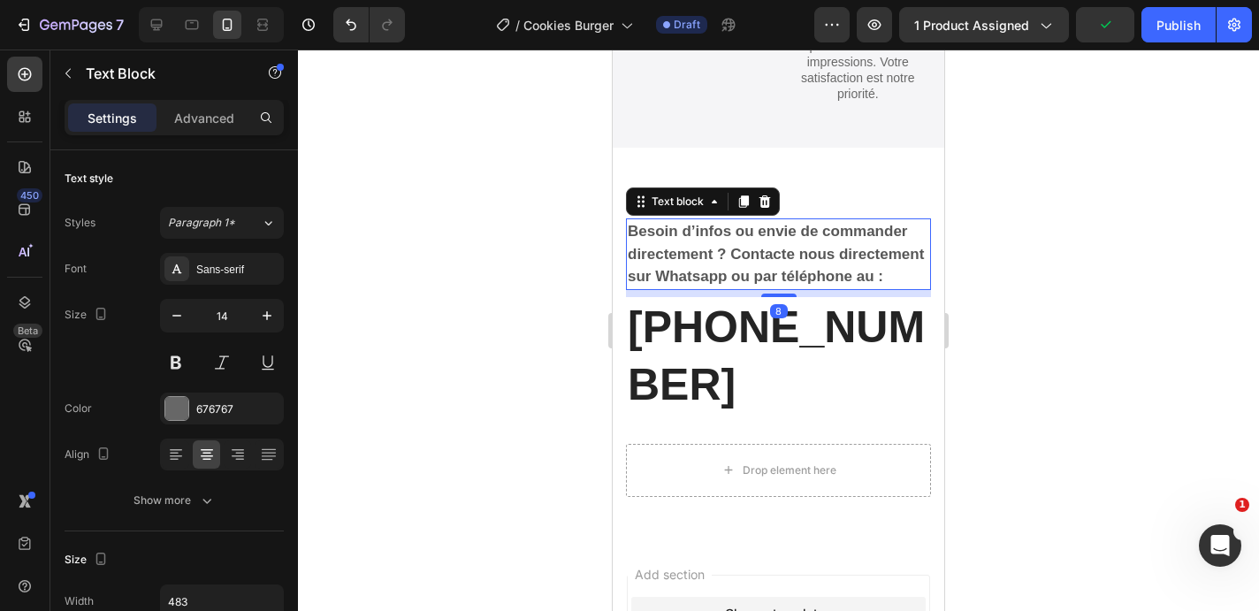
click at [746, 243] on p "Besoin d’infos ou envie de commander directement ? Contacte nous directement su…" at bounding box center [778, 254] width 301 height 68
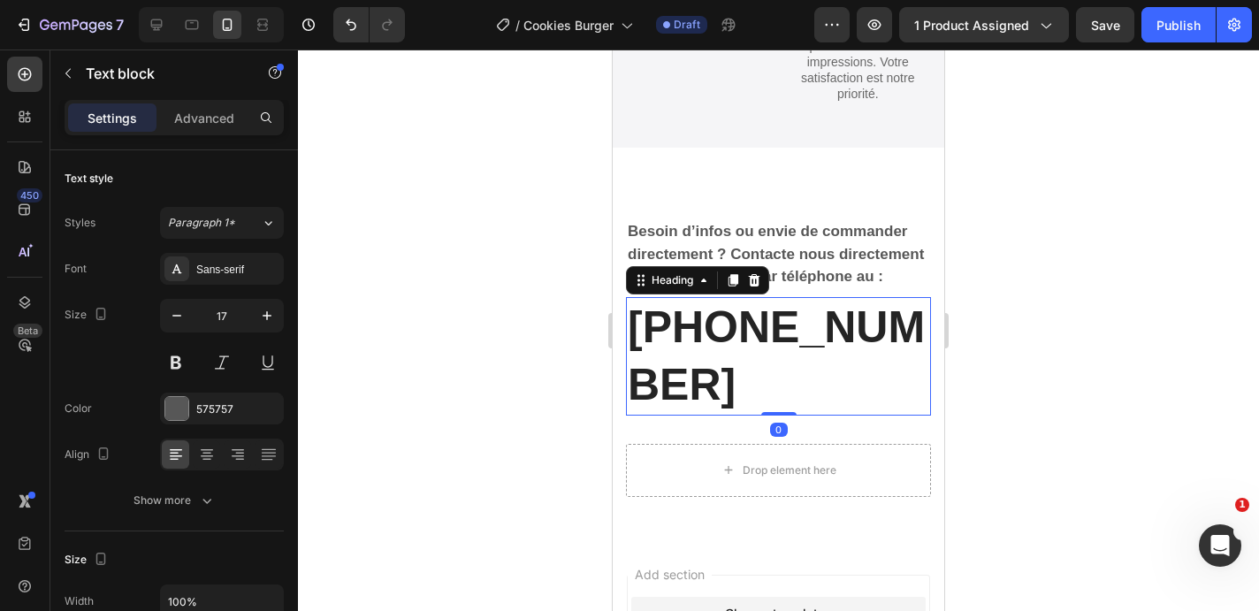
click at [667, 325] on h2 "[PHONE_NUMBER]" at bounding box center [778, 356] width 305 height 118
click at [1096, 362] on div at bounding box center [778, 330] width 961 height 561
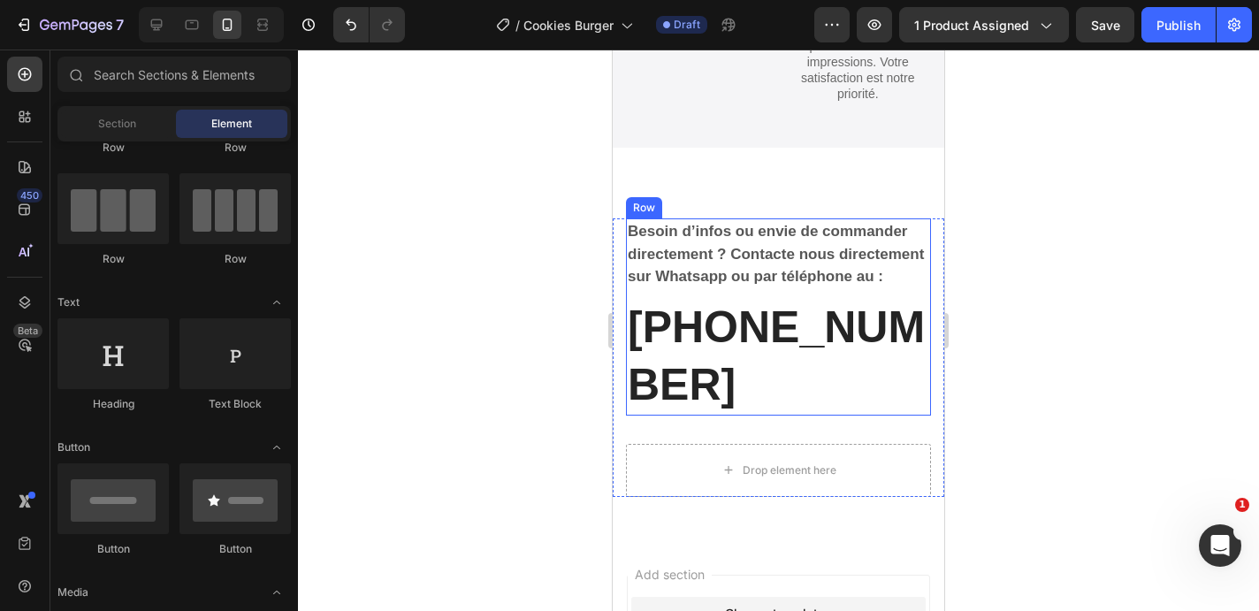
click at [760, 259] on strong "Besoin d’infos ou envie de commander directement ? Contacte nous directement su…" at bounding box center [776, 254] width 296 height 62
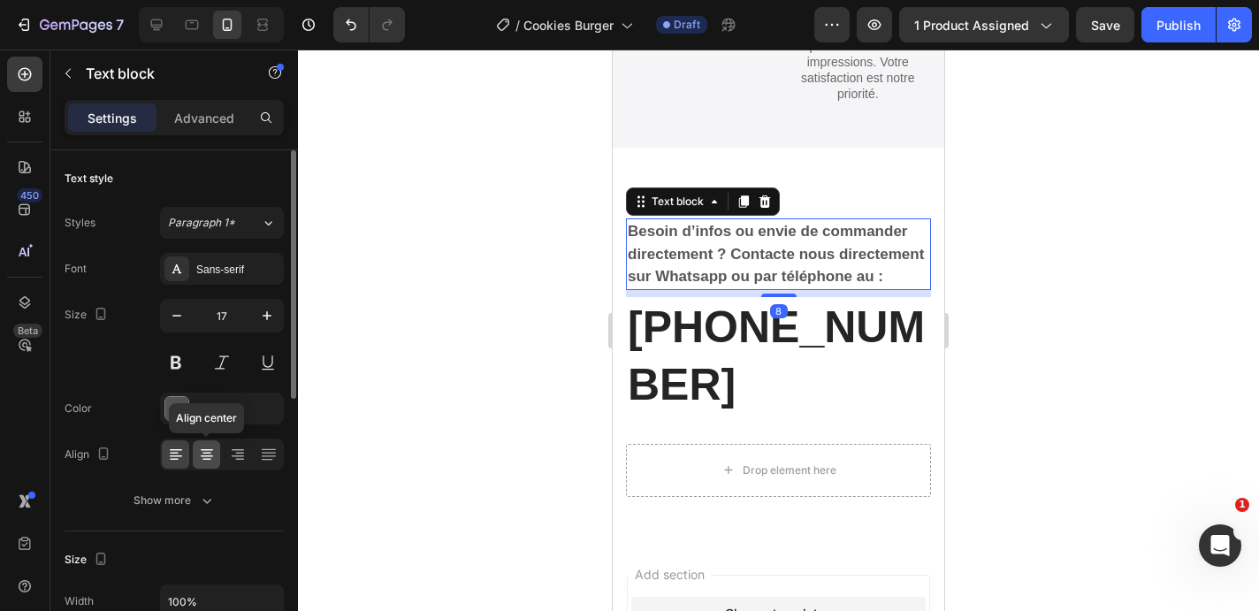
click at [205, 455] on icon at bounding box center [207, 456] width 12 height 2
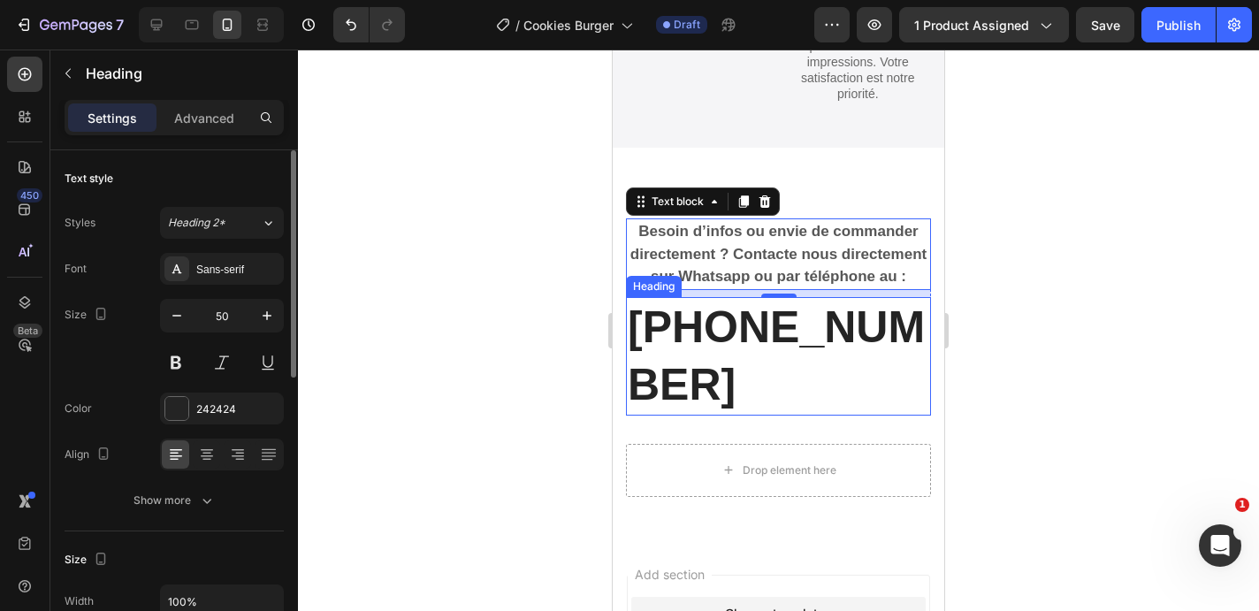
click at [725, 324] on h2 "[PHONE_NUMBER]" at bounding box center [778, 356] width 305 height 118
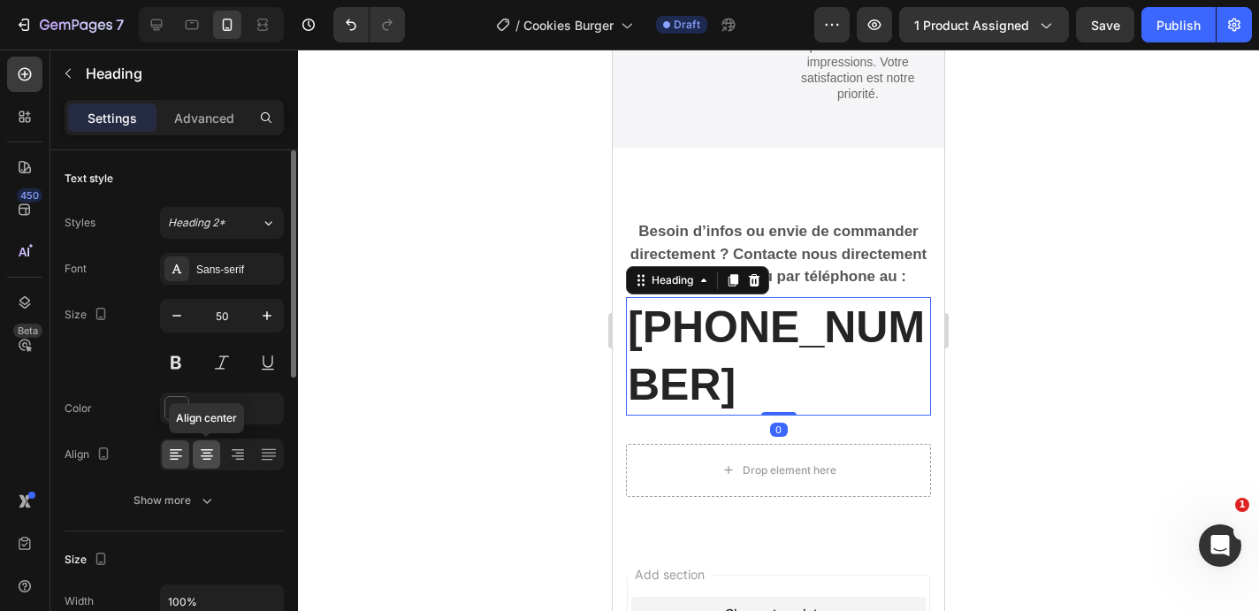
click at [207, 455] on icon at bounding box center [207, 456] width 12 height 2
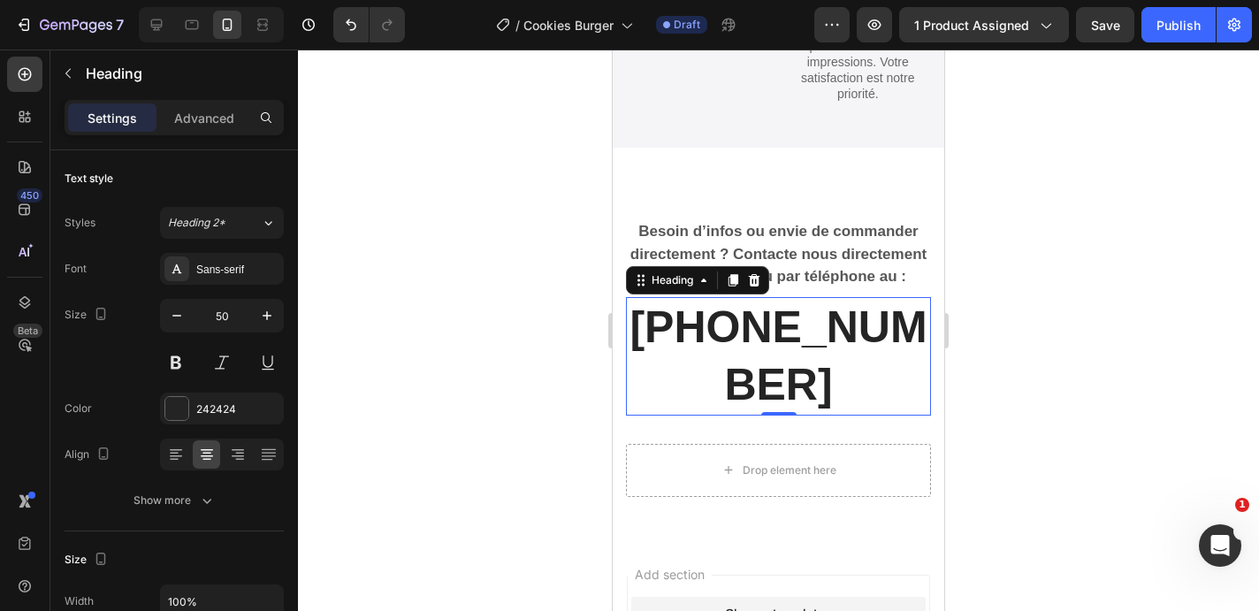
click at [516, 170] on div at bounding box center [778, 330] width 961 height 561
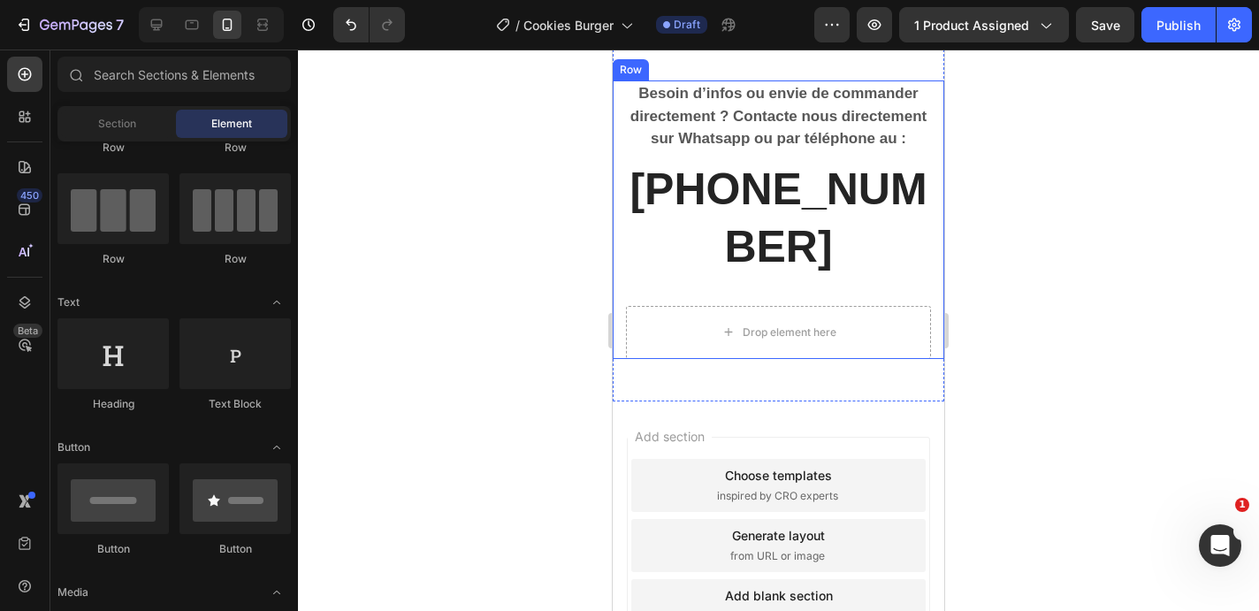
scroll to position [3989, 0]
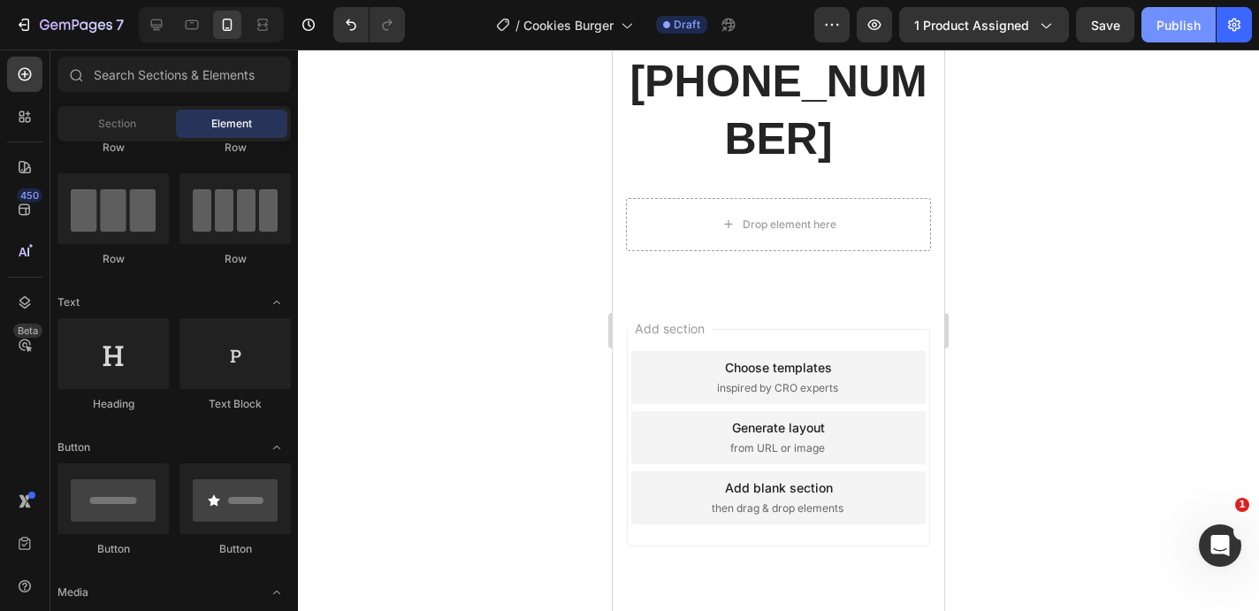
click at [1165, 27] on div "Publish" at bounding box center [1178, 25] width 44 height 19
click at [1142, 196] on div at bounding box center [778, 330] width 961 height 561
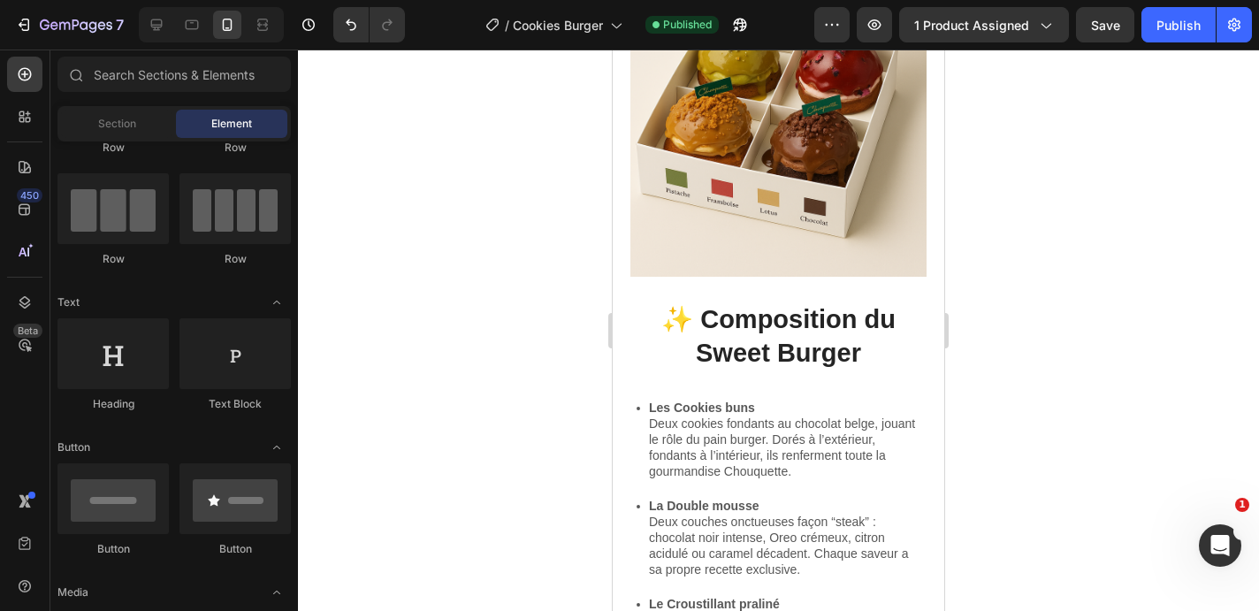
scroll to position [993, 0]
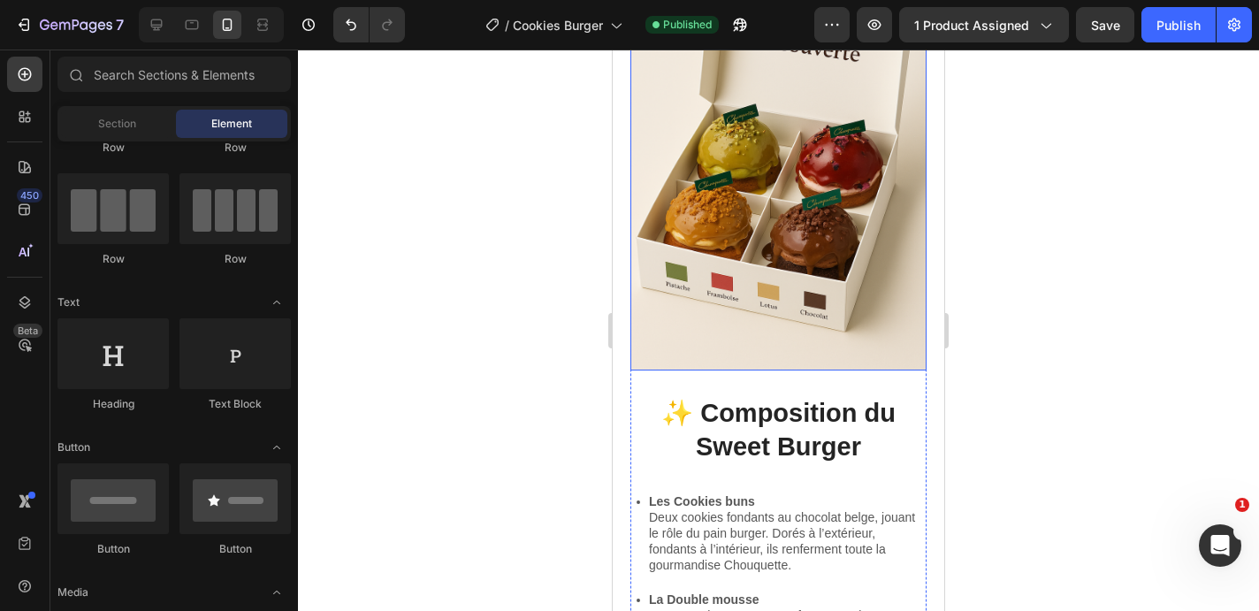
click at [805, 143] on img at bounding box center [778, 149] width 296 height 445
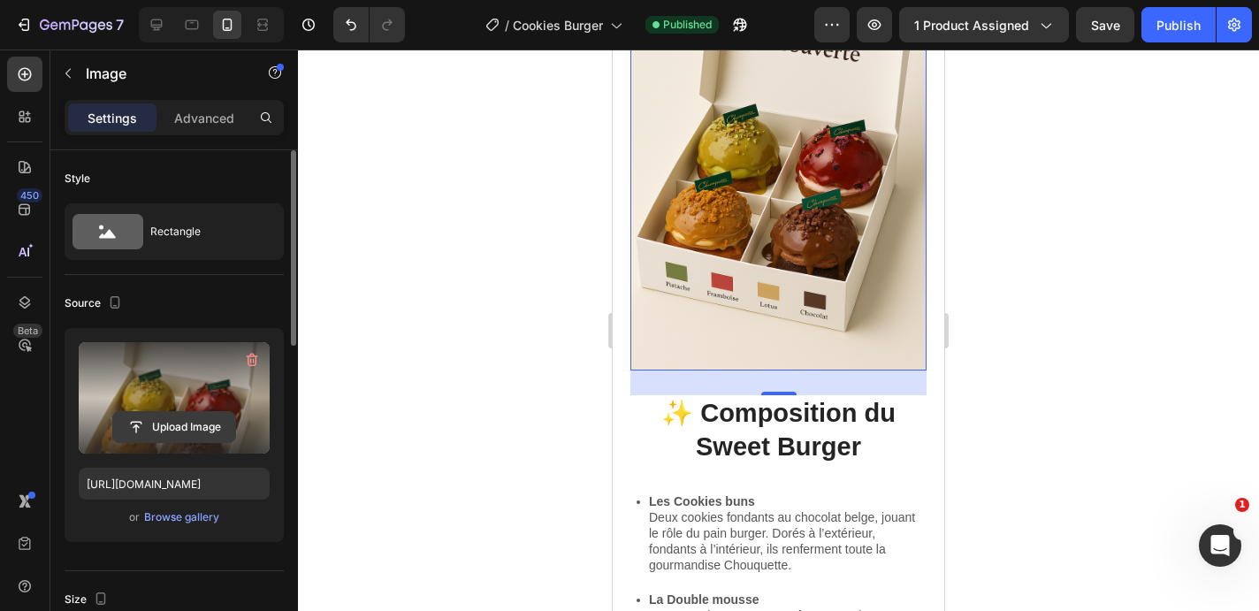
click at [178, 430] on input "file" at bounding box center [174, 427] width 122 height 30
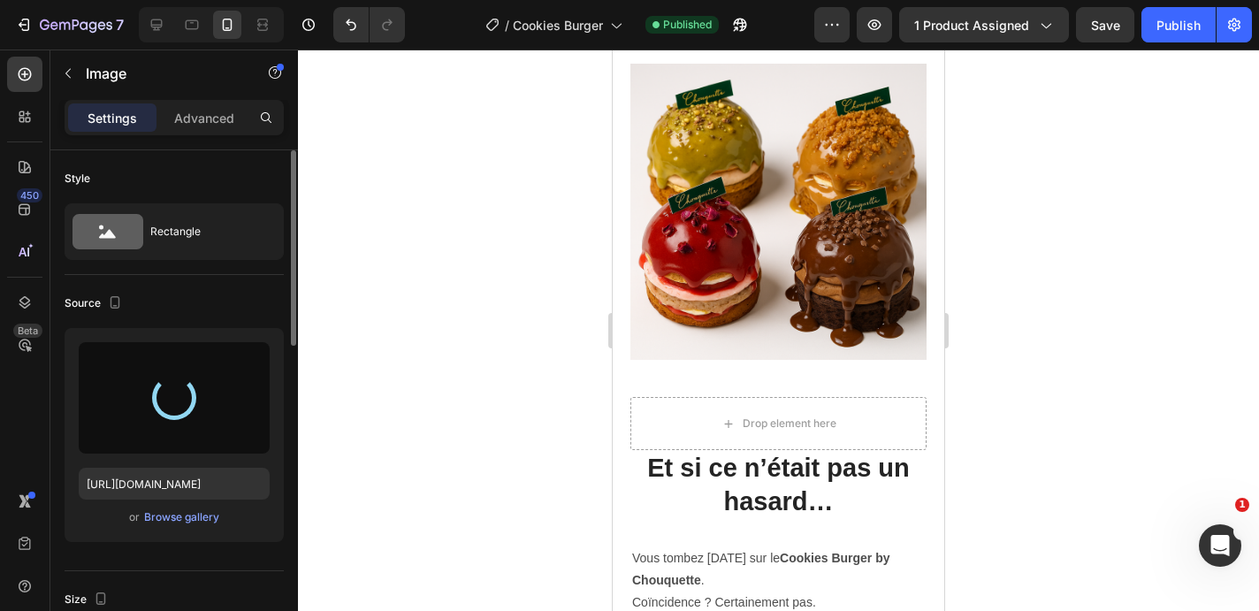
scroll to position [2006, 0]
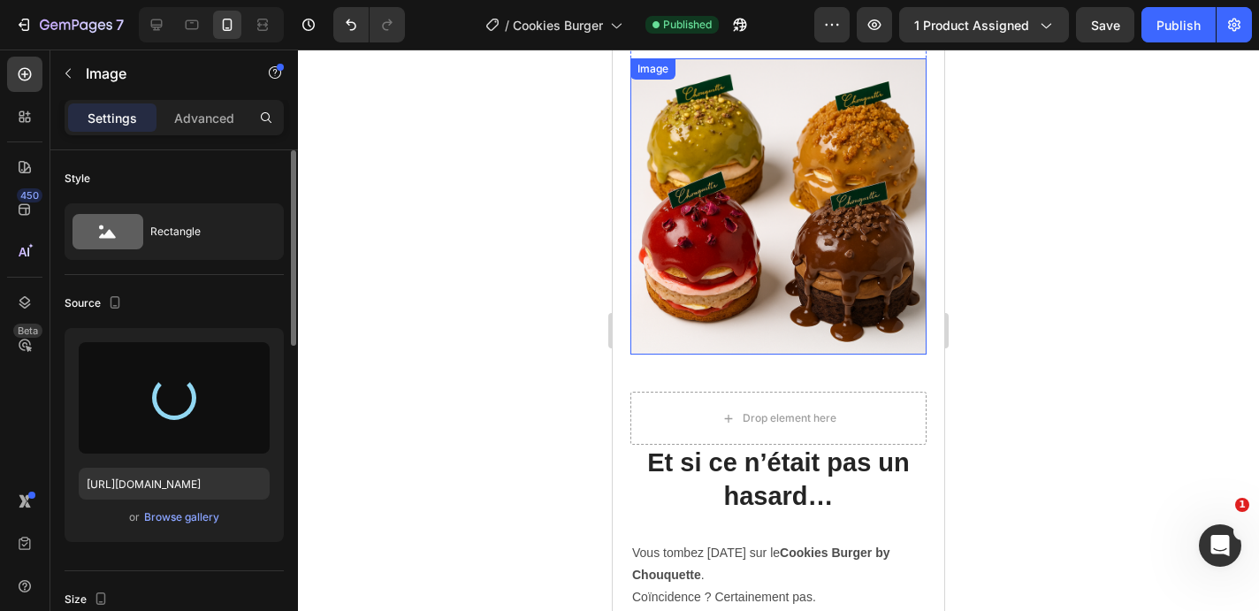
type input "[URL][DOMAIN_NAME]"
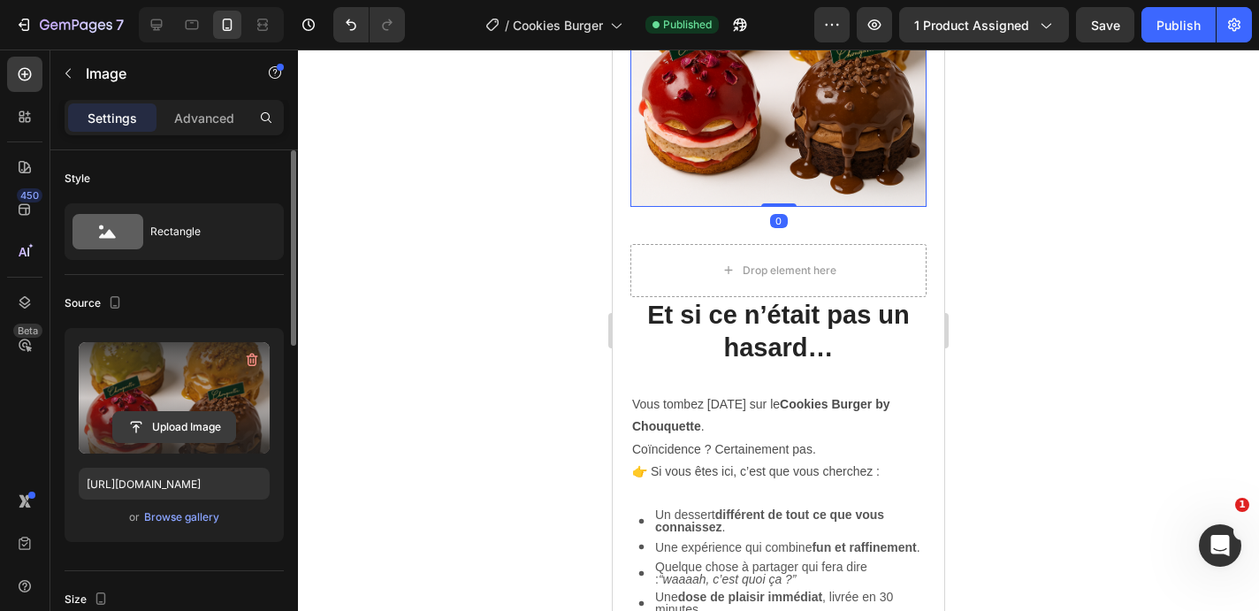
click at [167, 430] on input "file" at bounding box center [174, 427] width 122 height 30
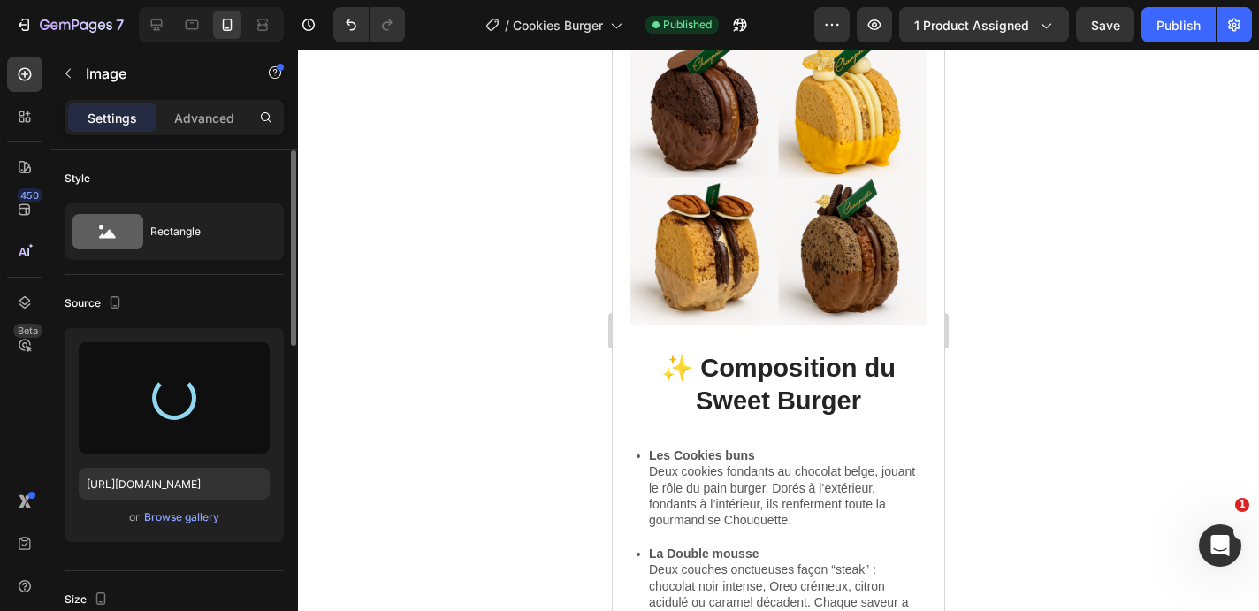
type input "[URL][DOMAIN_NAME]"
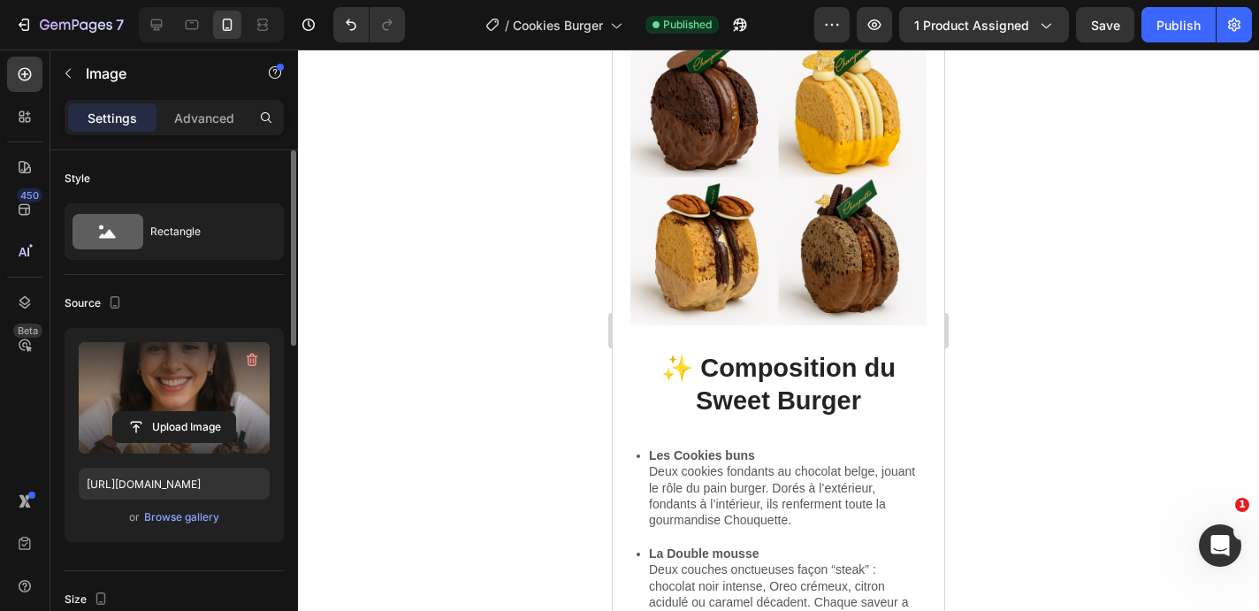
scroll to position [1055, 0]
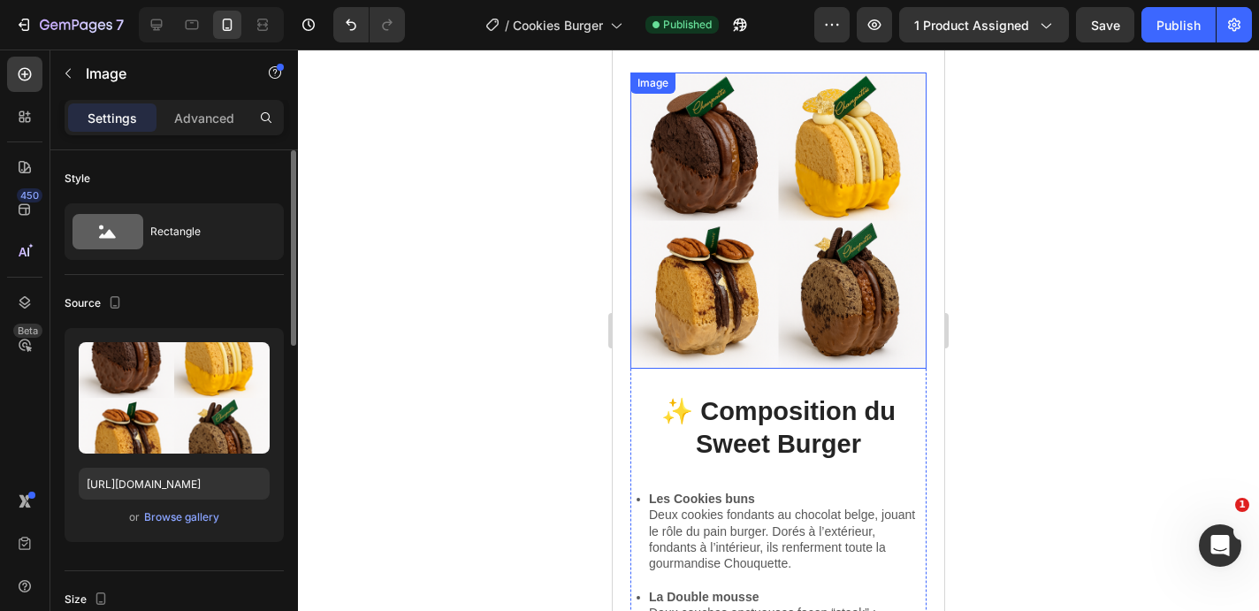
click at [817, 281] on img at bounding box center [778, 220] width 296 height 296
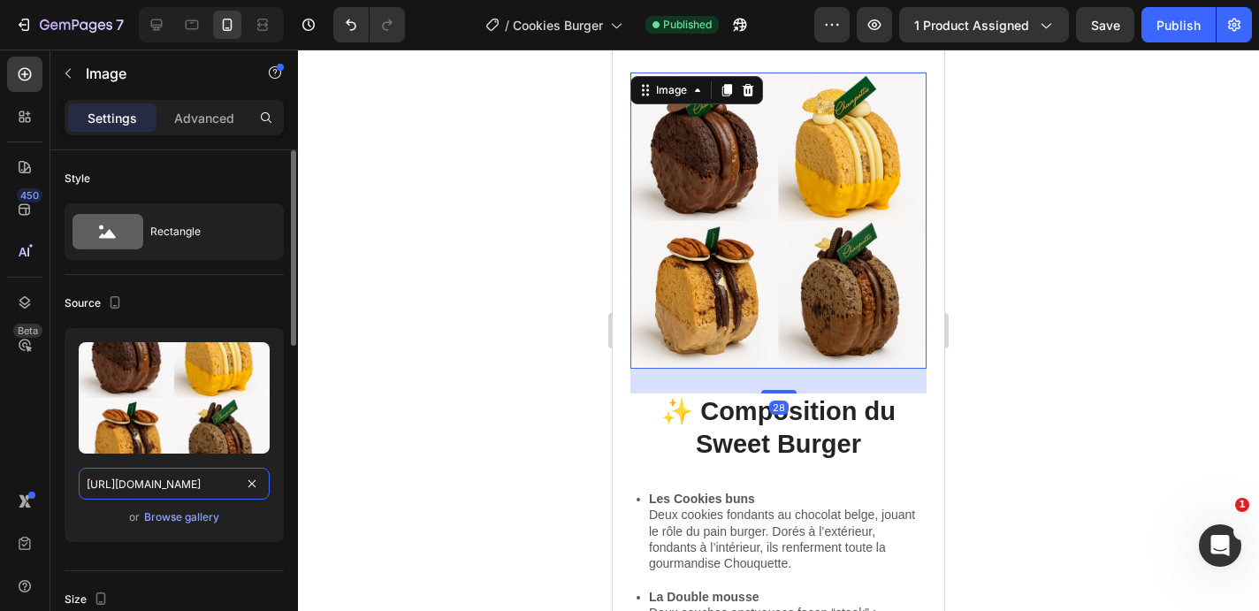
click at [199, 482] on input "[URL][DOMAIN_NAME]" at bounding box center [174, 484] width 191 height 32
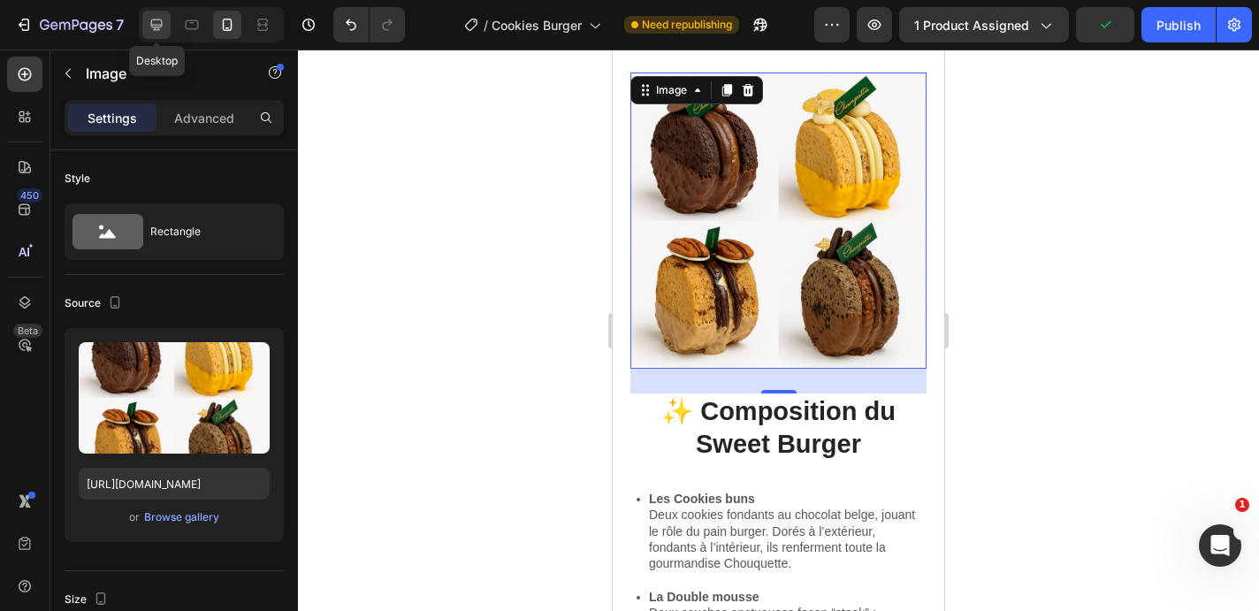
click at [165, 26] on div at bounding box center [156, 25] width 28 height 28
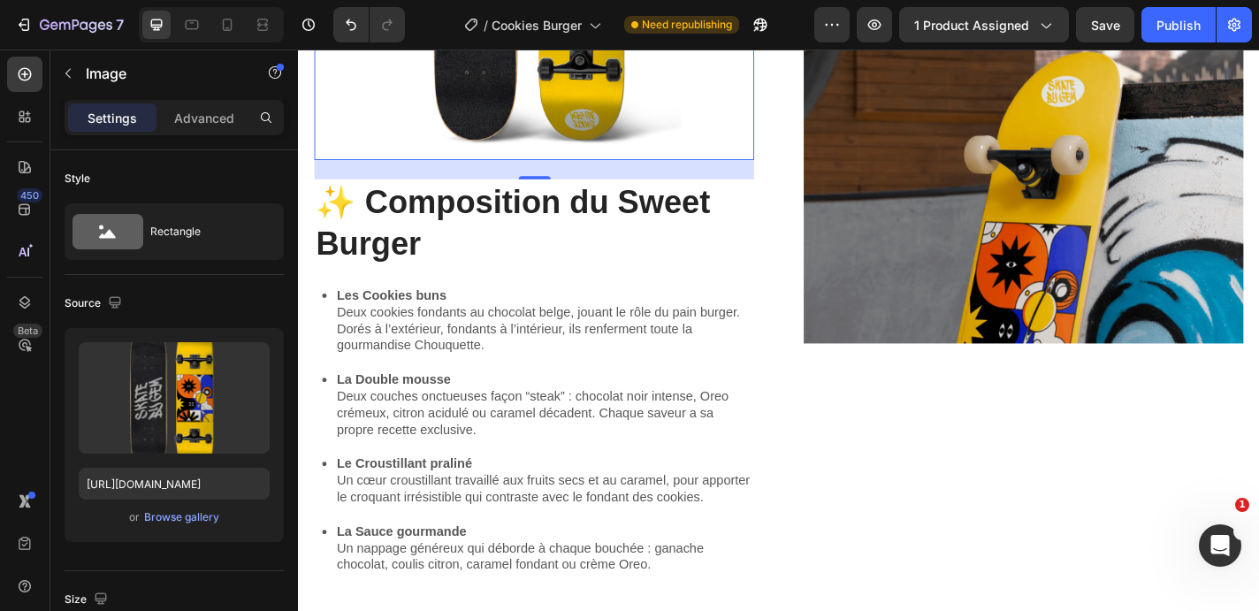
scroll to position [991, 0]
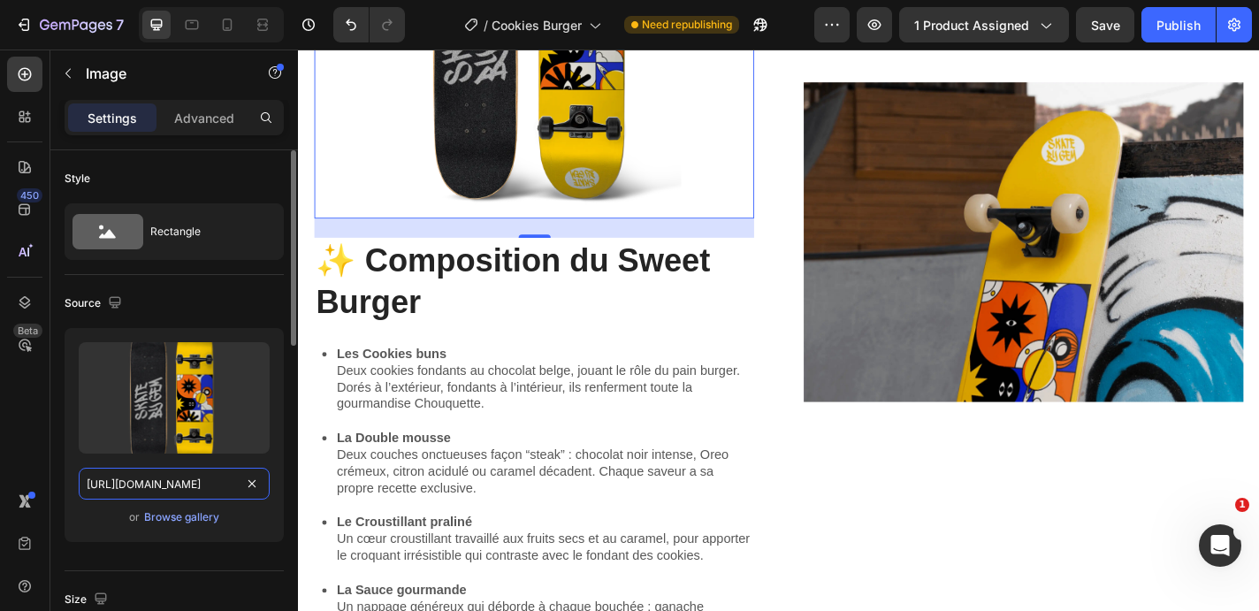
click at [188, 481] on input "[URL][DOMAIN_NAME]" at bounding box center [174, 484] width 191 height 32
paste input "55e212ab-ff10-4eac-988a-757fa00c39d9.png"
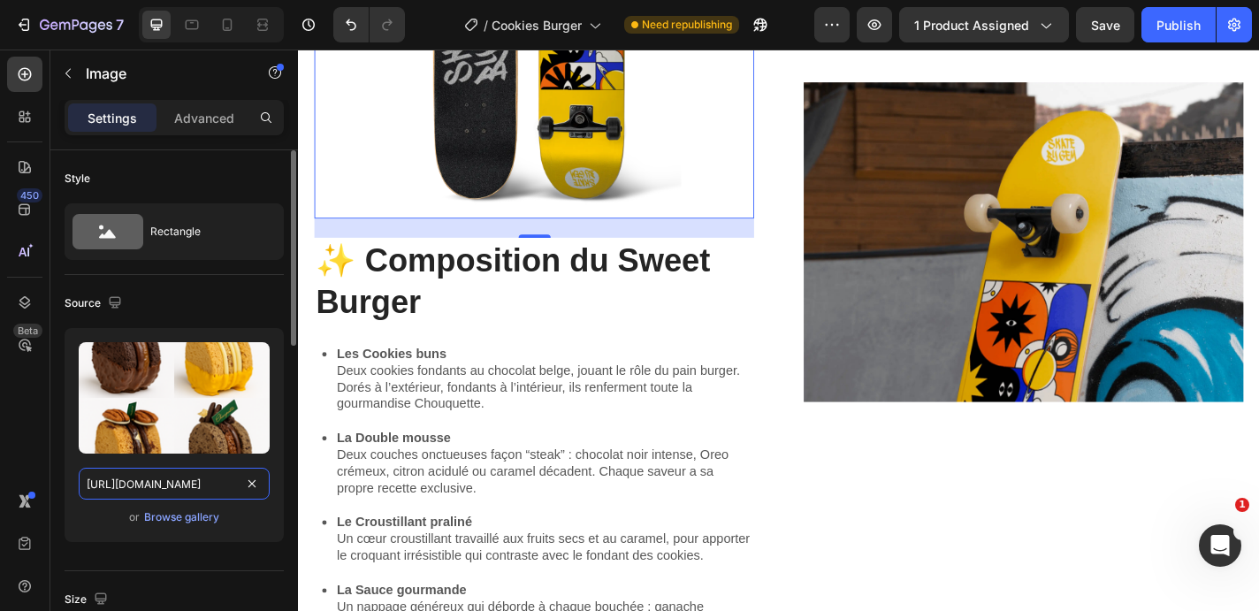
scroll to position [0, 530]
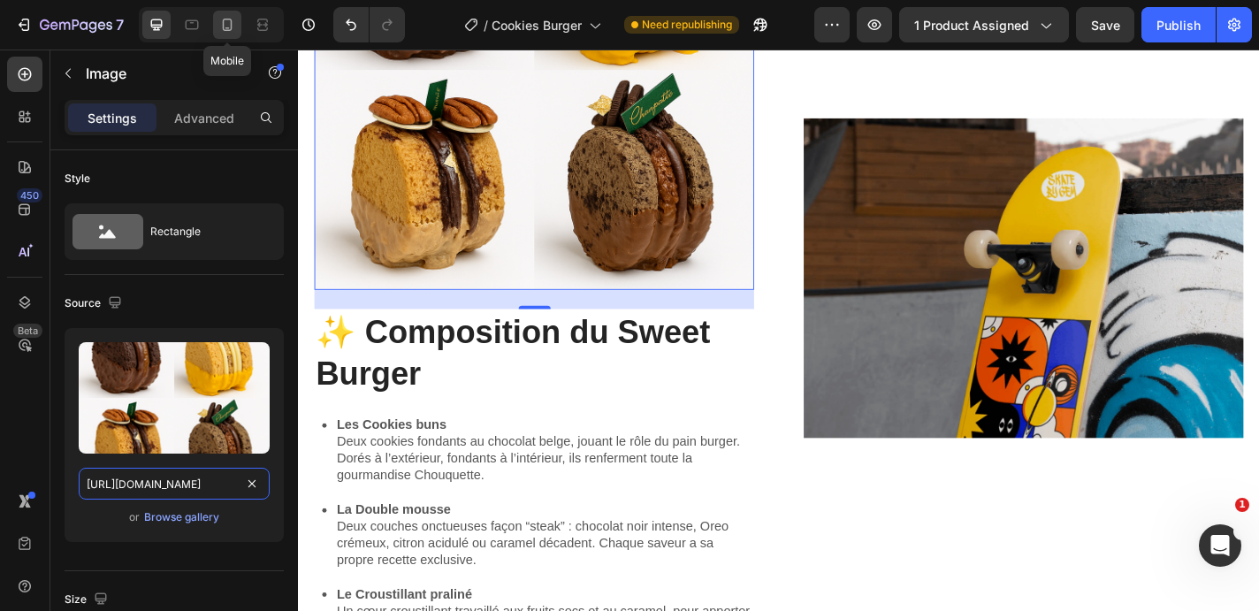
type input "[URL][DOMAIN_NAME]"
click at [231, 26] on icon at bounding box center [228, 25] width 10 height 12
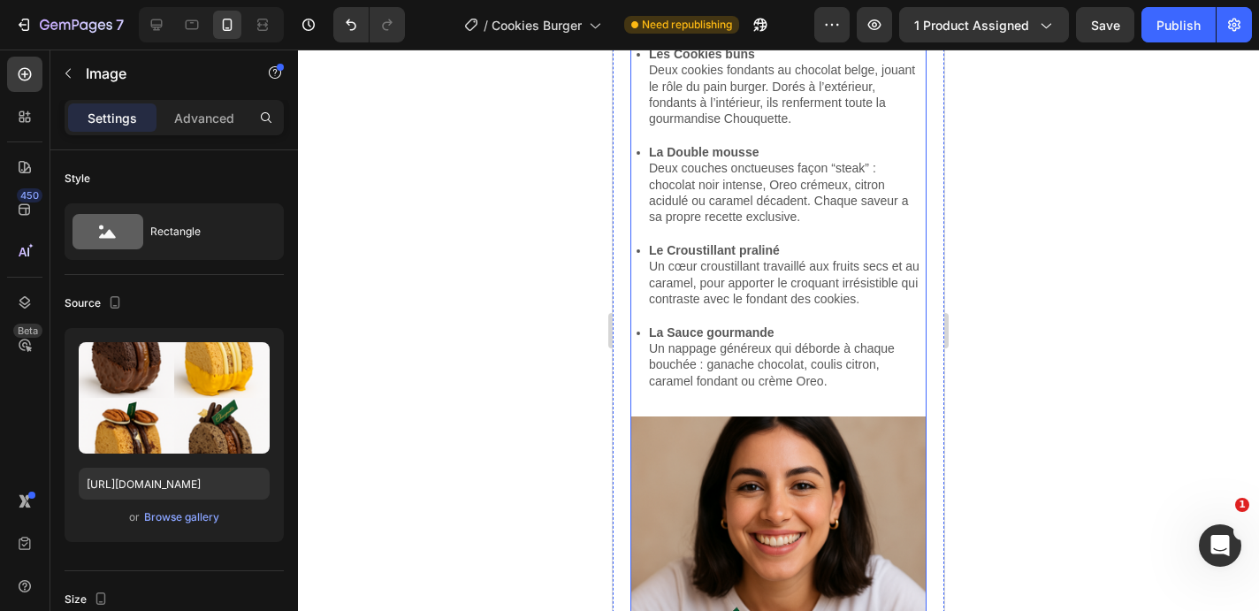
scroll to position [1694, 0]
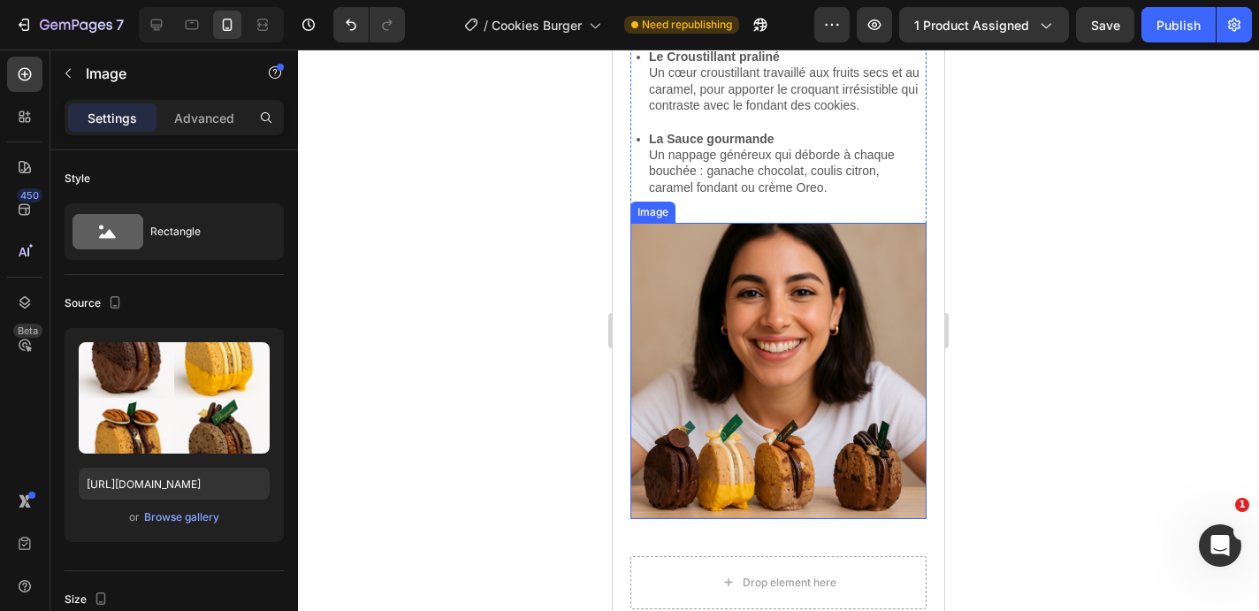
click at [757, 337] on img at bounding box center [778, 371] width 296 height 296
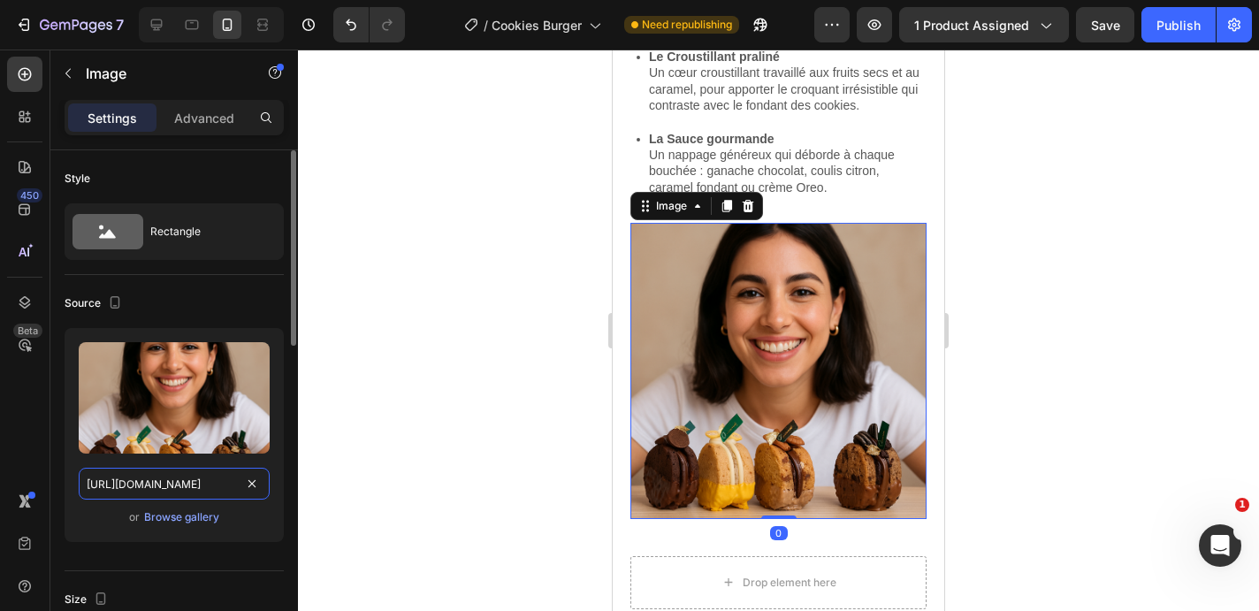
click at [171, 483] on input "[URL][DOMAIN_NAME]" at bounding box center [174, 484] width 191 height 32
click at [157, 19] on icon at bounding box center [156, 24] width 11 height 11
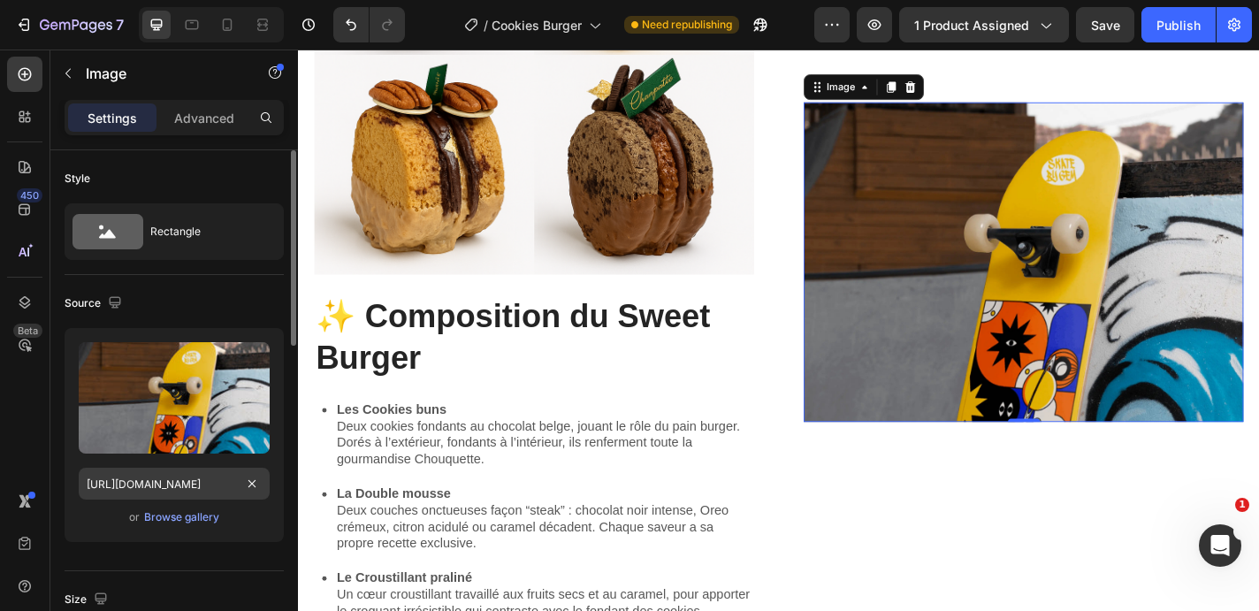
scroll to position [1287, 0]
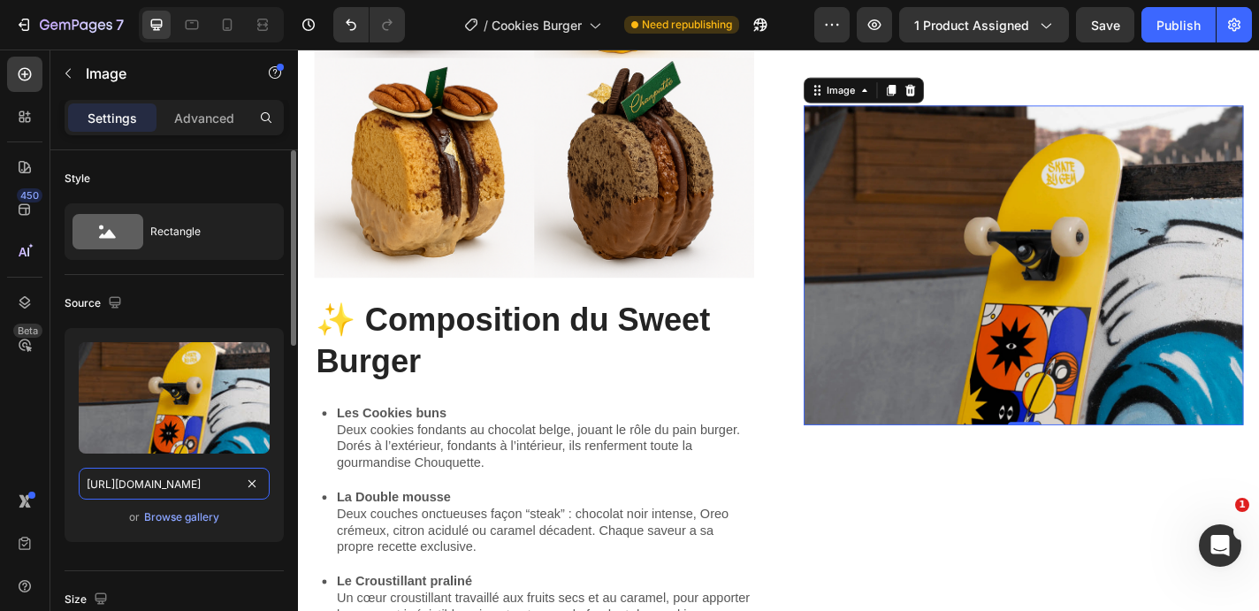
click at [184, 476] on input "[URL][DOMAIN_NAME]" at bounding box center [174, 484] width 191 height 32
paste input "e89813ee-313e-4348-91c8-65513d1df845.png"
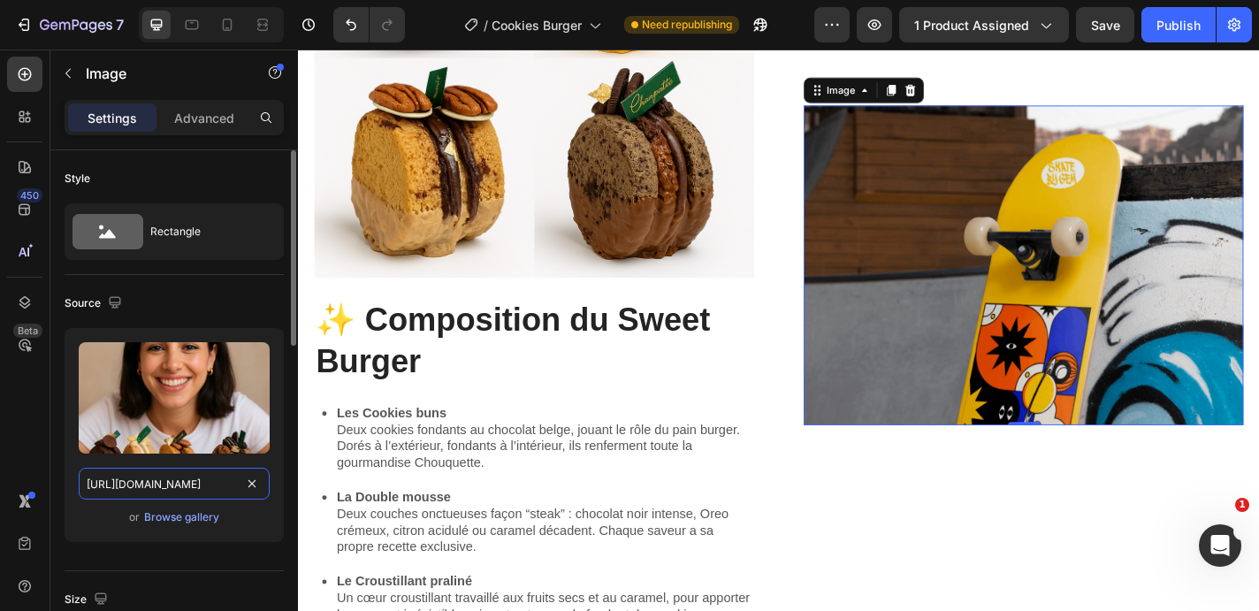
scroll to position [0, 534]
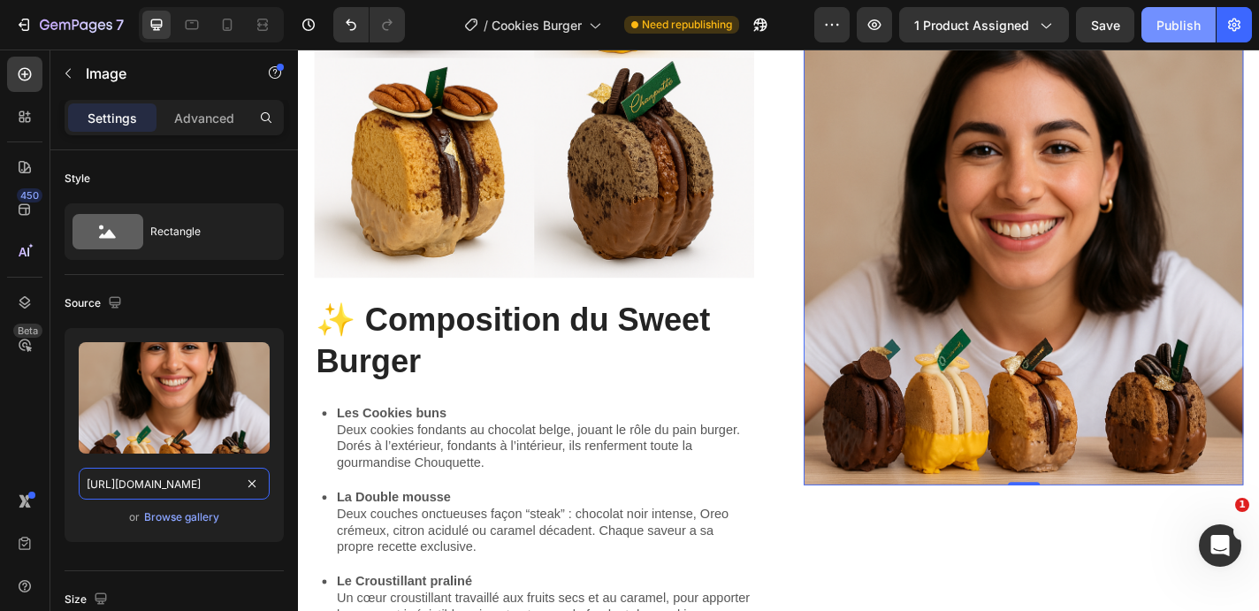
type input "[URL][DOMAIN_NAME]"
click at [1192, 24] on div "Publish" at bounding box center [1178, 25] width 44 height 19
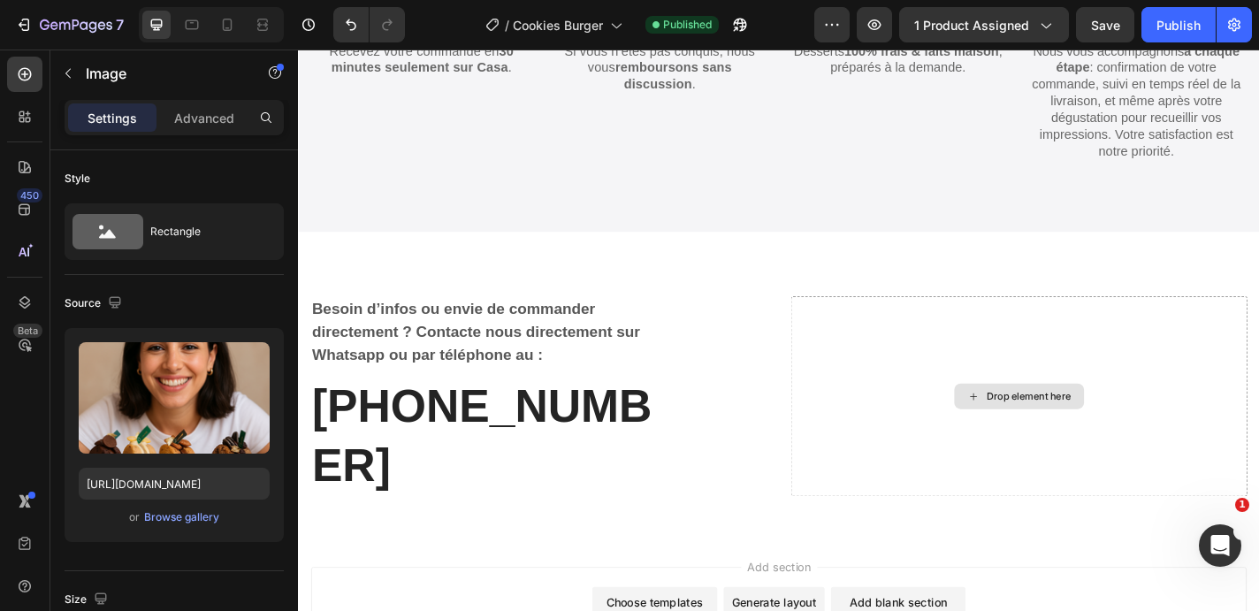
scroll to position [3211, 0]
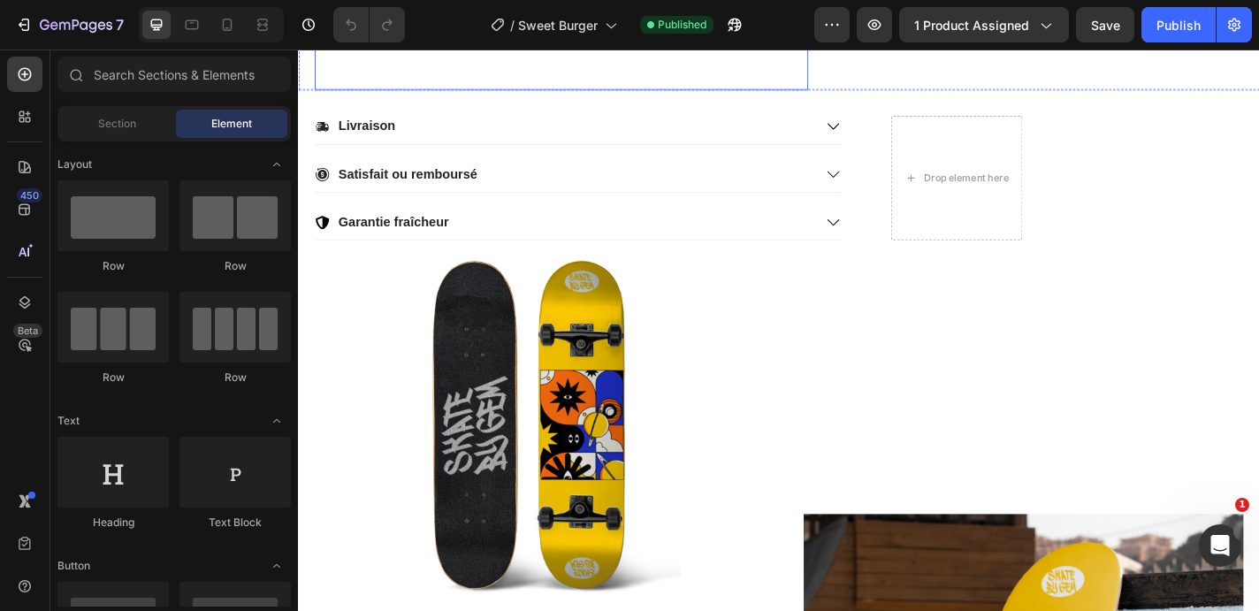
scroll to position [602, 0]
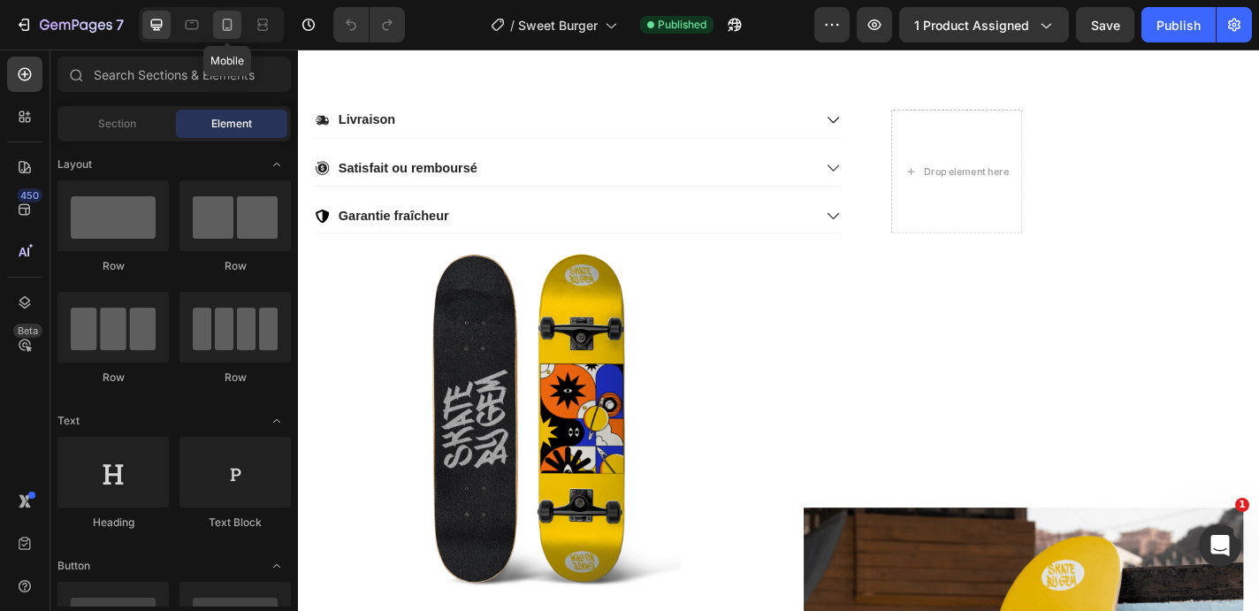
click at [223, 27] on icon at bounding box center [228, 25] width 10 height 12
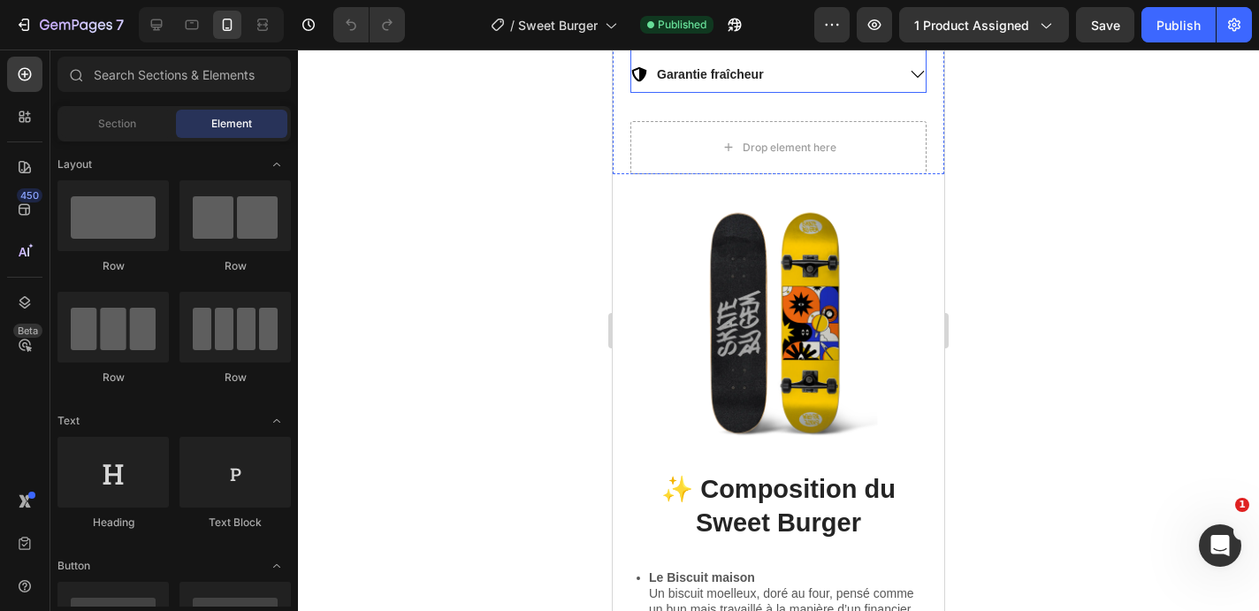
scroll to position [1053, 0]
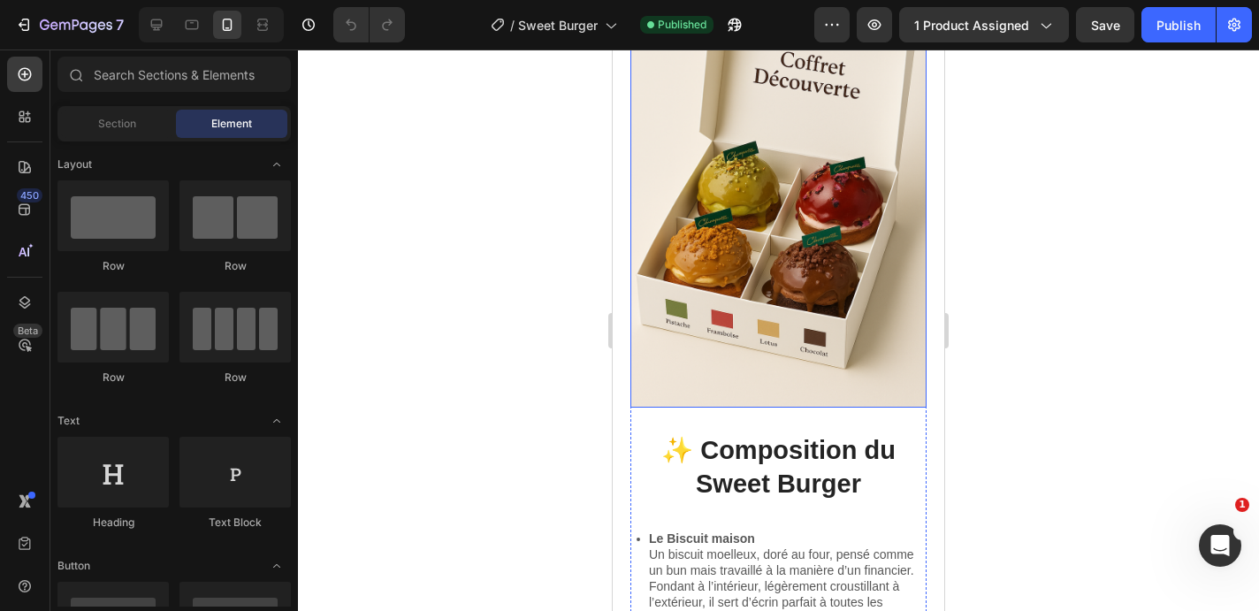
click at [753, 240] on img at bounding box center [778, 186] width 296 height 445
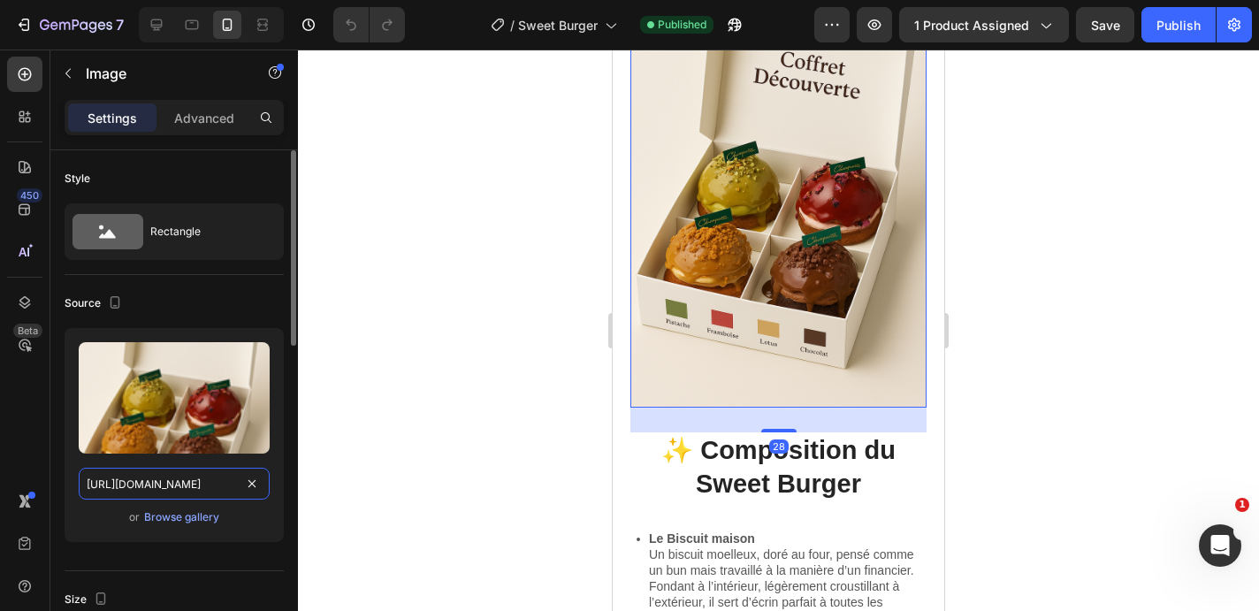
click at [164, 484] on input "[URL][DOMAIN_NAME]" at bounding box center [174, 484] width 191 height 32
click at [156, 23] on icon at bounding box center [157, 25] width 18 height 18
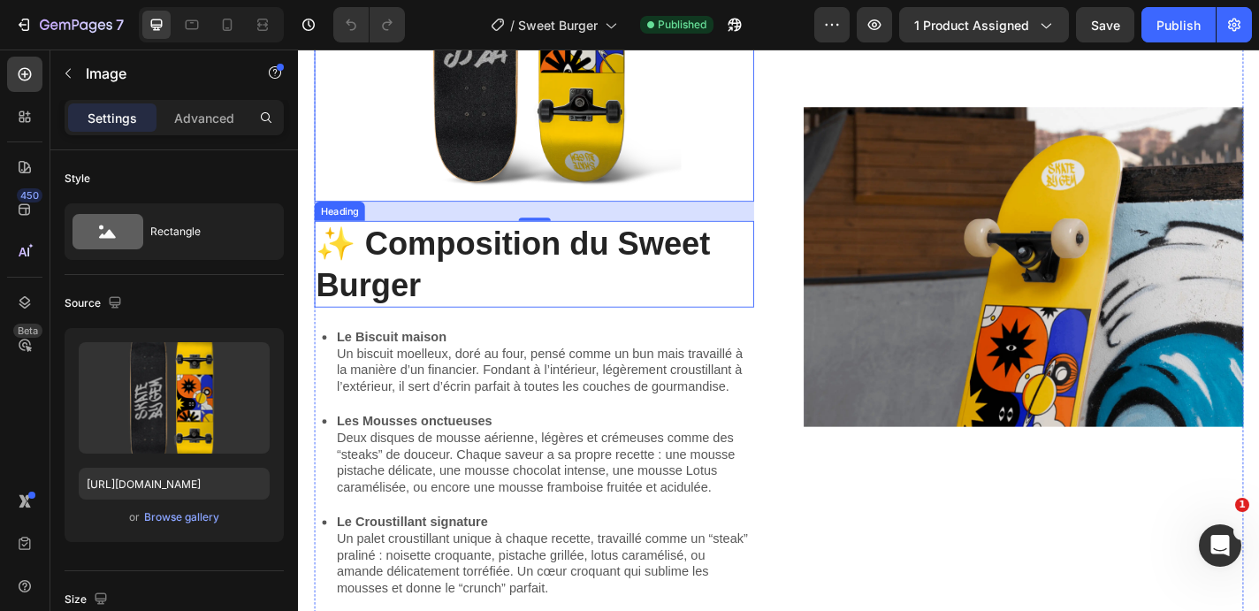
scroll to position [880, 0]
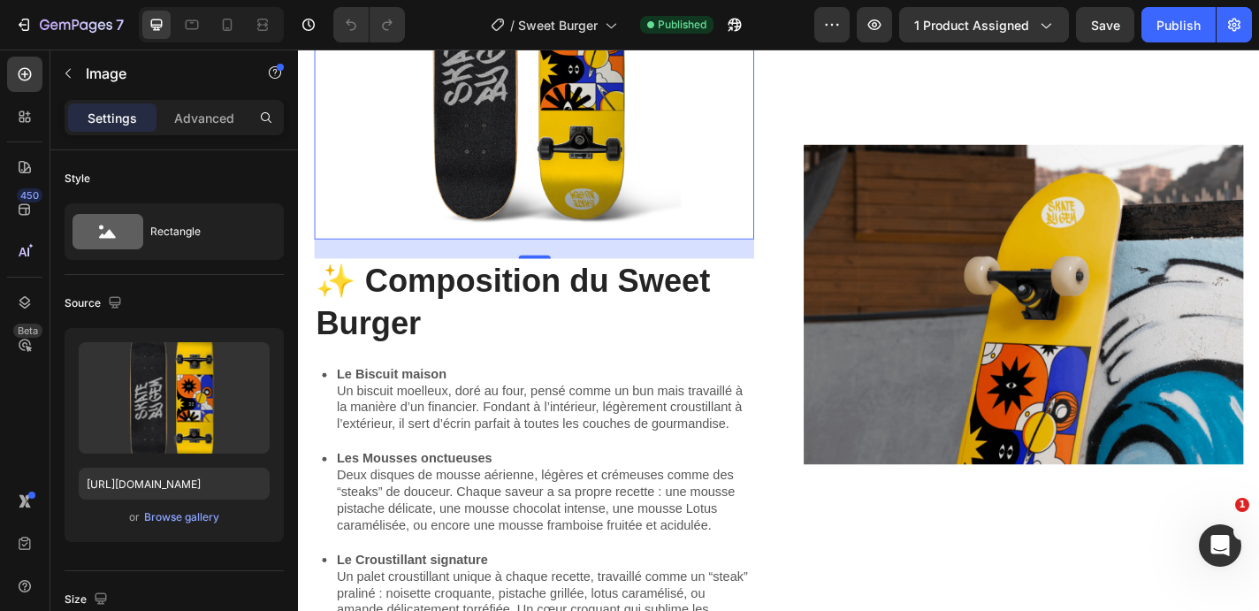
click at [627, 206] on img at bounding box center [558, 55] width 485 height 407
click at [200, 482] on input "[URL][DOMAIN_NAME]" at bounding box center [174, 484] width 191 height 32
paste input "8f155f05-0359-4349-9594-ca69d5354e13.png"
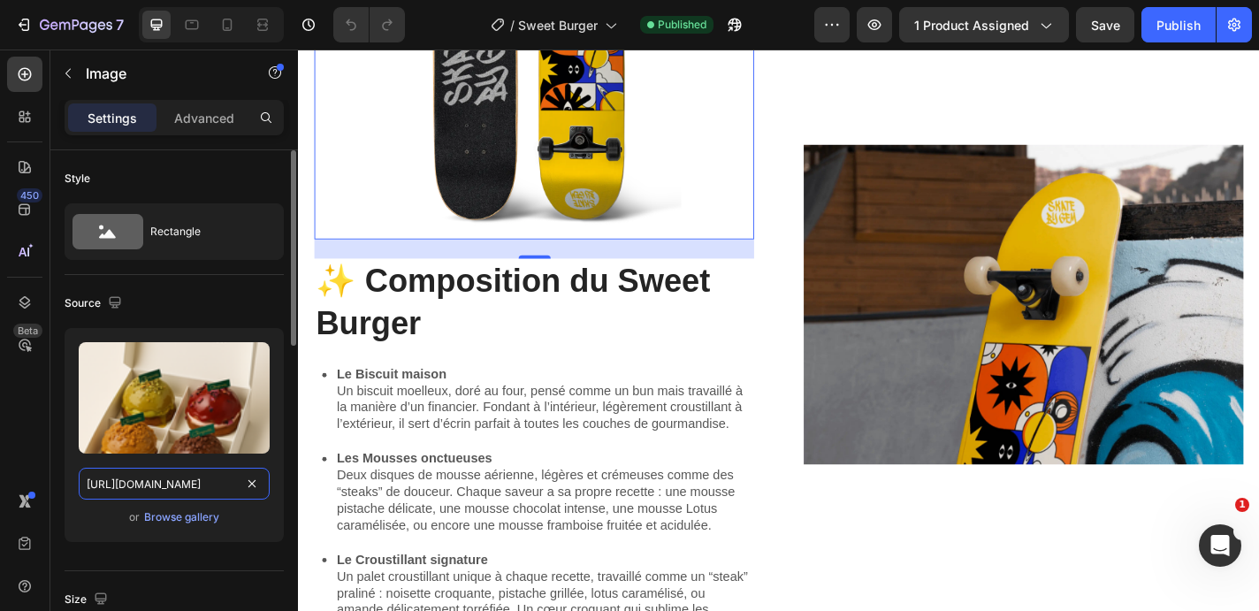
scroll to position [0, 537]
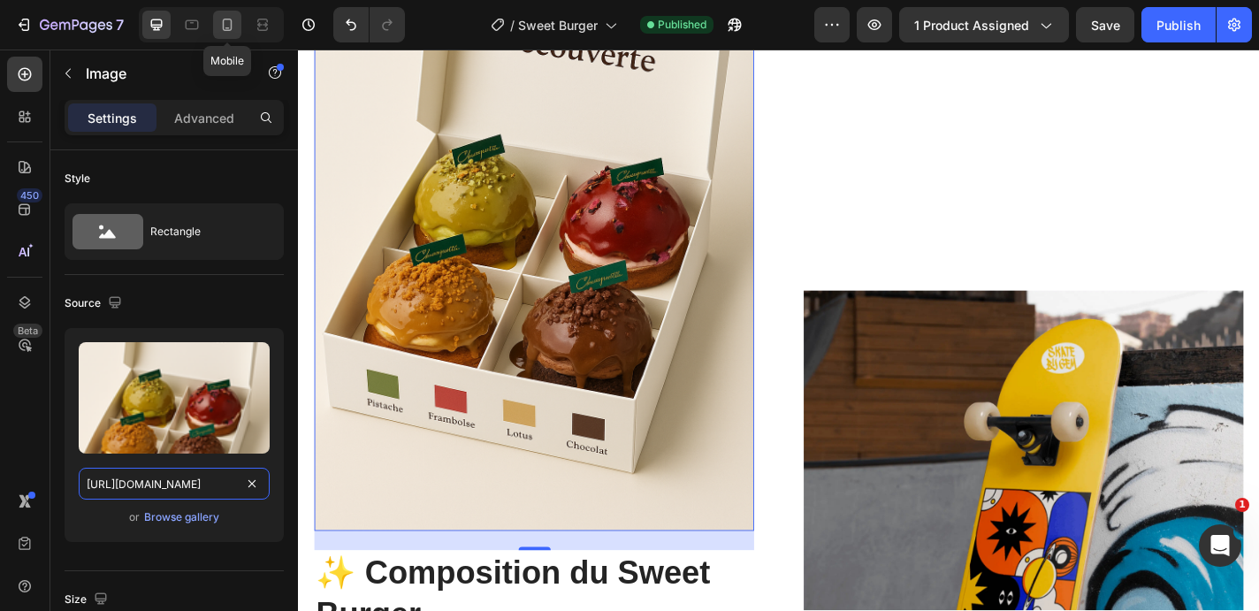
type input "[URL][DOMAIN_NAME]"
click at [237, 26] on div at bounding box center [227, 25] width 28 height 28
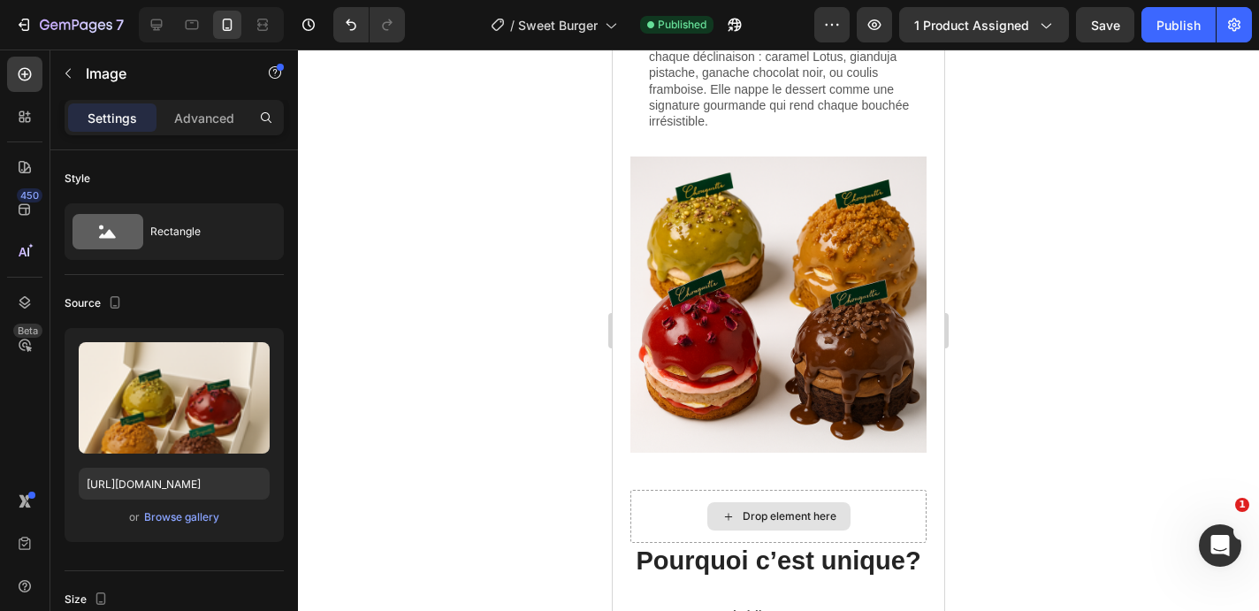
scroll to position [1978, 0]
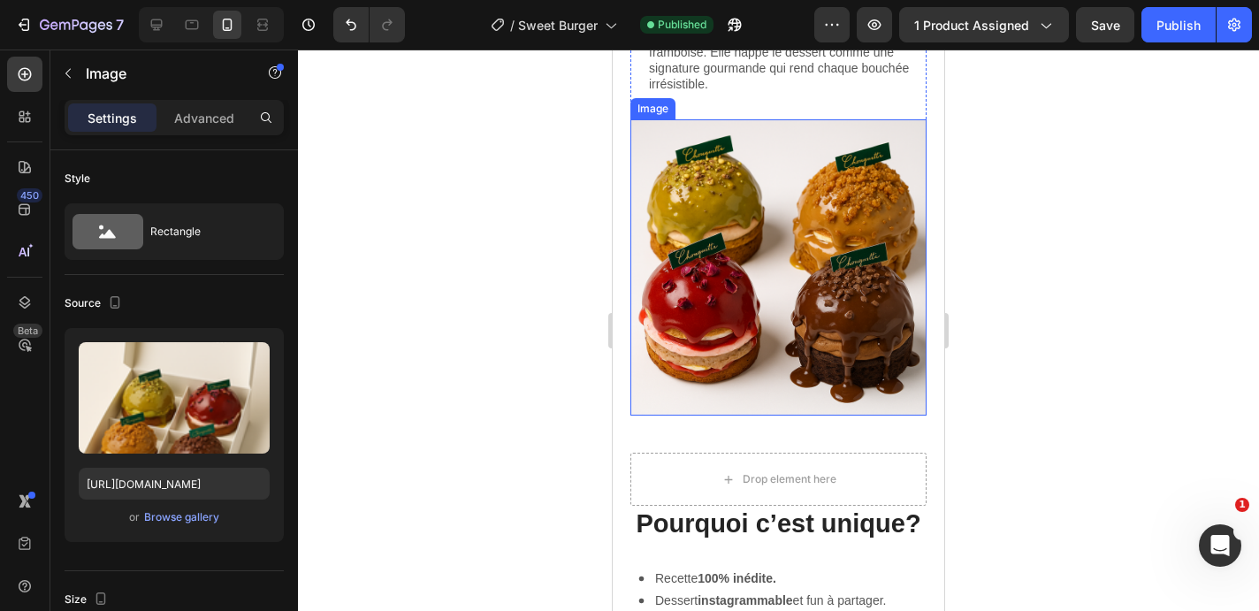
click at [774, 273] on img at bounding box center [778, 267] width 296 height 296
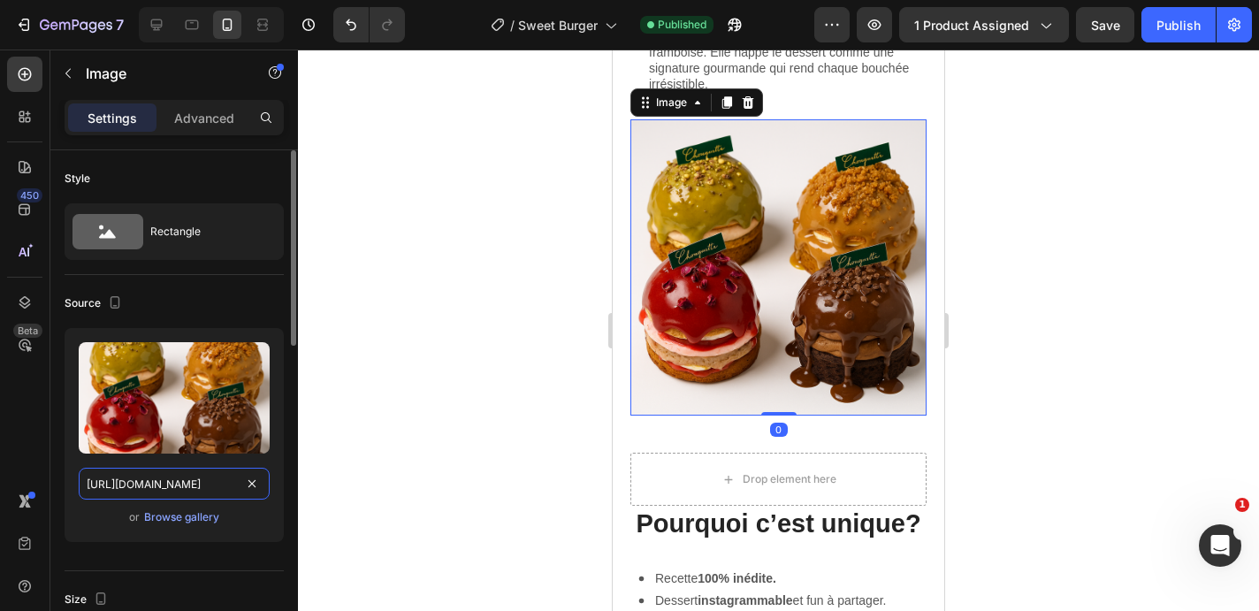
click at [190, 483] on input "[URL][DOMAIN_NAME]" at bounding box center [174, 484] width 191 height 32
click at [164, 26] on icon at bounding box center [157, 25] width 18 height 18
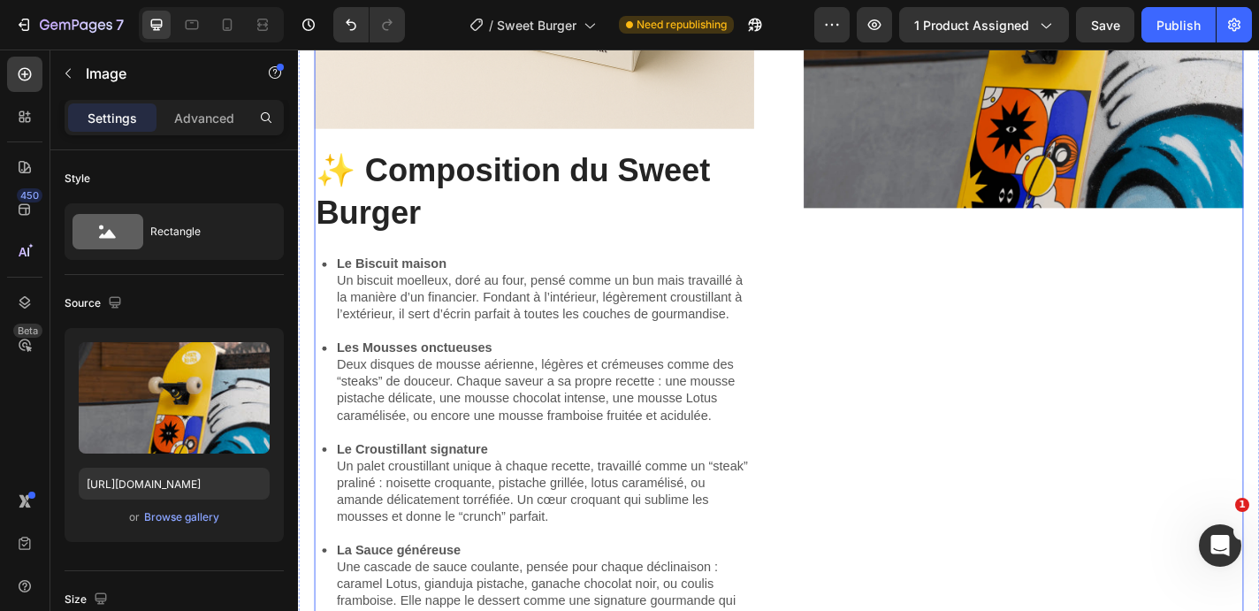
scroll to position [1413, 0]
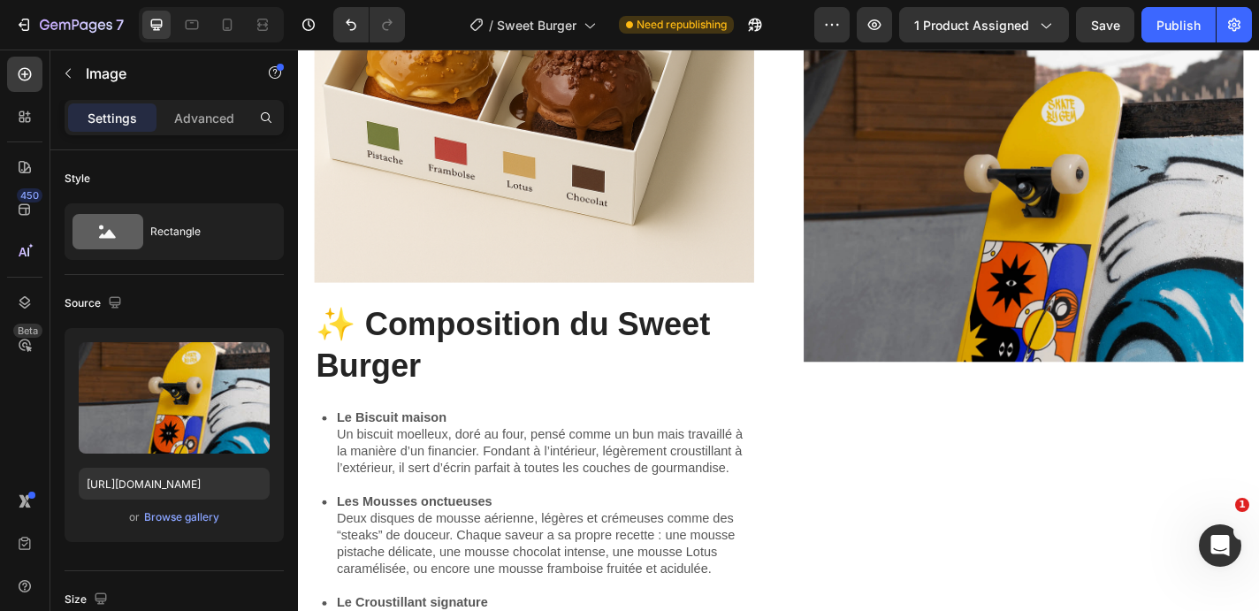
click at [1026, 240] on img at bounding box center [1098, 218] width 485 height 353
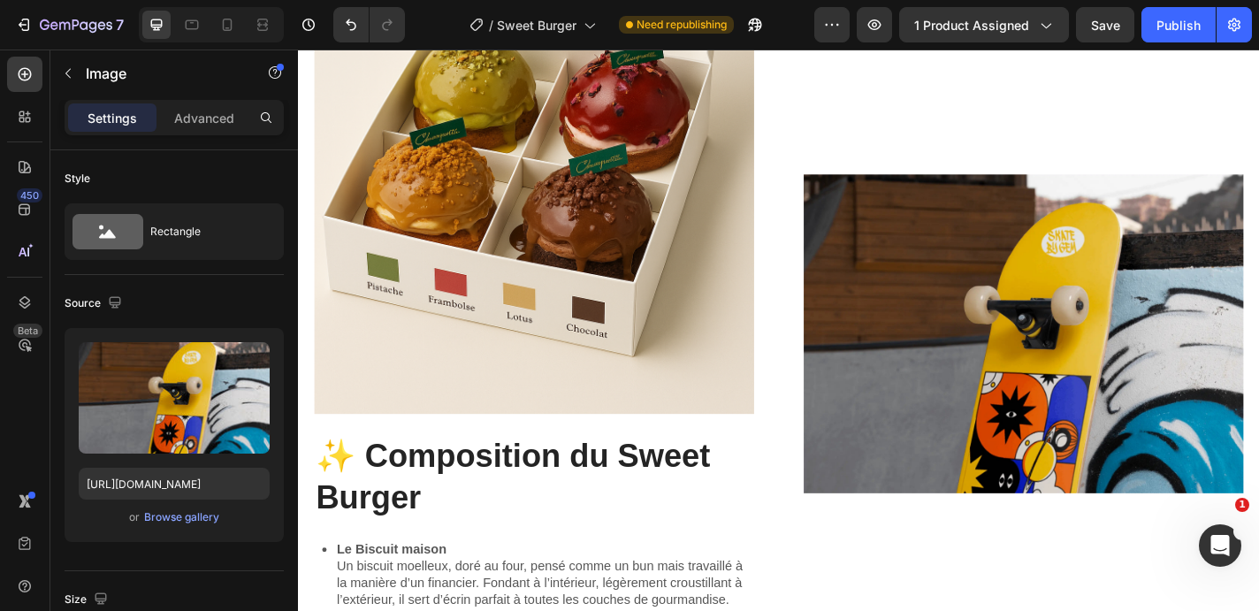
scroll to position [1266, 0]
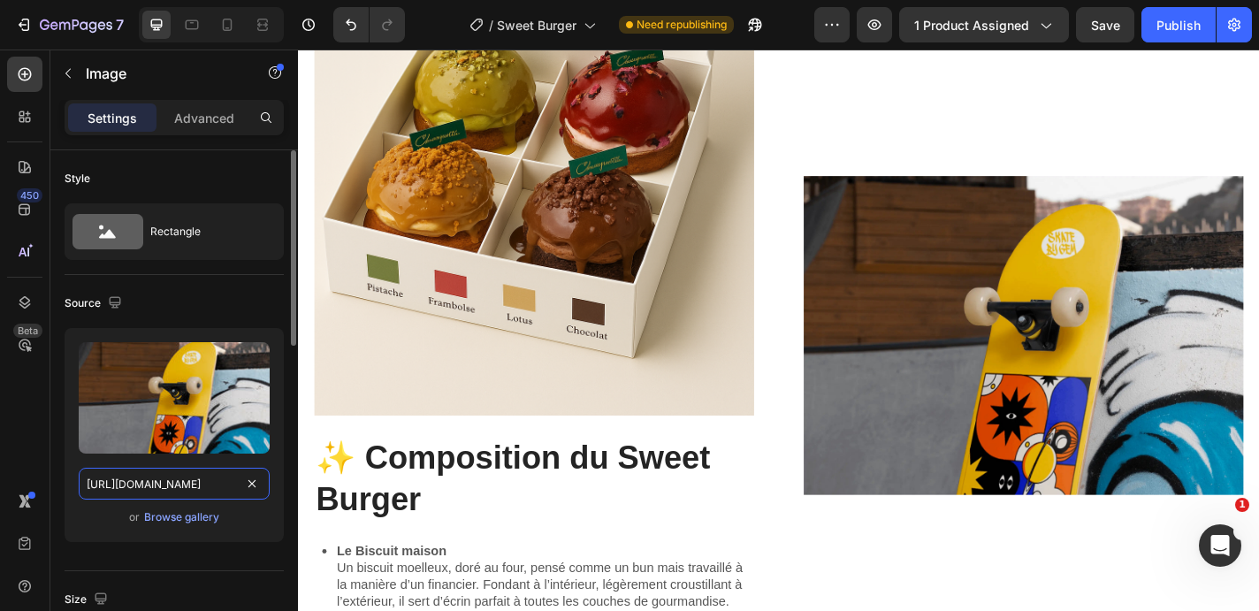
click at [154, 487] on input "[URL][DOMAIN_NAME]" at bounding box center [174, 484] width 191 height 32
paste input "ef868cd4-d60a-4a23-b959-2b488737f992.png"
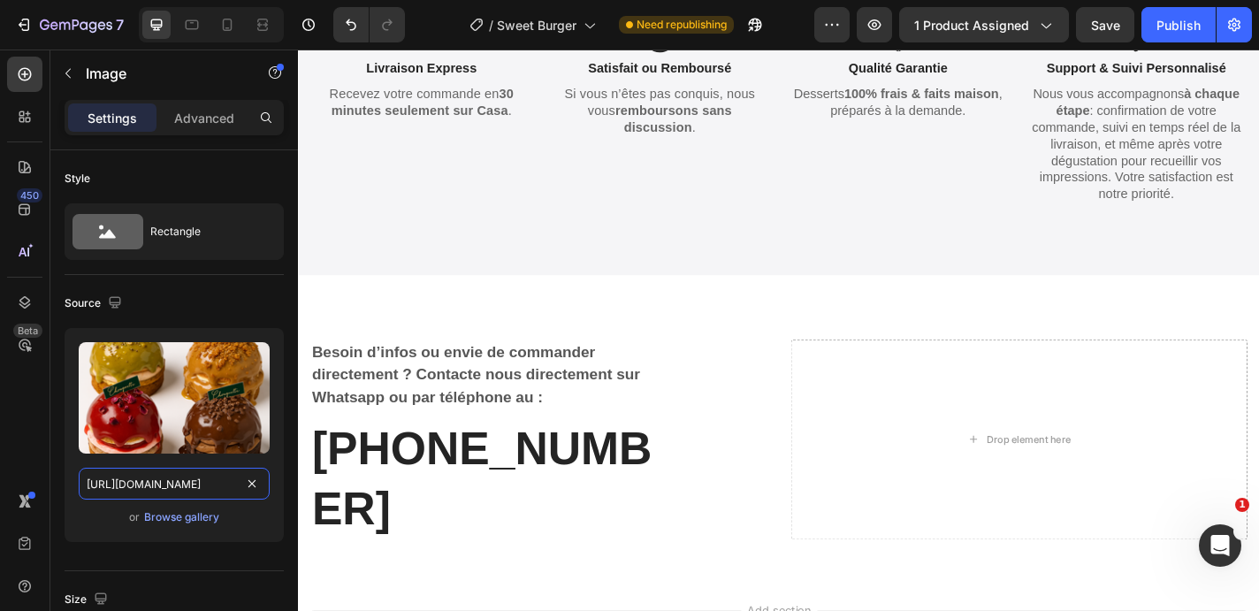
scroll to position [3114, 0]
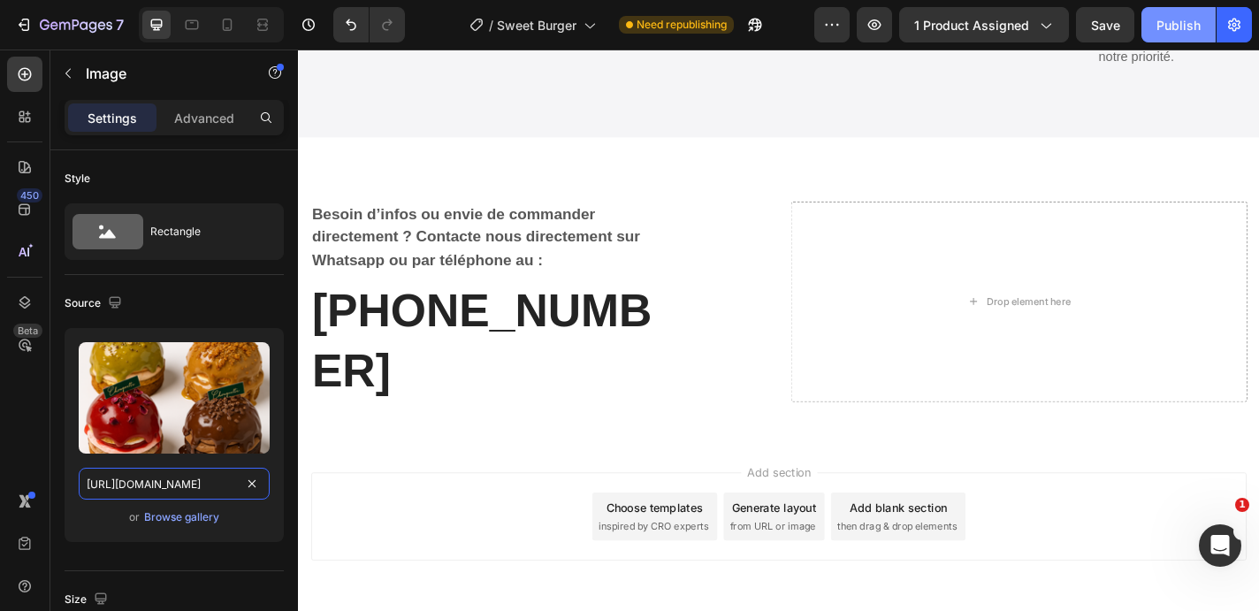
type input "[URL][DOMAIN_NAME]"
click at [1166, 21] on div "Publish" at bounding box center [1178, 25] width 44 height 19
